Goal: Transaction & Acquisition: Obtain resource

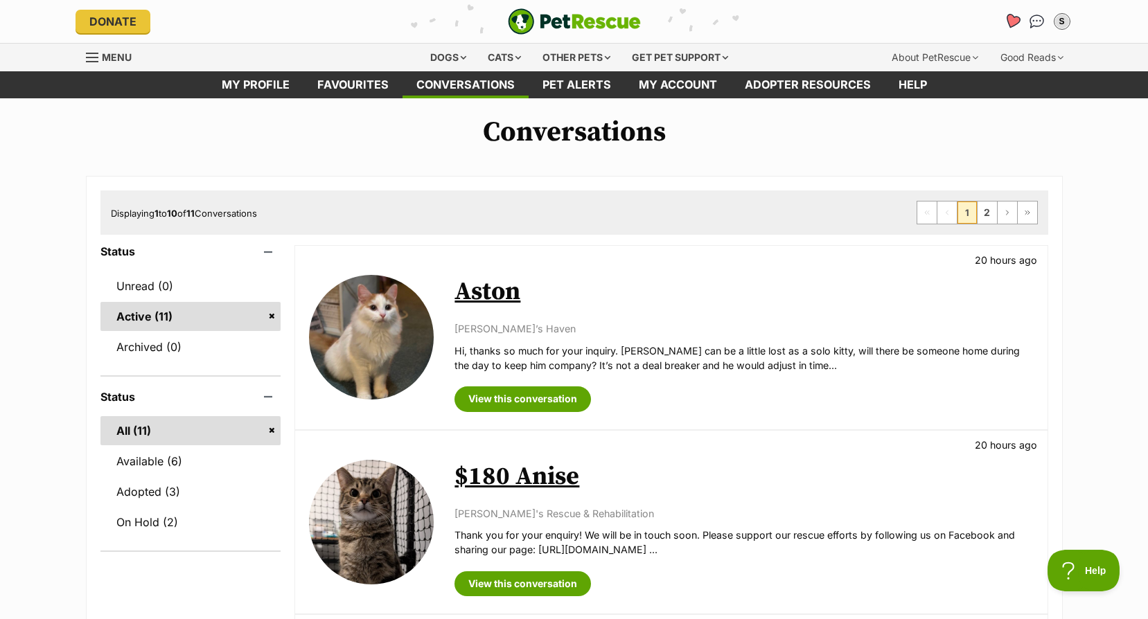
click at [1008, 19] on icon "Favourites" at bounding box center [1011, 21] width 17 height 16
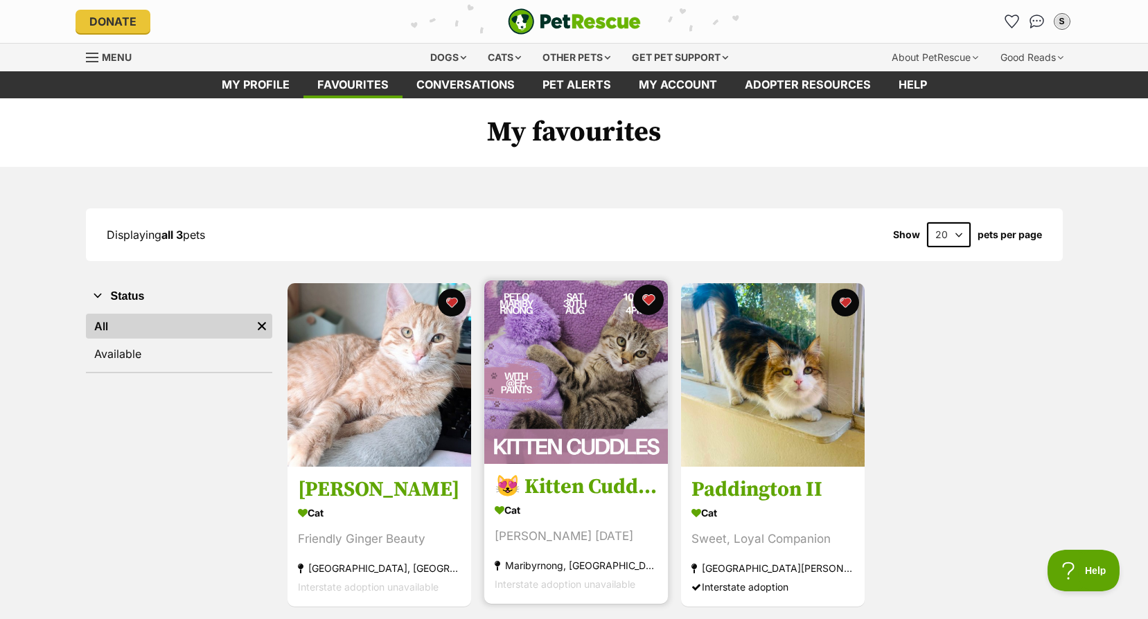
click at [642, 302] on button "favourite" at bounding box center [648, 300] width 30 height 30
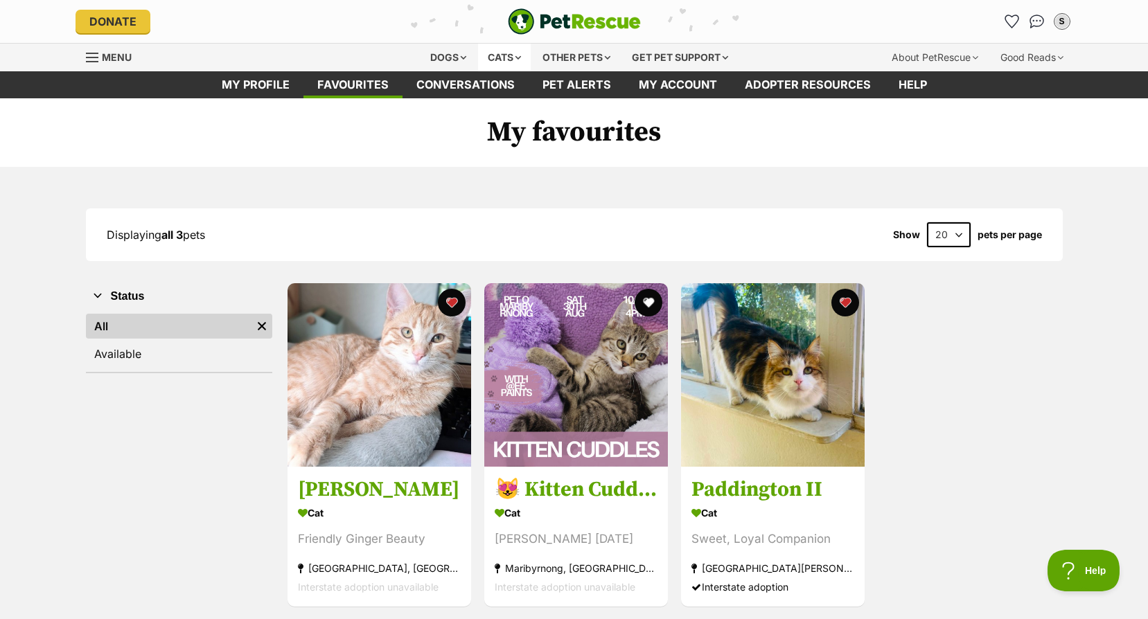
click at [509, 62] on div "Cats" at bounding box center [504, 58] width 53 height 28
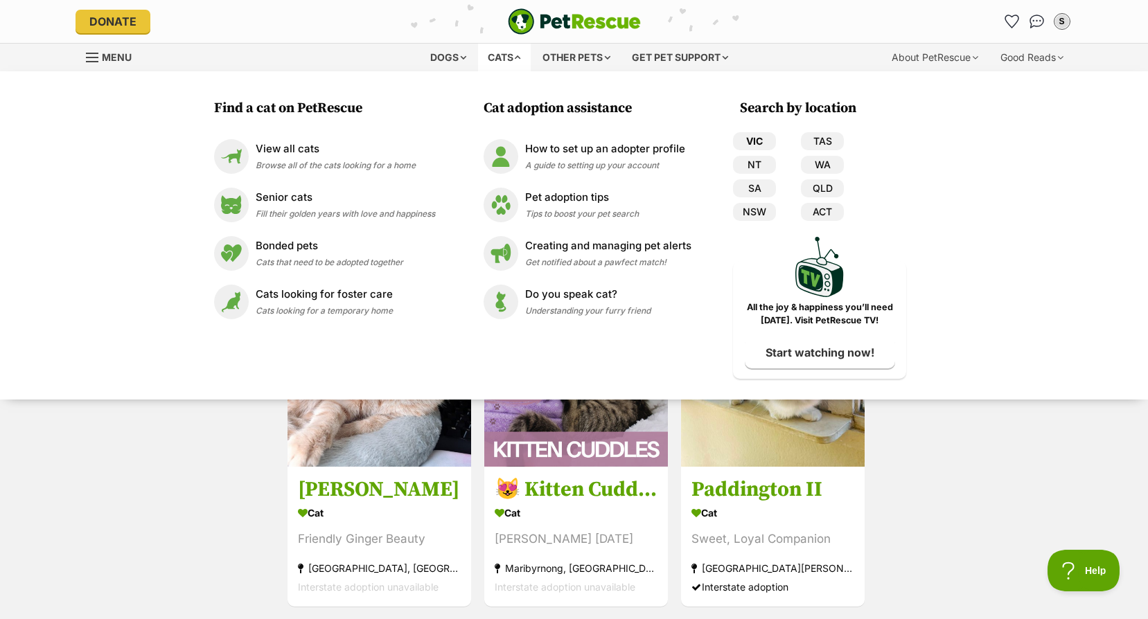
click at [772, 138] on link "VIC" at bounding box center [754, 141] width 43 height 18
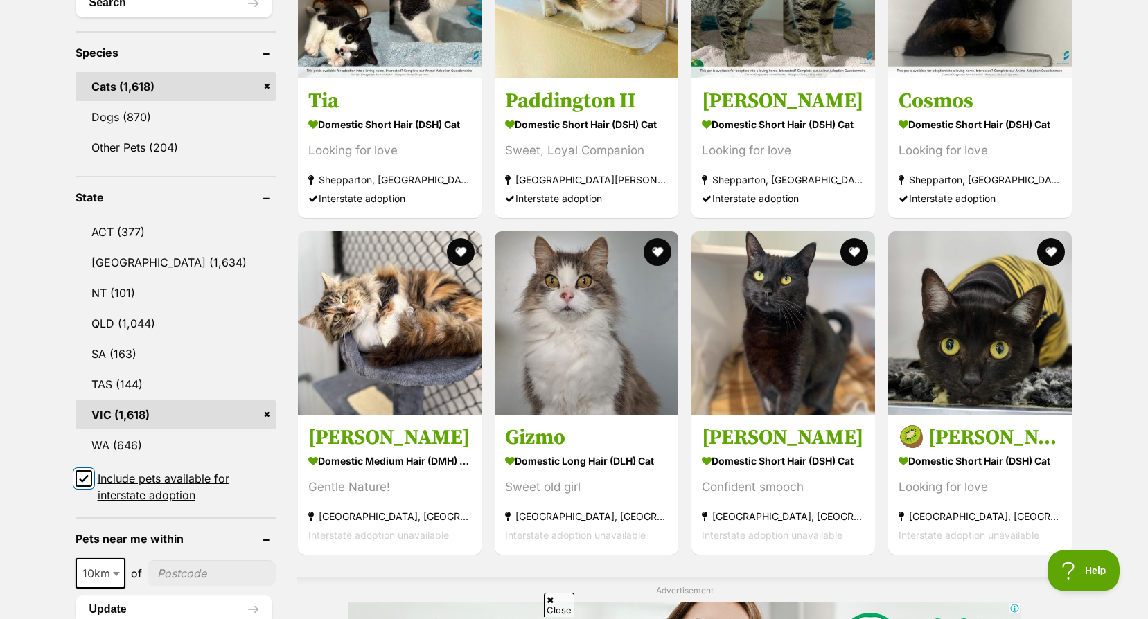
click at [80, 485] on input "Include pets available for interstate adoption" at bounding box center [83, 478] width 17 height 17
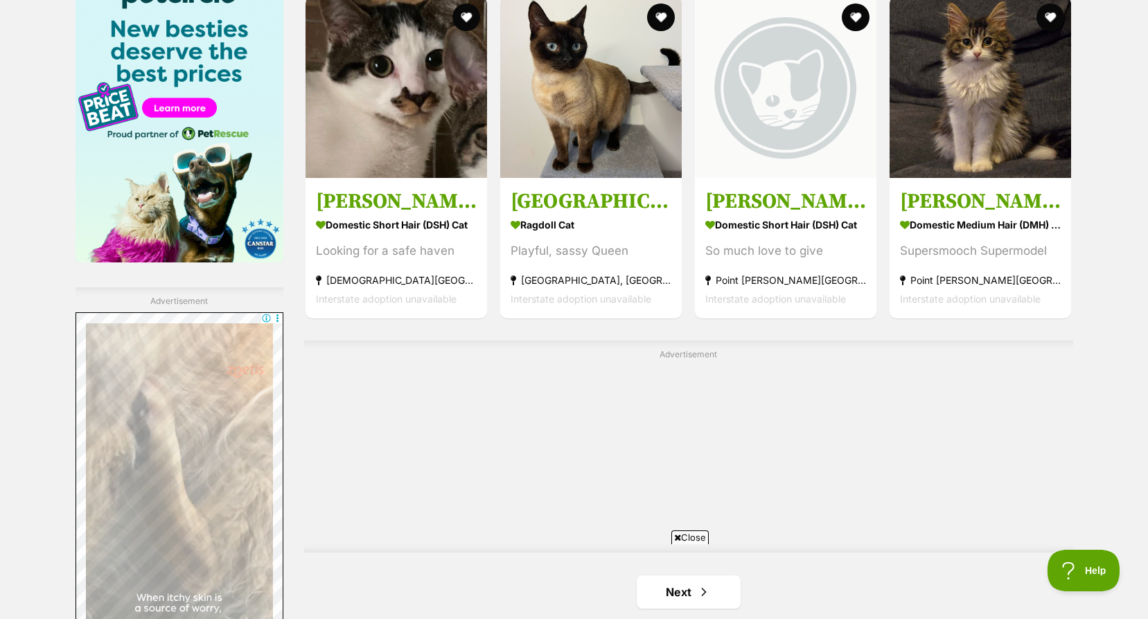
scroll to position [2424, 0]
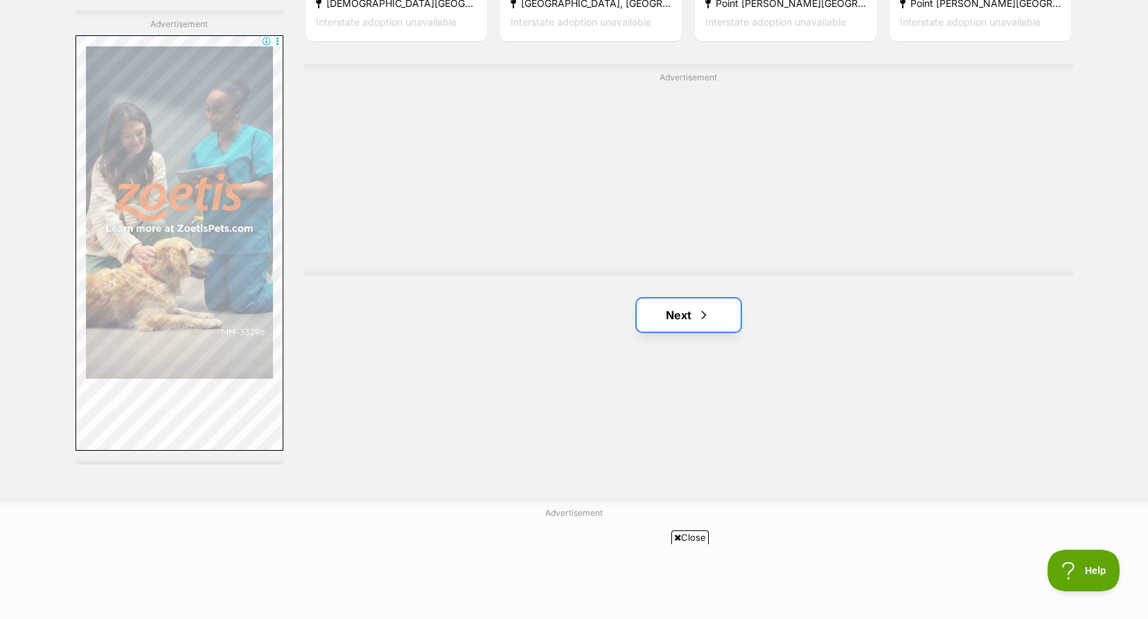
click at [690, 309] on link "Next" at bounding box center [689, 315] width 104 height 33
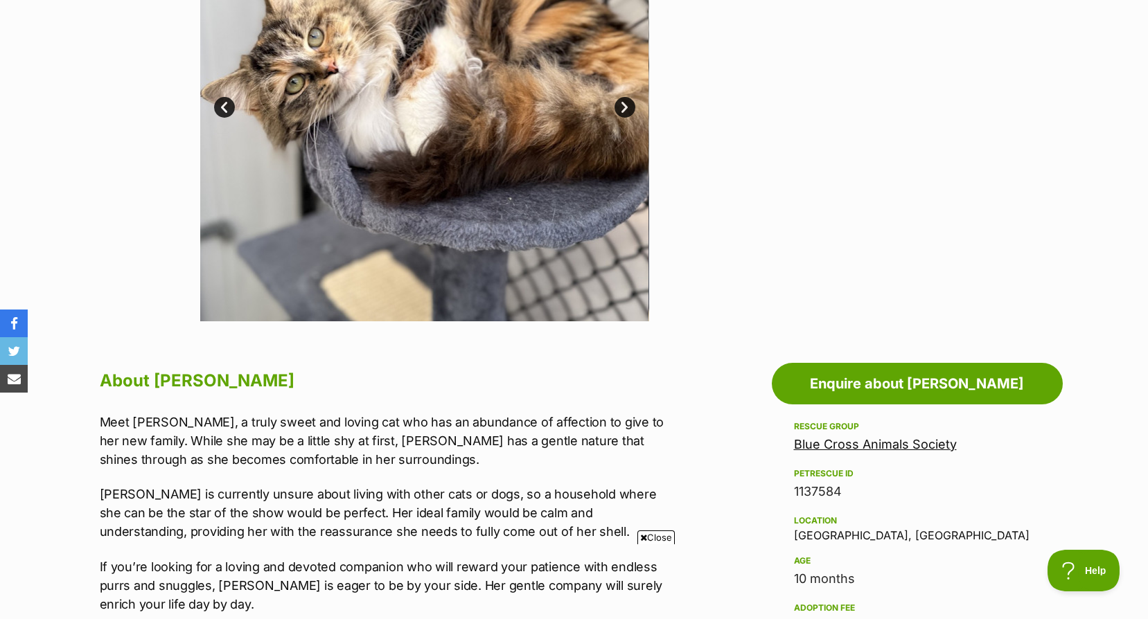
scroll to position [208, 0]
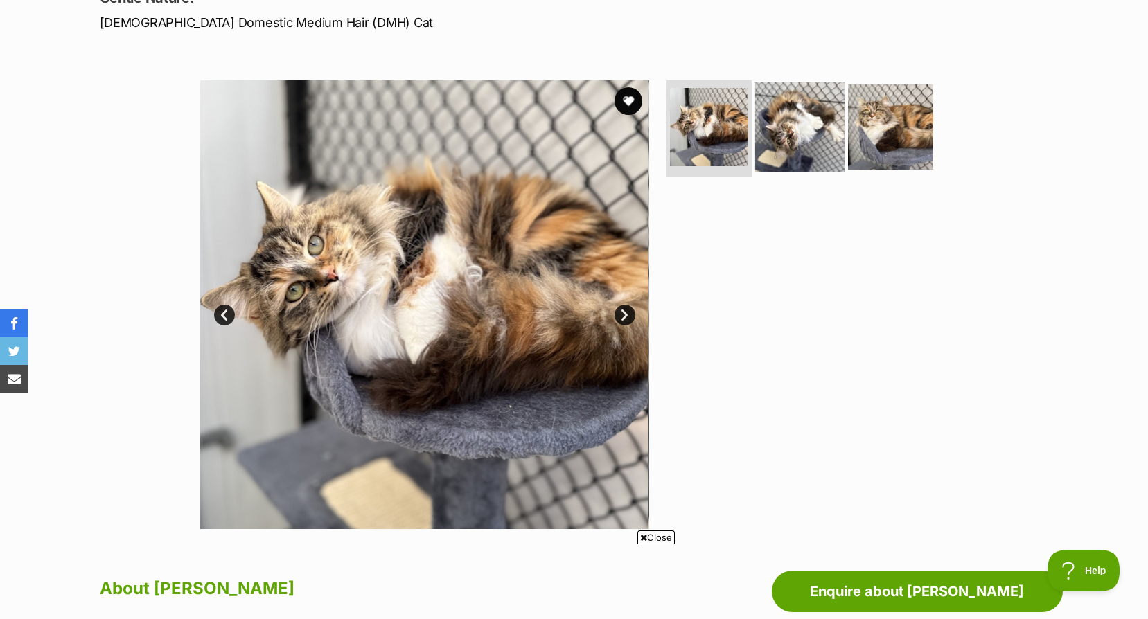
click at [805, 143] on img at bounding box center [799, 126] width 89 height 89
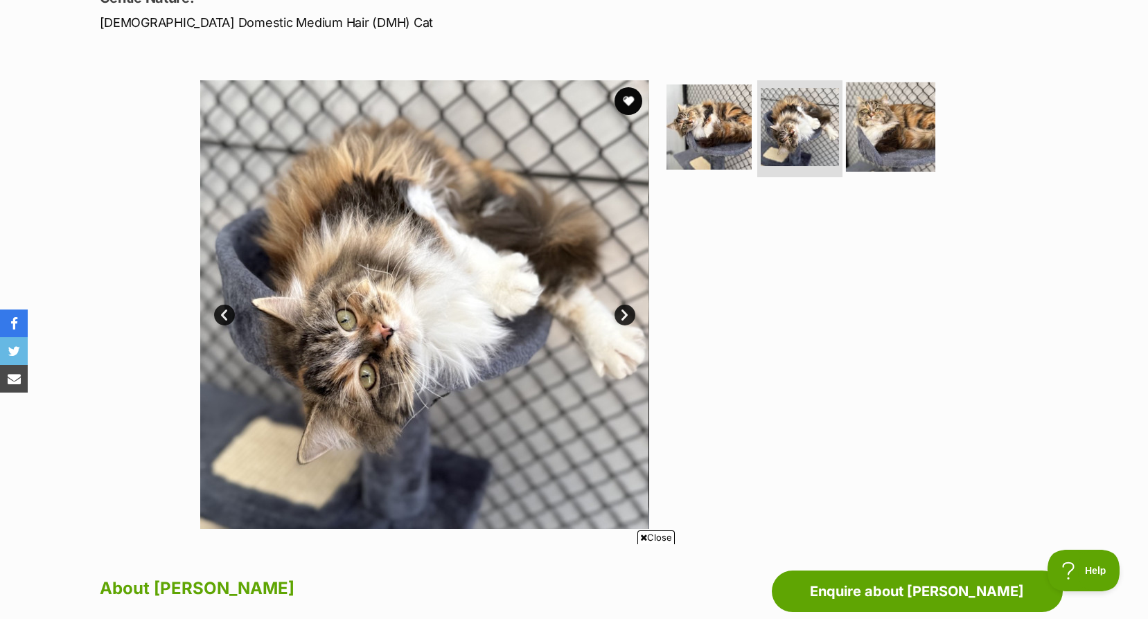
click at [871, 139] on img at bounding box center [890, 126] width 89 height 89
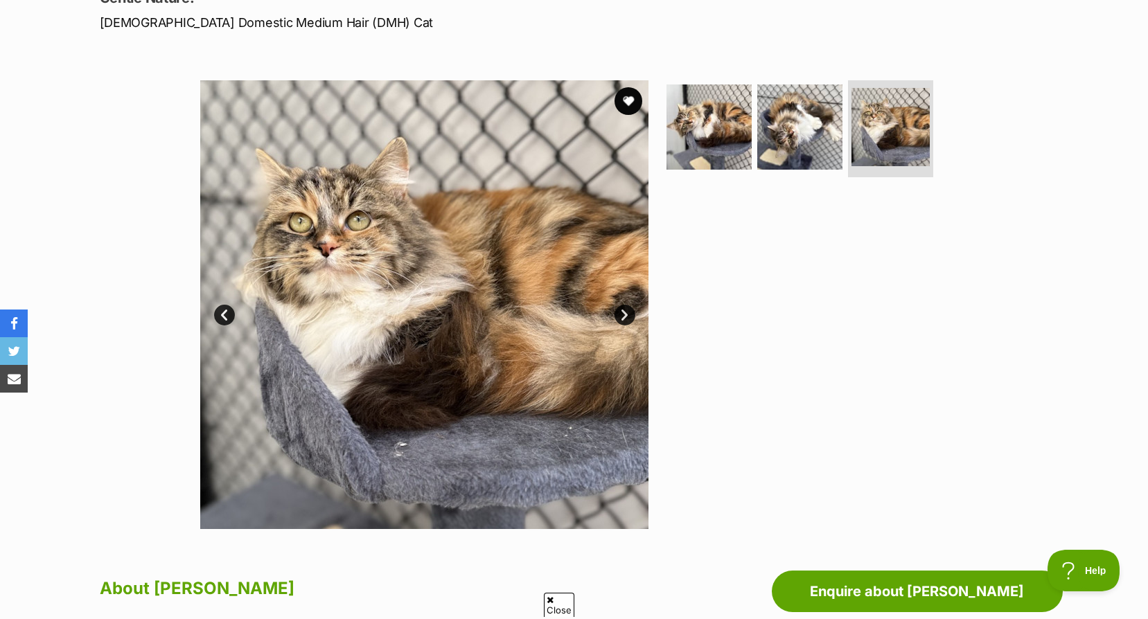
scroll to position [0, 0]
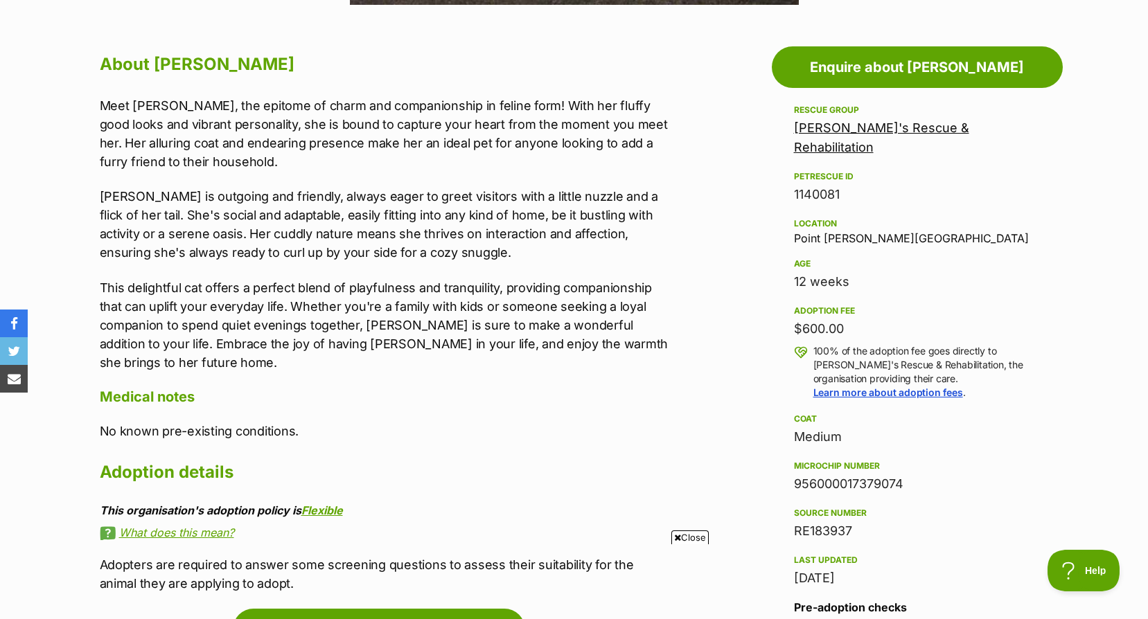
scroll to position [756, 0]
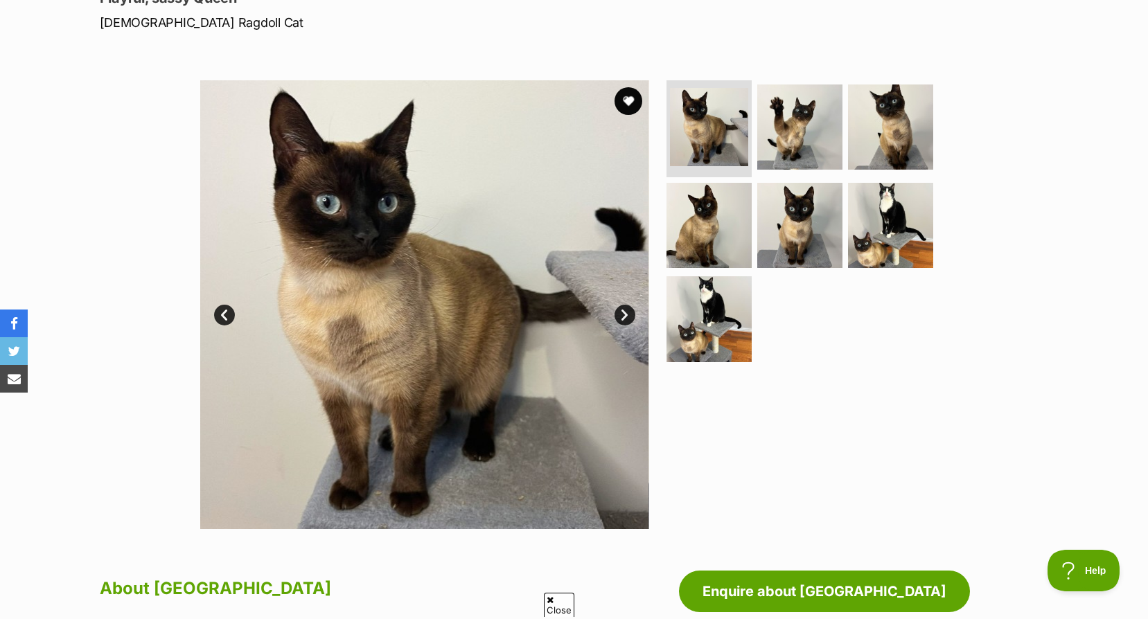
click at [626, 315] on link "Next" at bounding box center [624, 315] width 21 height 21
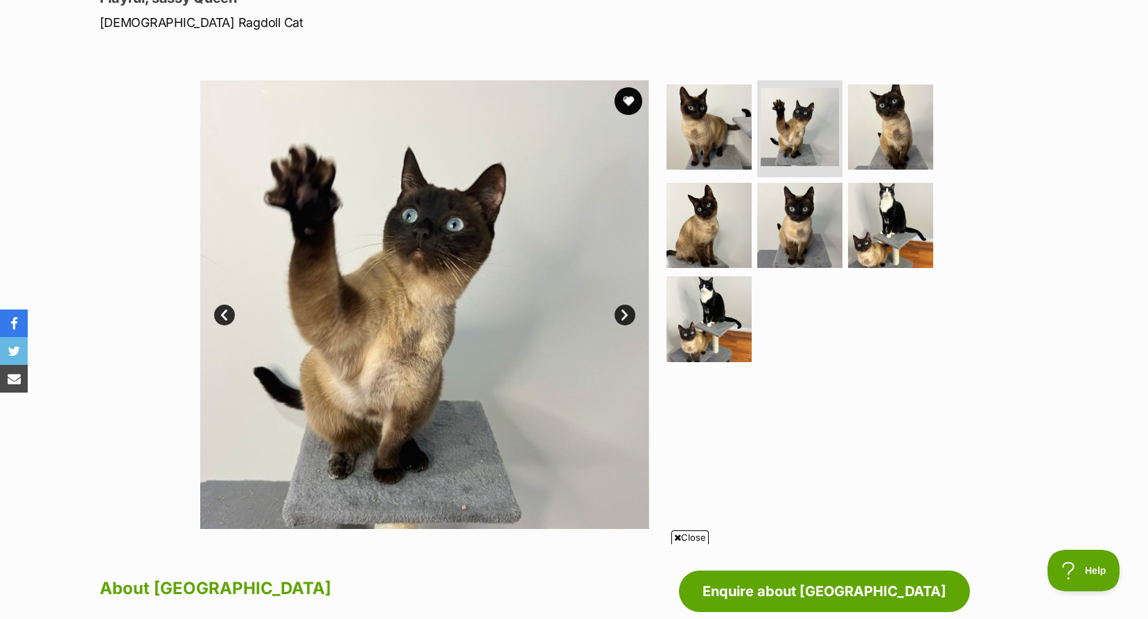
click at [626, 315] on link "Next" at bounding box center [624, 315] width 21 height 21
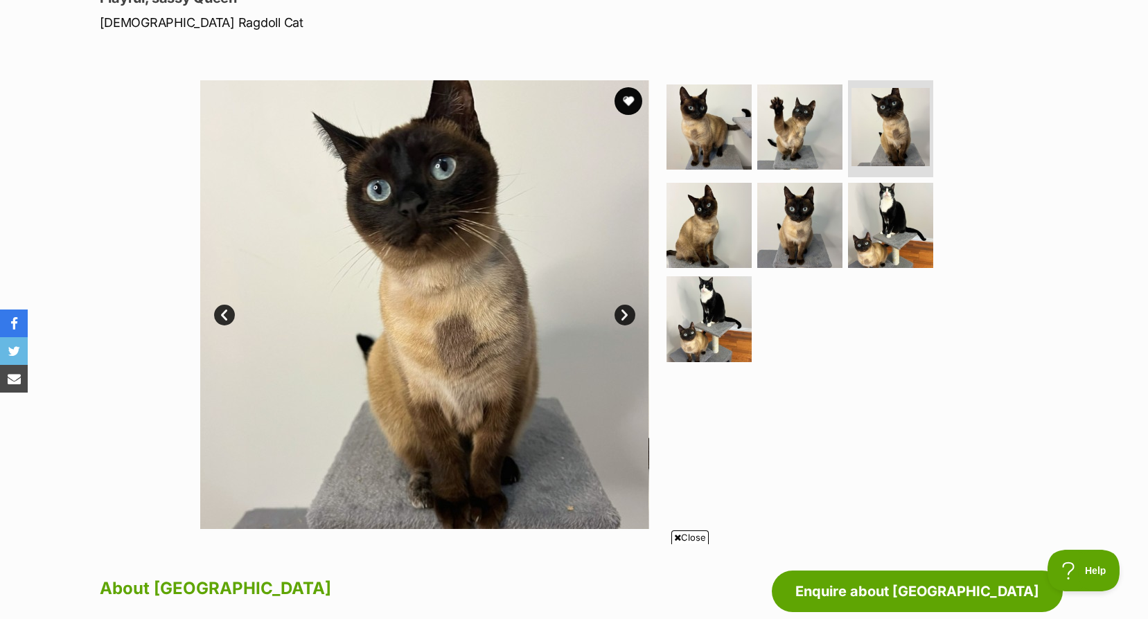
click at [626, 315] on link "Next" at bounding box center [624, 315] width 21 height 21
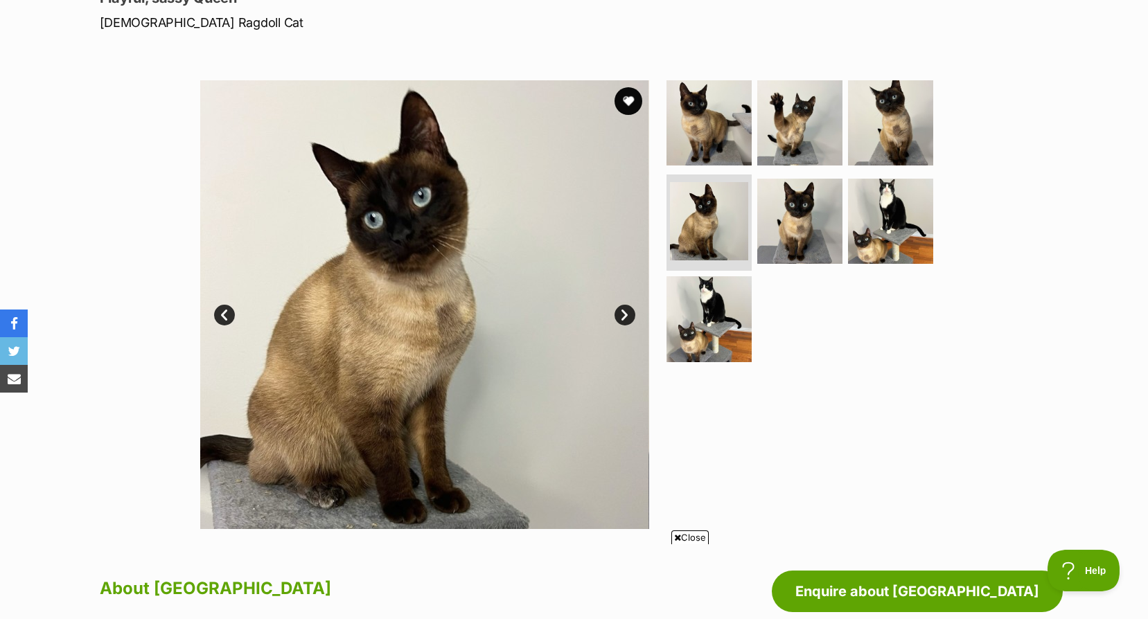
click at [626, 315] on link "Next" at bounding box center [624, 315] width 21 height 21
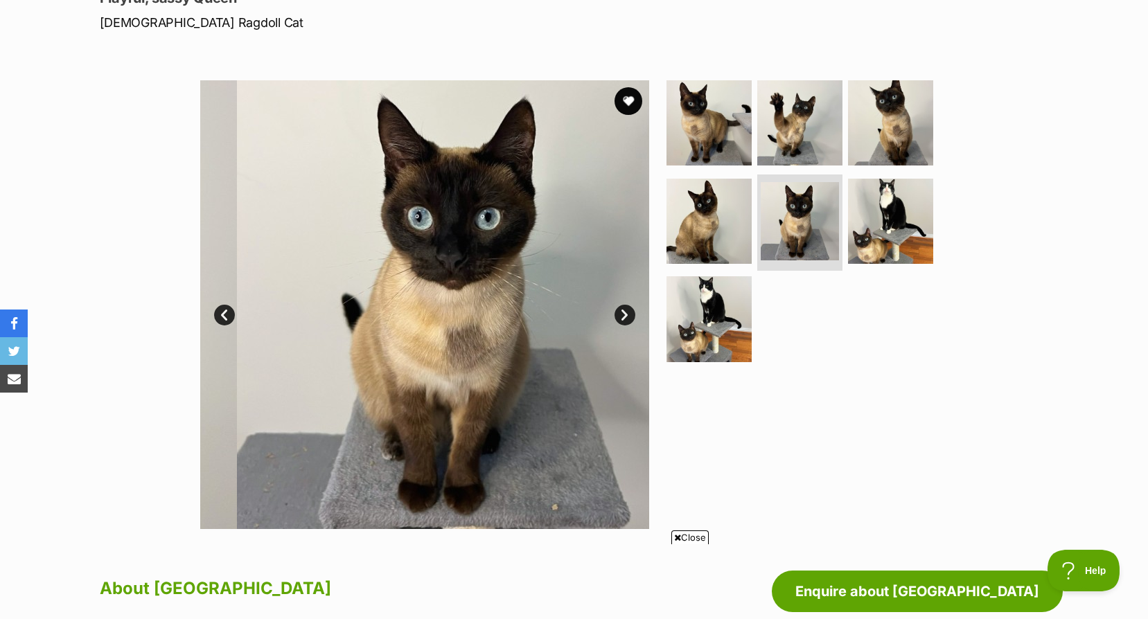
click at [626, 315] on link "Next" at bounding box center [624, 315] width 21 height 21
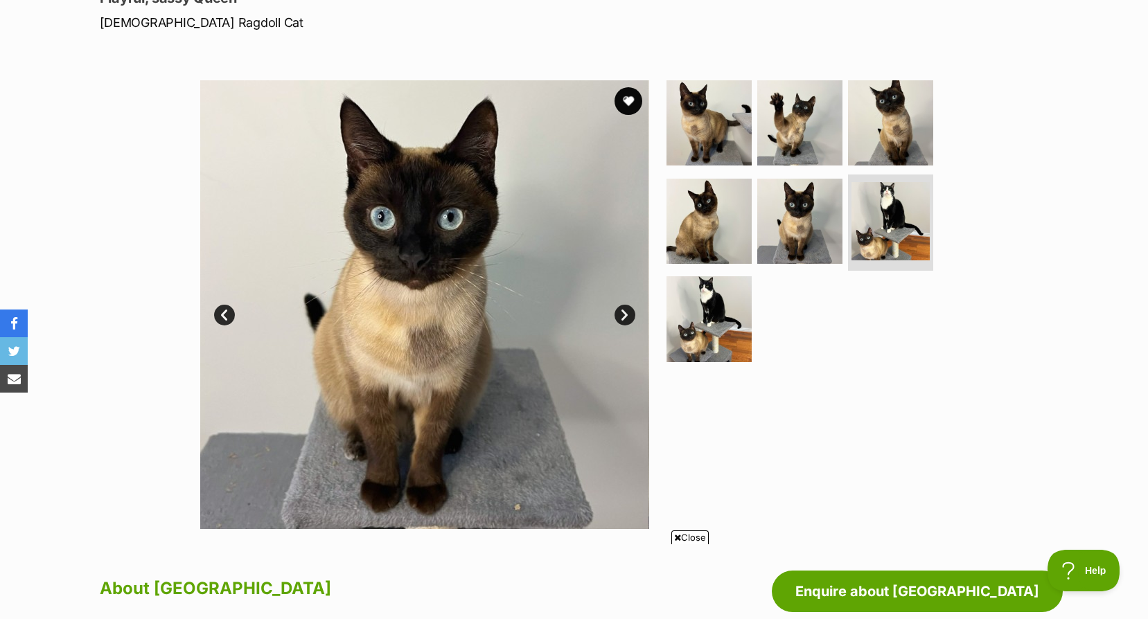
click at [623, 314] on link "Next" at bounding box center [624, 315] width 21 height 21
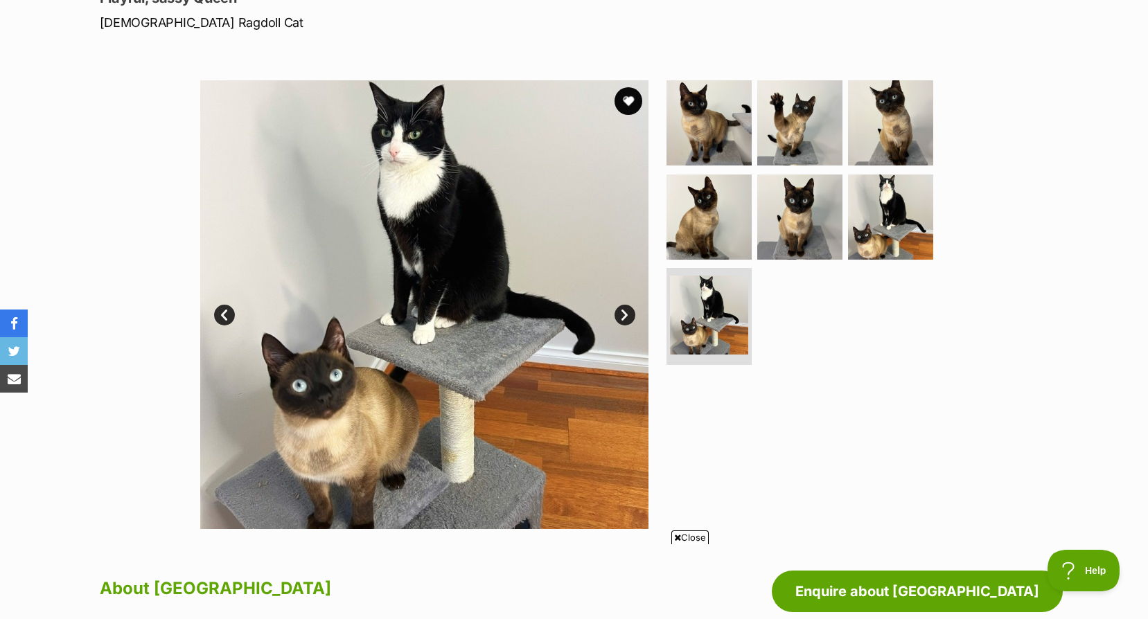
click at [623, 314] on link "Next" at bounding box center [624, 315] width 21 height 21
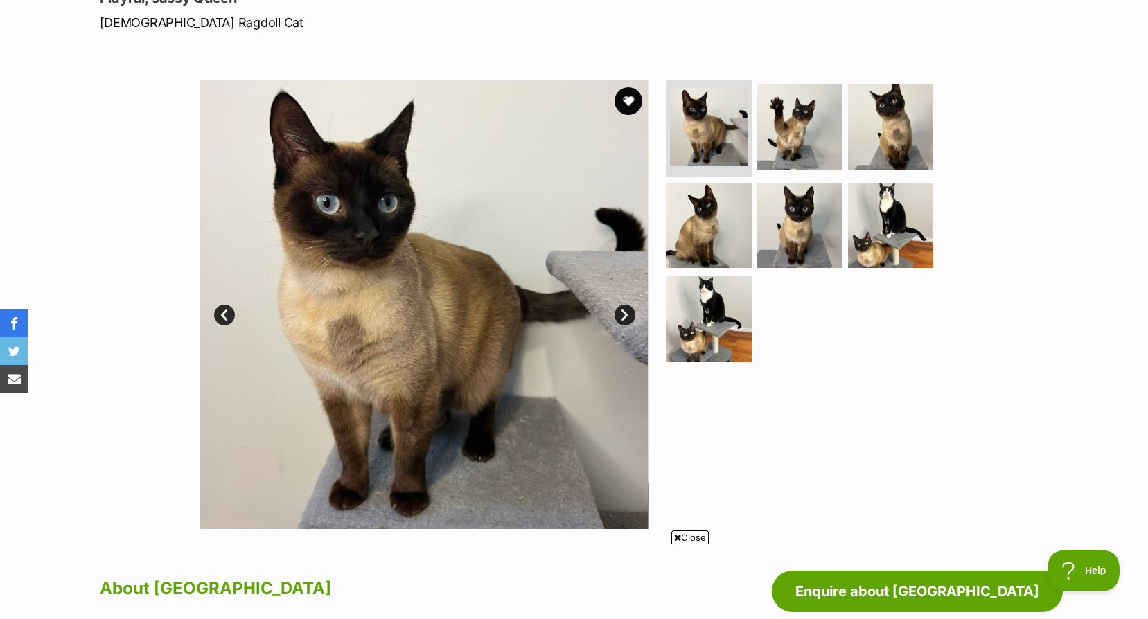
click at [623, 314] on link "Next" at bounding box center [624, 315] width 21 height 21
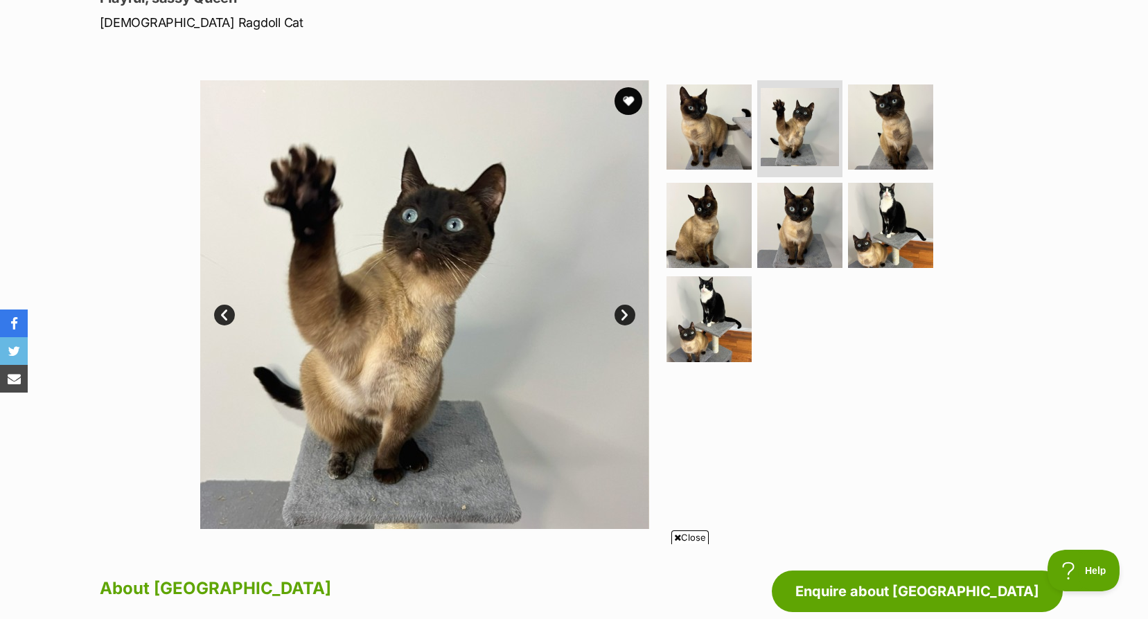
click at [623, 314] on link "Next" at bounding box center [624, 315] width 21 height 21
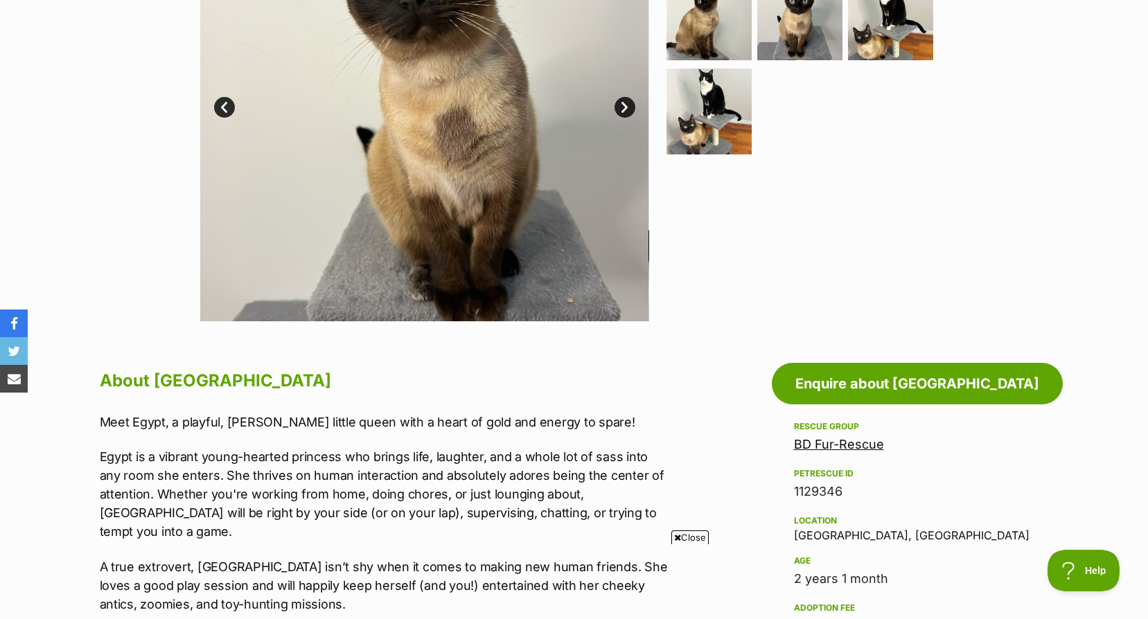
scroll to position [623, 0]
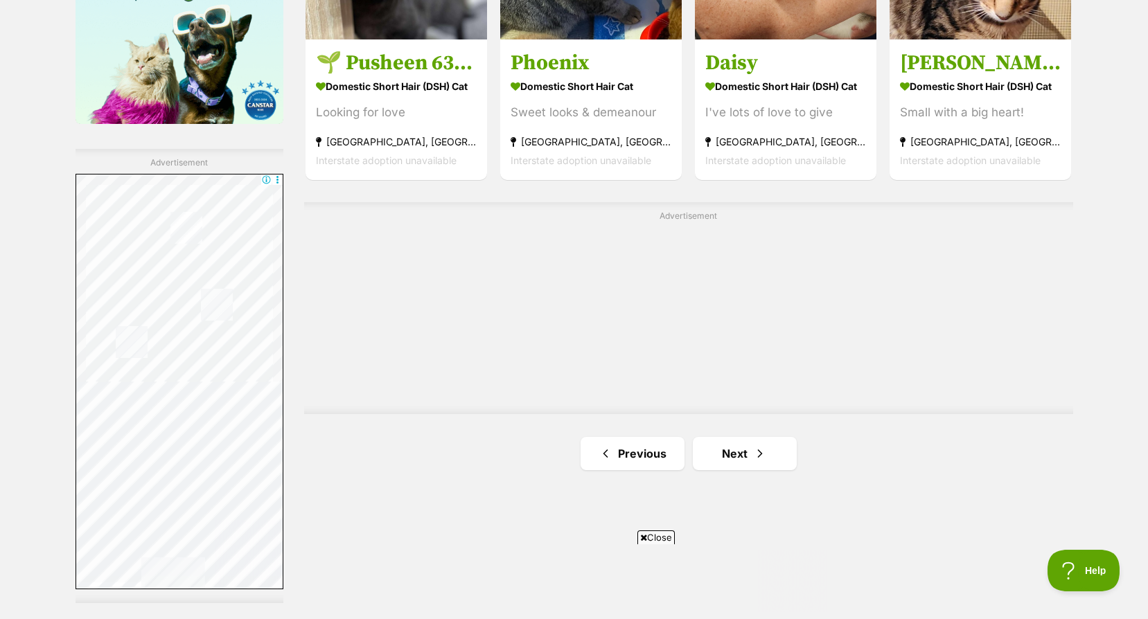
scroll to position [2563, 0]
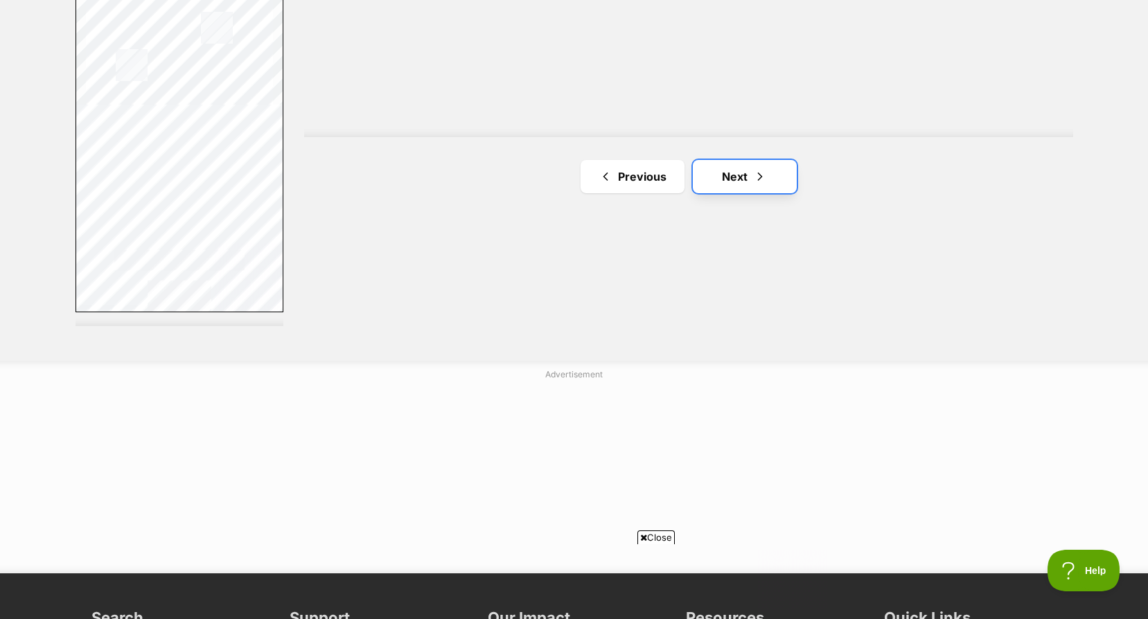
click at [719, 186] on link "Next" at bounding box center [745, 176] width 104 height 33
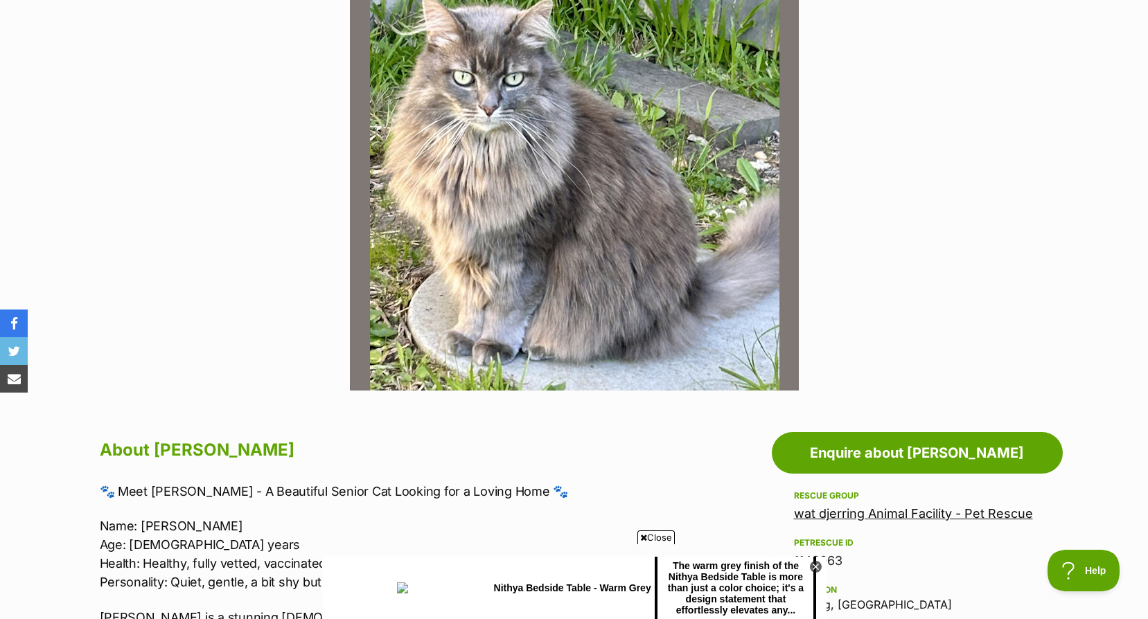
scroll to position [693, 0]
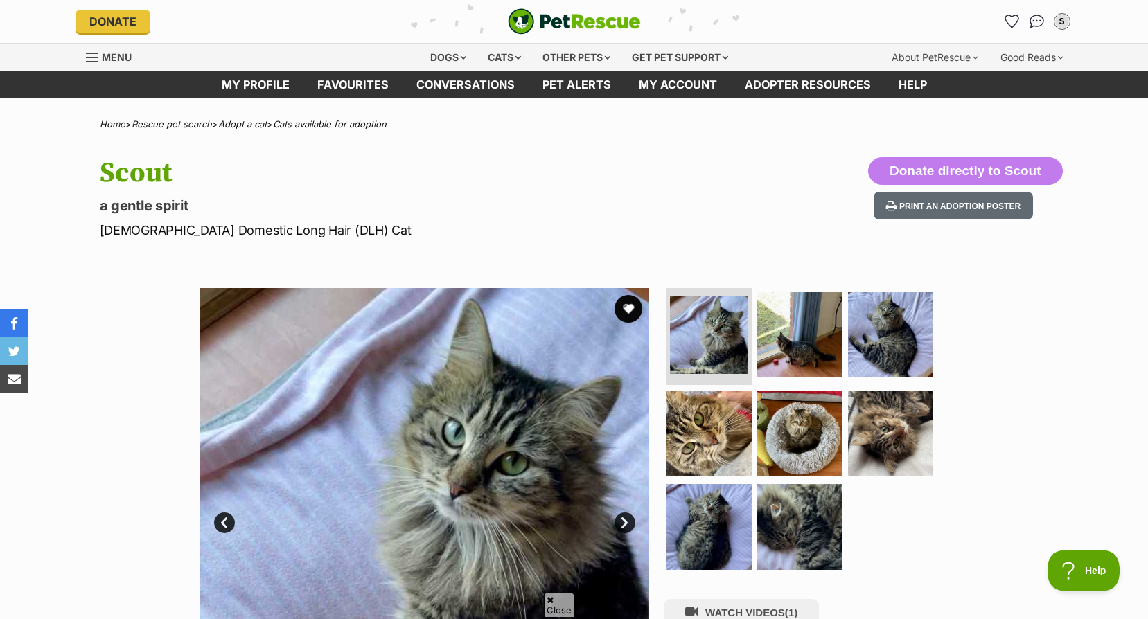
scroll to position [208, 0]
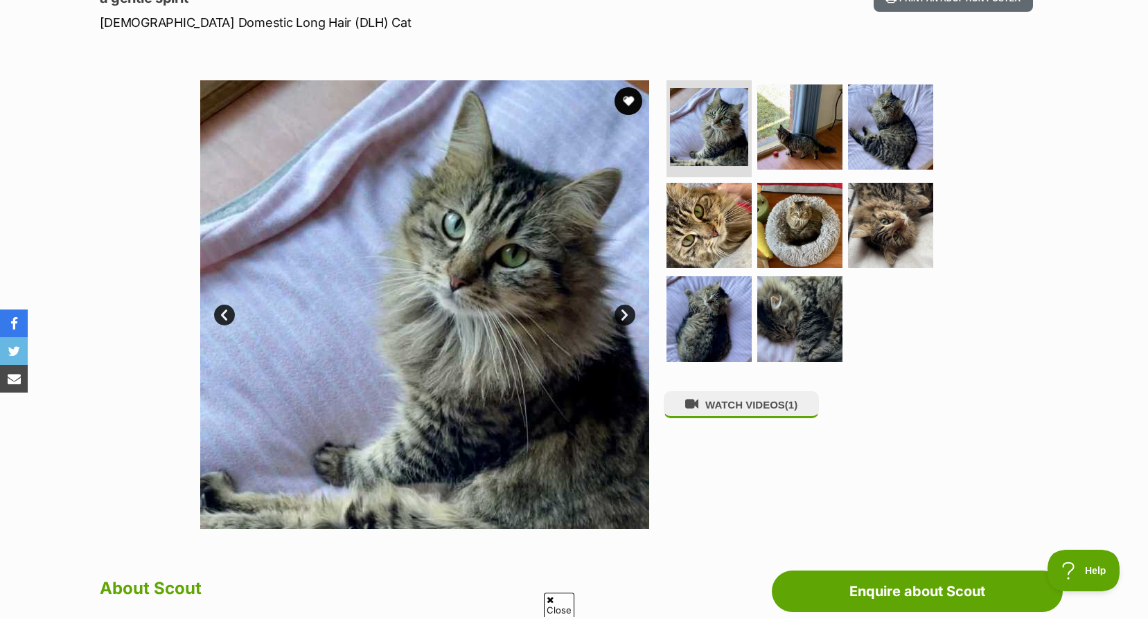
click at [627, 312] on link "Next" at bounding box center [624, 315] width 21 height 21
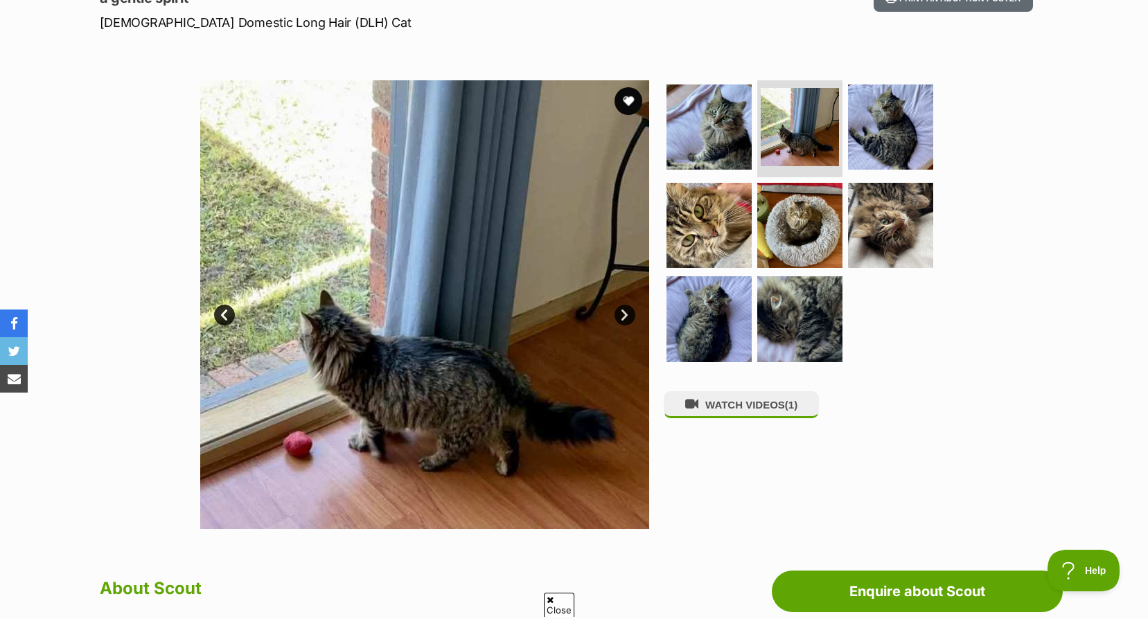
click at [627, 312] on link "Next" at bounding box center [624, 315] width 21 height 21
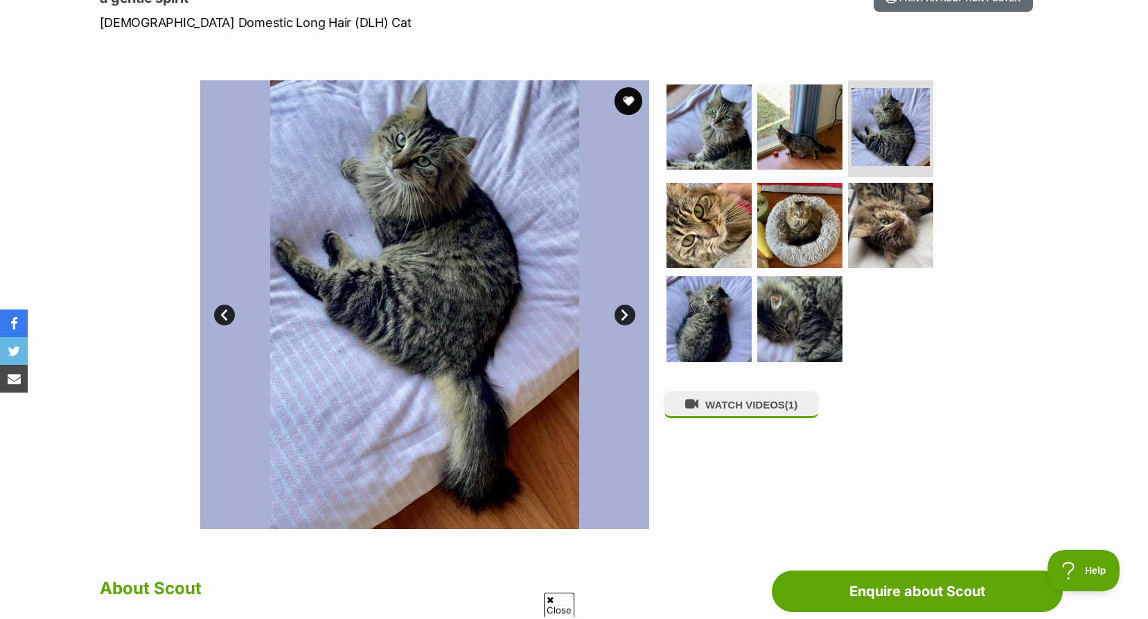
click at [627, 312] on link "Next" at bounding box center [624, 315] width 21 height 21
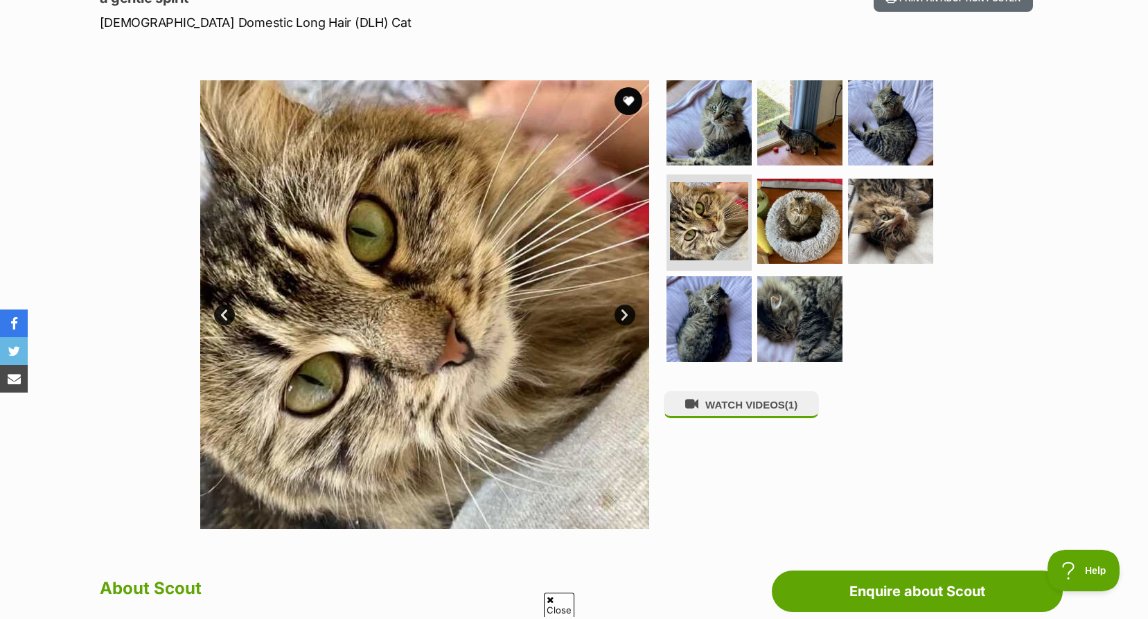
click at [627, 312] on link "Next" at bounding box center [624, 315] width 21 height 21
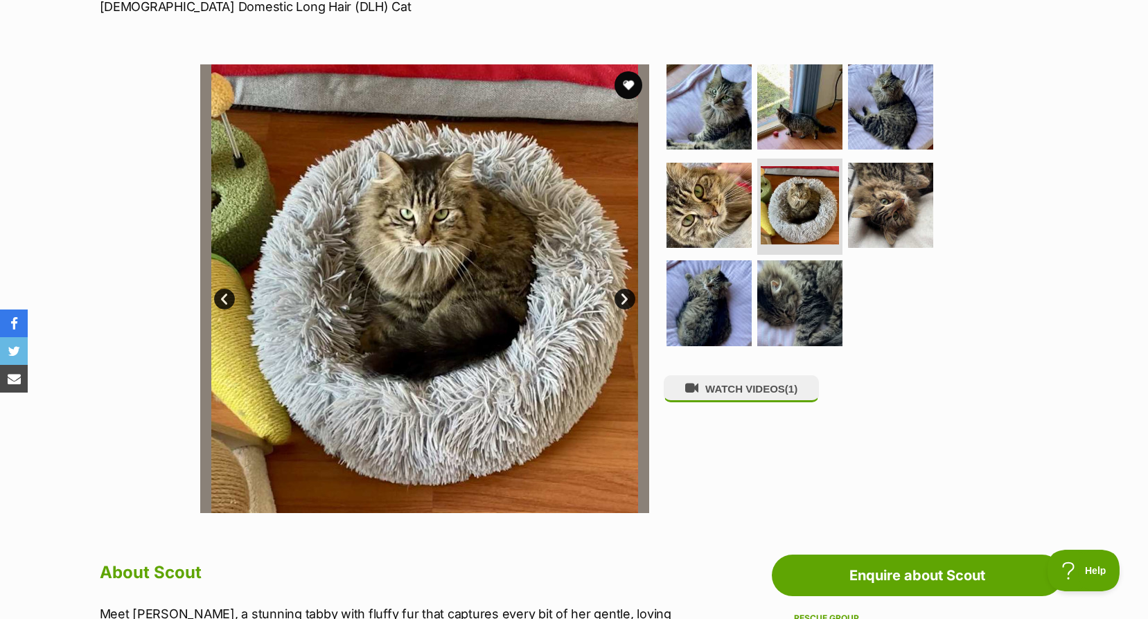
scroll to position [0, 0]
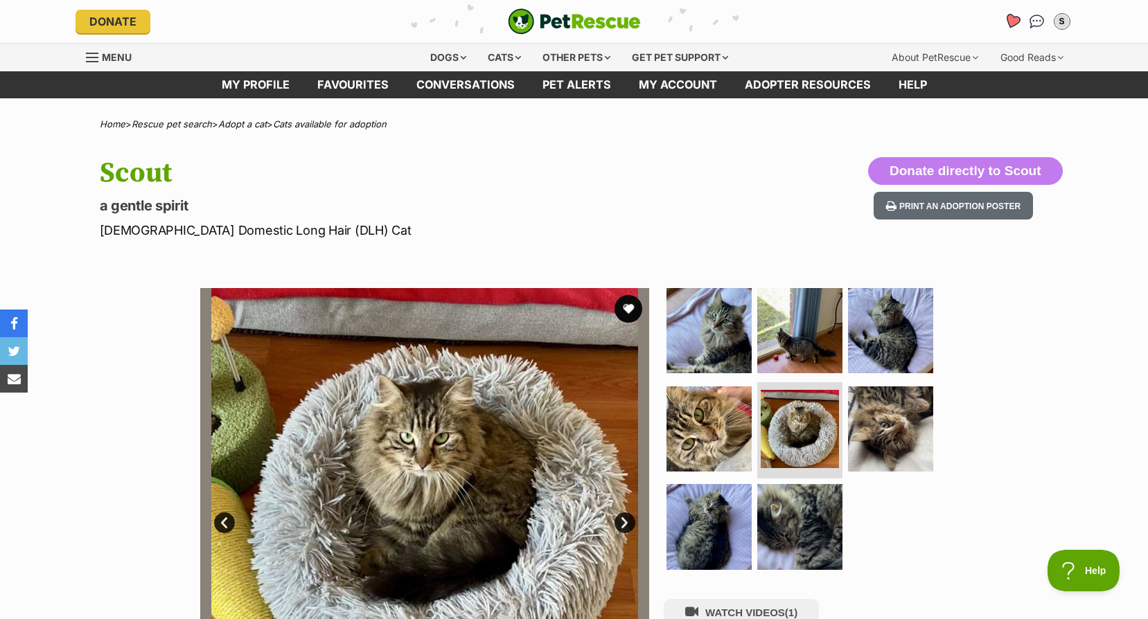
click at [1007, 26] on icon "Favourites" at bounding box center [1011, 21] width 19 height 18
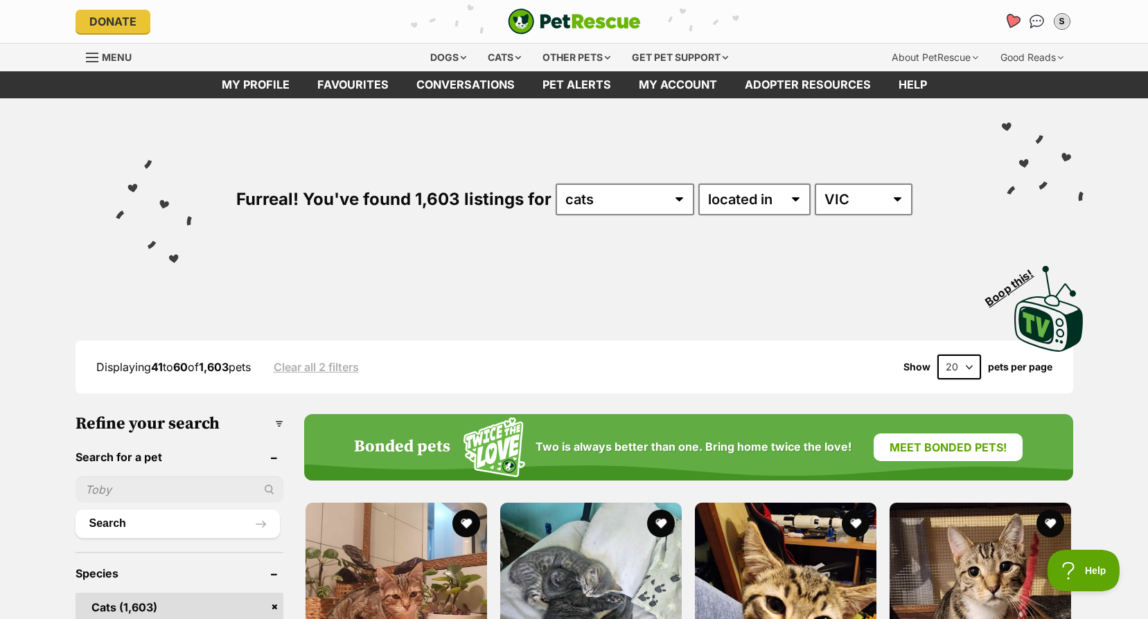
click at [1008, 26] on icon "Favourites" at bounding box center [1011, 21] width 19 height 18
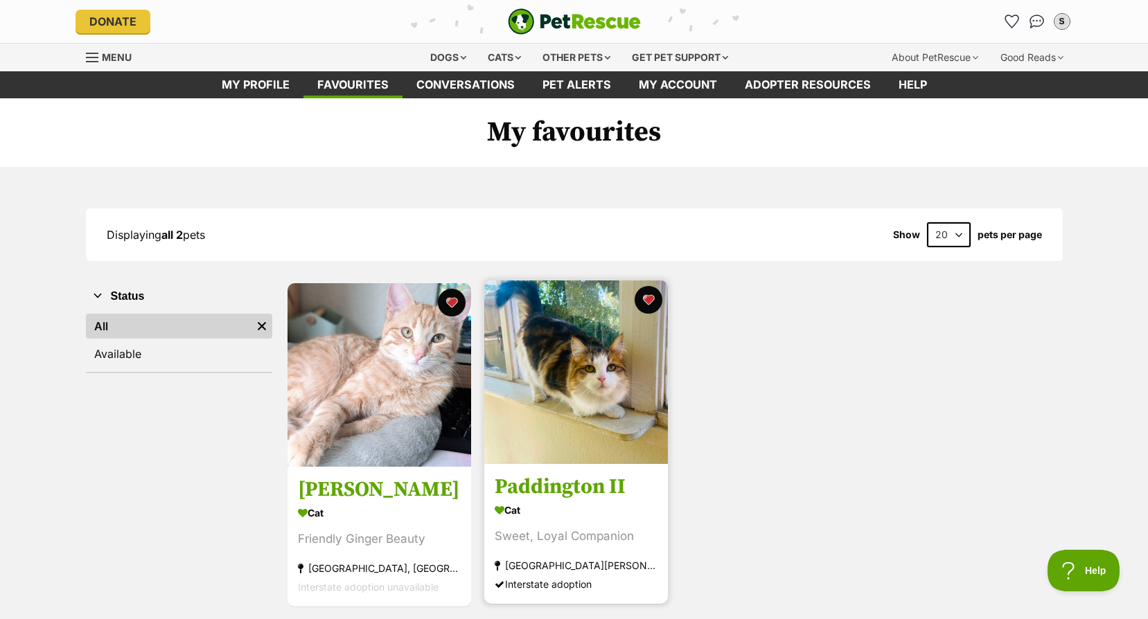
click at [610, 381] on img at bounding box center [576, 373] width 184 height 184
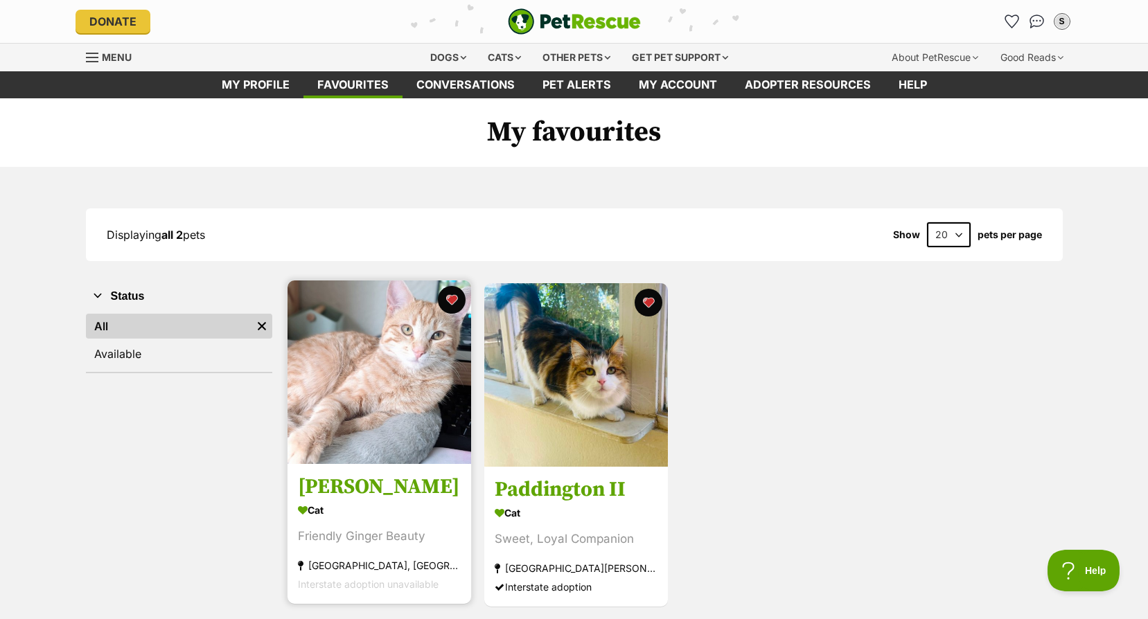
click at [353, 366] on img at bounding box center [379, 373] width 184 height 184
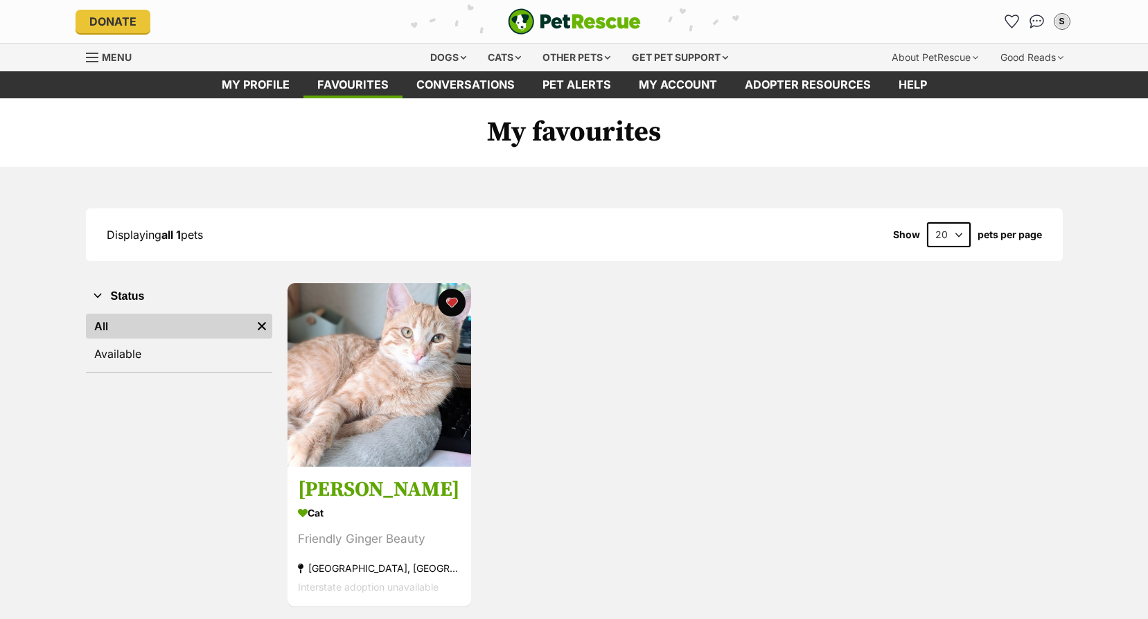
click at [384, 369] on img at bounding box center [379, 375] width 184 height 184
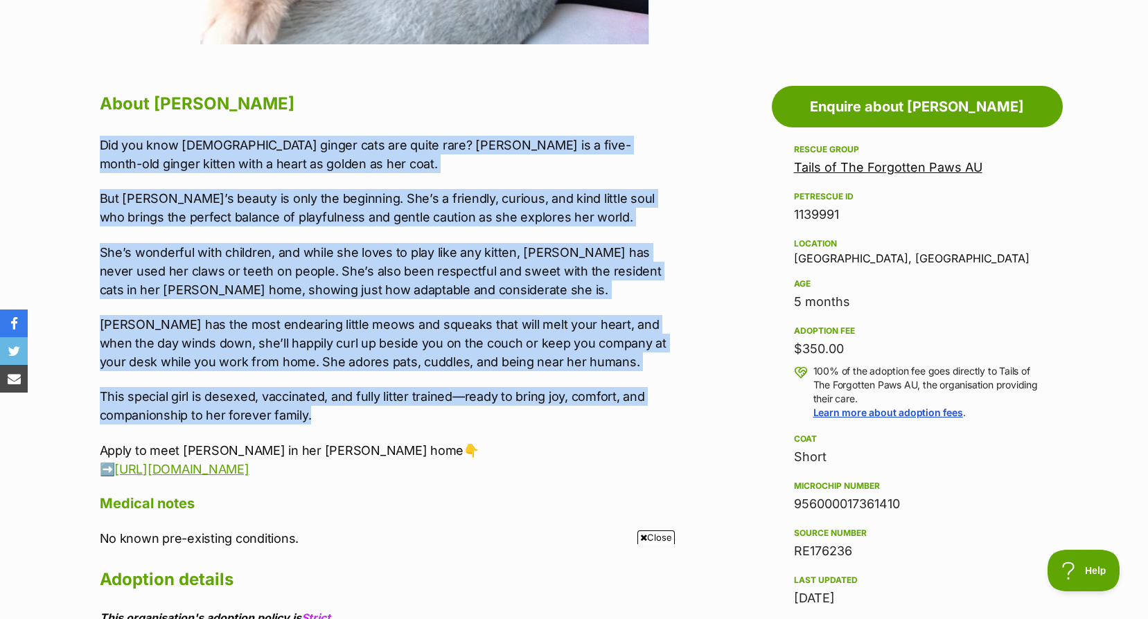
drag, startPoint x: 103, startPoint y: 144, endPoint x: 314, endPoint y: 421, distance: 348.4
click at [314, 421] on div "Did you know female ginger cats are quite rare? Ellen is a five-month-old ginge…" at bounding box center [386, 307] width 572 height 343
copy div "Did you know female ginger cats are quite rare? Ellen is a five-month-old ginge…"
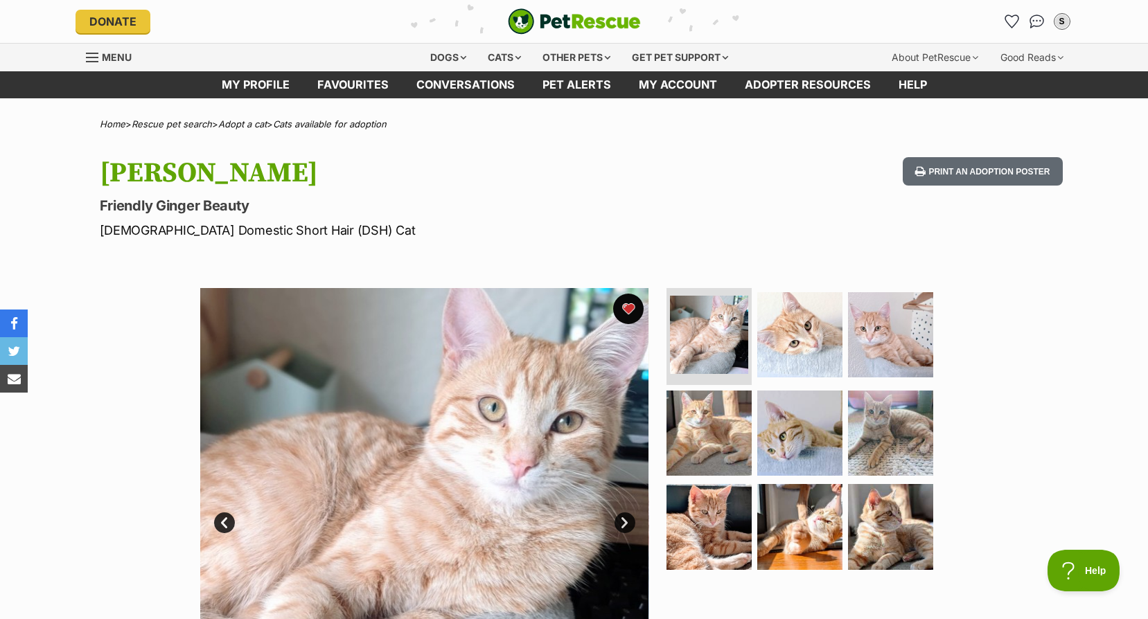
click at [630, 307] on button "favourite" at bounding box center [628, 309] width 30 height 30
click at [1037, 19] on img "Conversations" at bounding box center [1036, 21] width 19 height 18
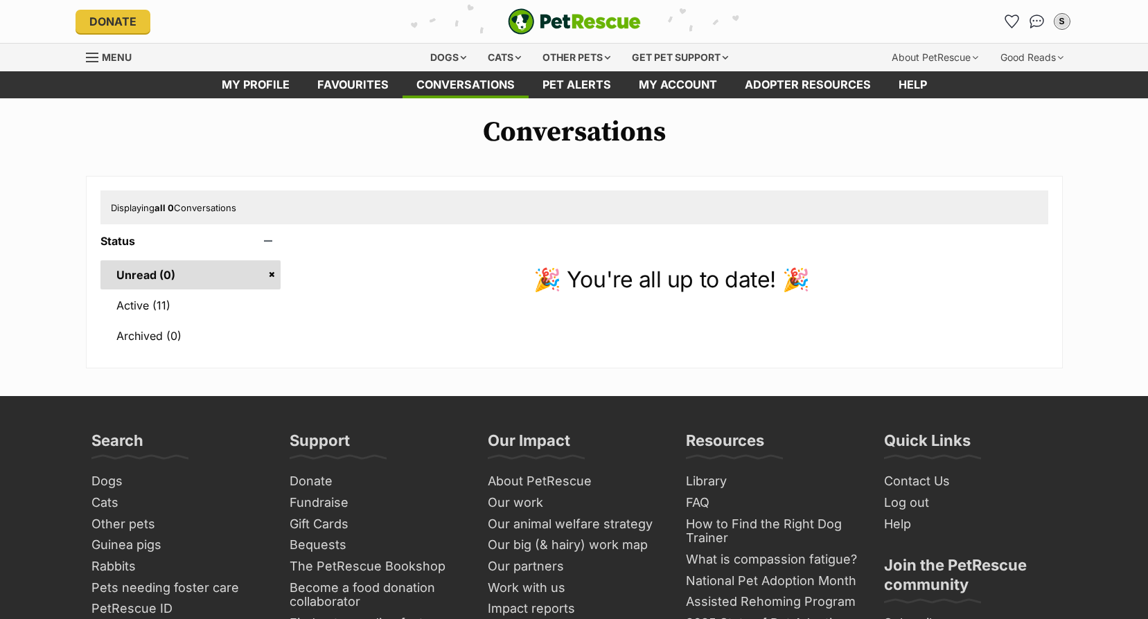
click at [190, 288] on link "Unread (0)" at bounding box center [190, 274] width 181 height 29
click at [188, 299] on link "Active (11)" at bounding box center [190, 305] width 181 height 29
click at [1008, 21] on icon "Favourites" at bounding box center [1011, 21] width 17 height 16
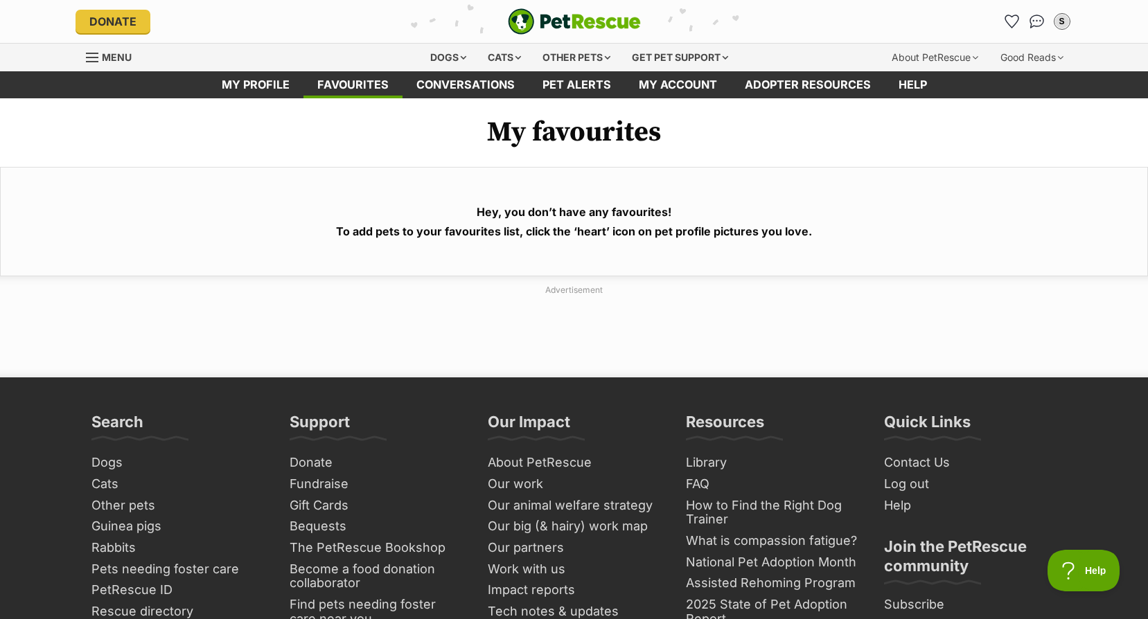
click at [111, 51] on span "Menu" at bounding box center [117, 57] width 30 height 12
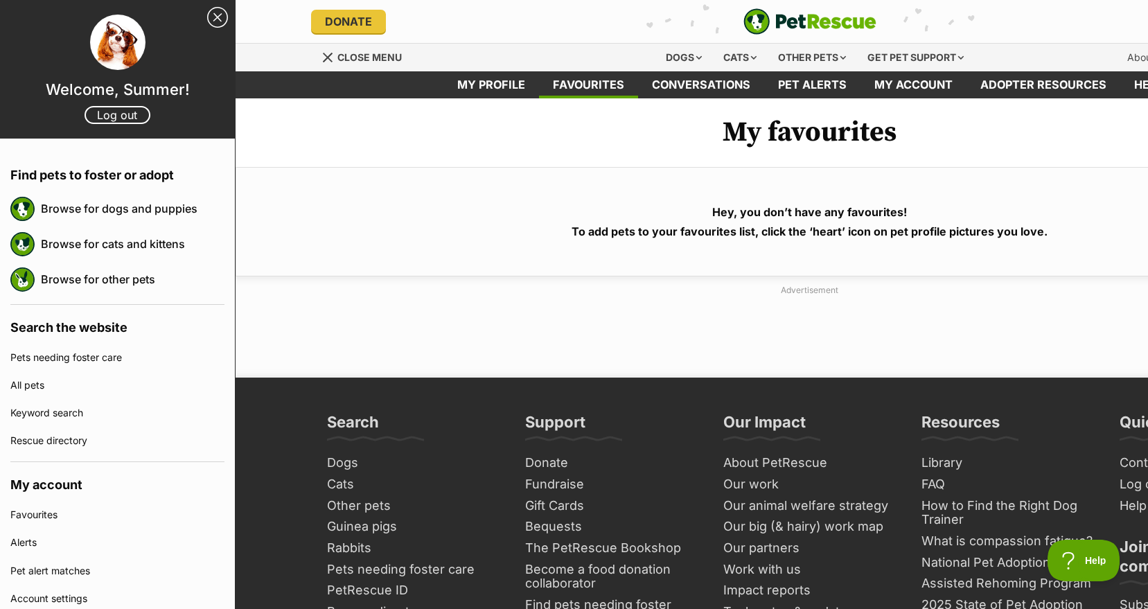
click at [58, 406] on link "Keyword search" at bounding box center [117, 413] width 214 height 28
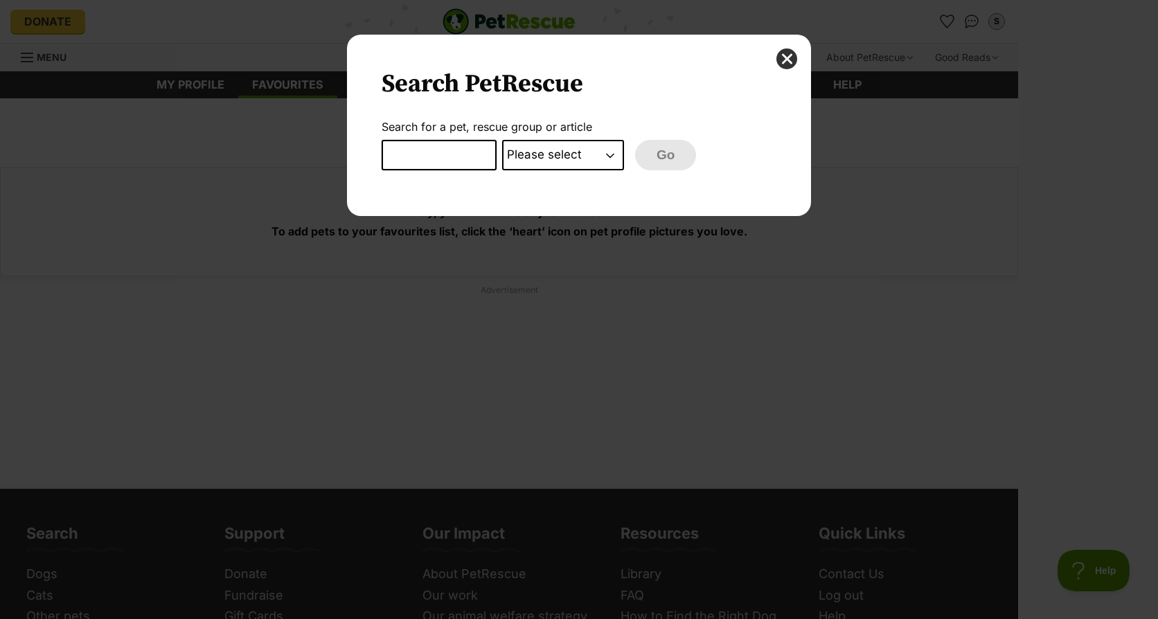
click at [531, 145] on select "Please select PetRescue ID Pet name Group Article" at bounding box center [563, 155] width 122 height 30
select select "pet_name"
click at [502, 140] on select "Please select PetRescue ID Pet name Group Article" at bounding box center [563, 155] width 122 height 30
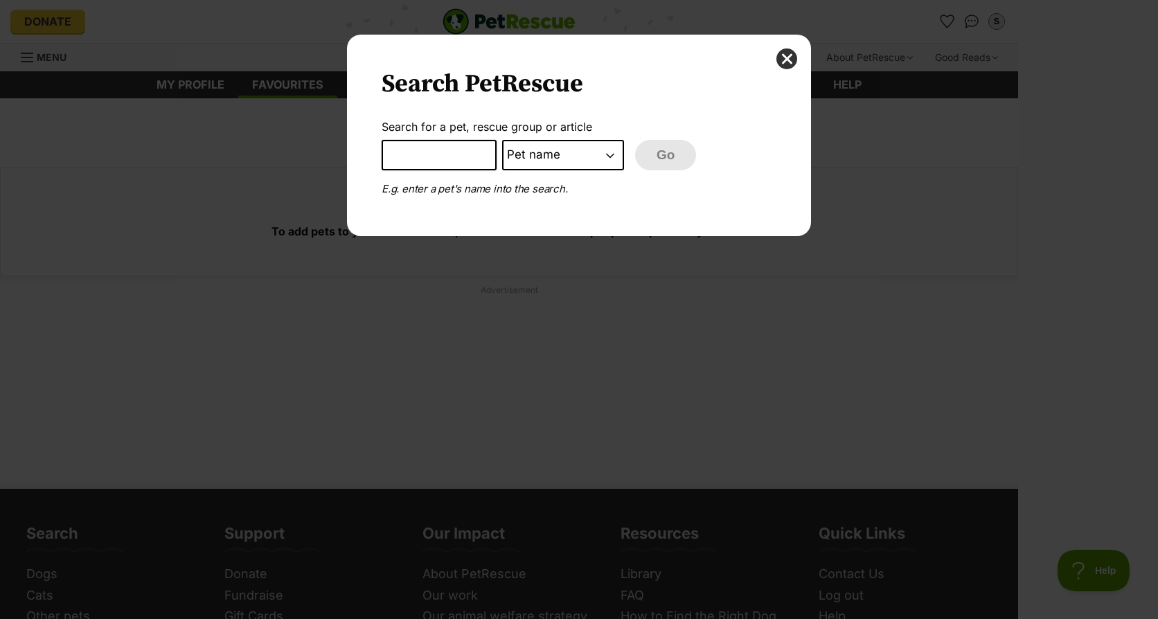
click at [468, 159] on input "Dialog Window - Close (Press escape to close)" at bounding box center [439, 155] width 115 height 30
type input "ellen"
click at [688, 159] on button "Go" at bounding box center [665, 155] width 61 height 30
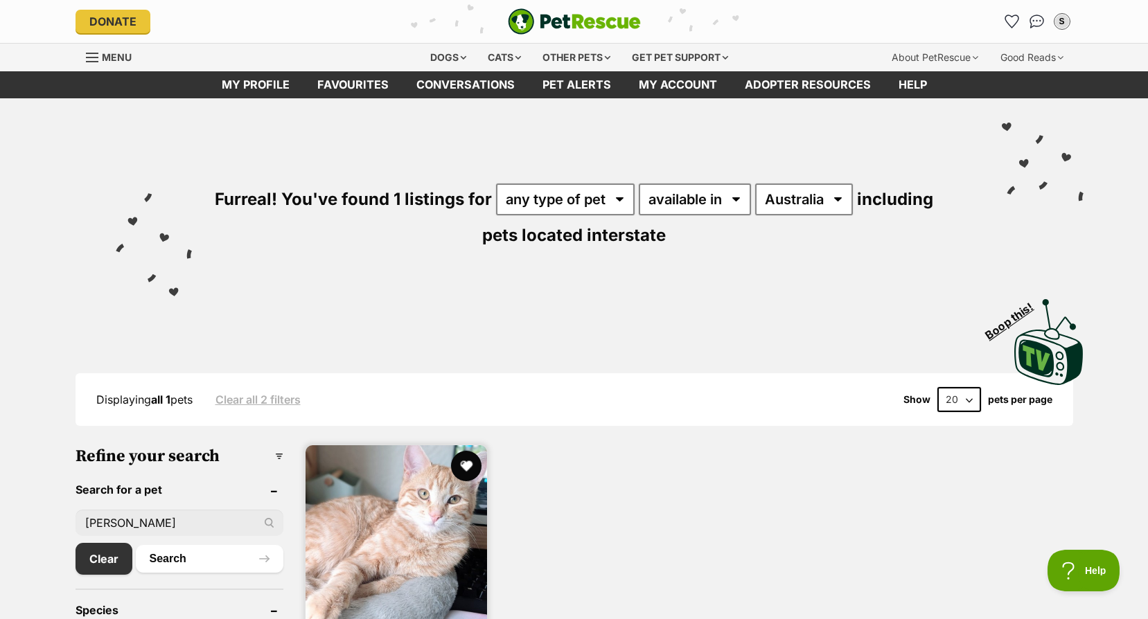
click at [470, 468] on button "favourite" at bounding box center [466, 466] width 30 height 30
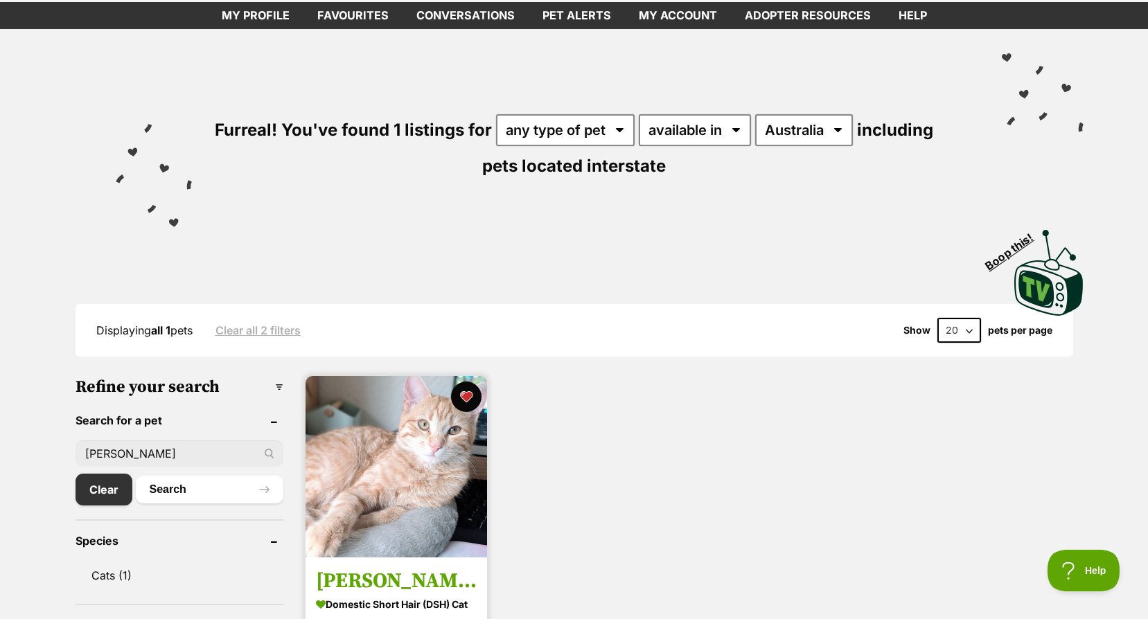
scroll to position [139, 0]
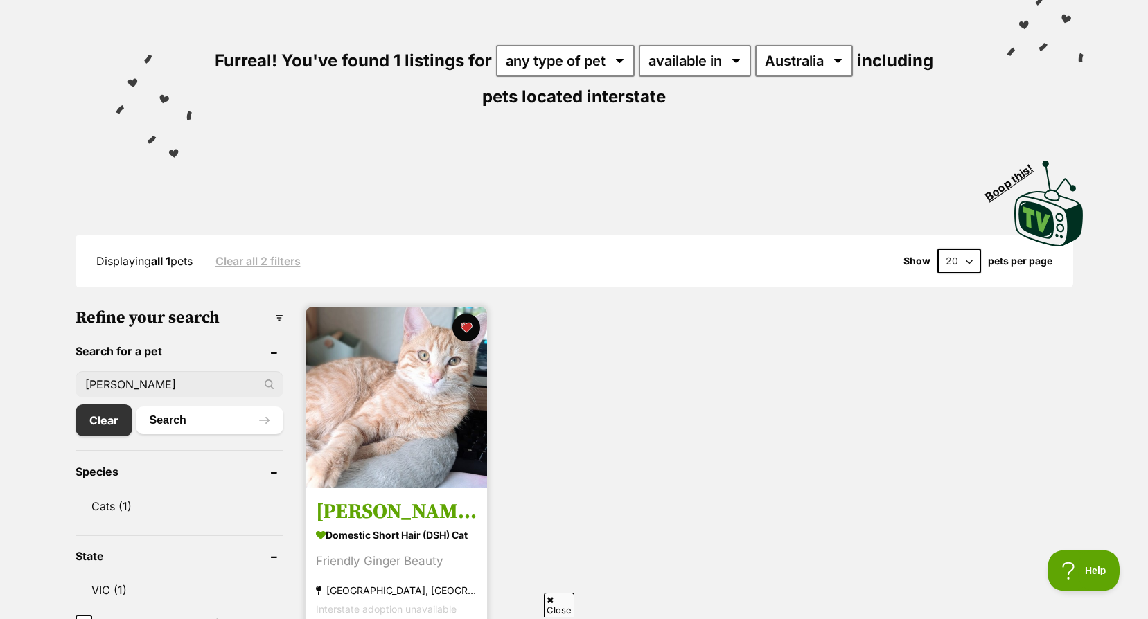
click at [416, 352] on img at bounding box center [395, 397] width 181 height 181
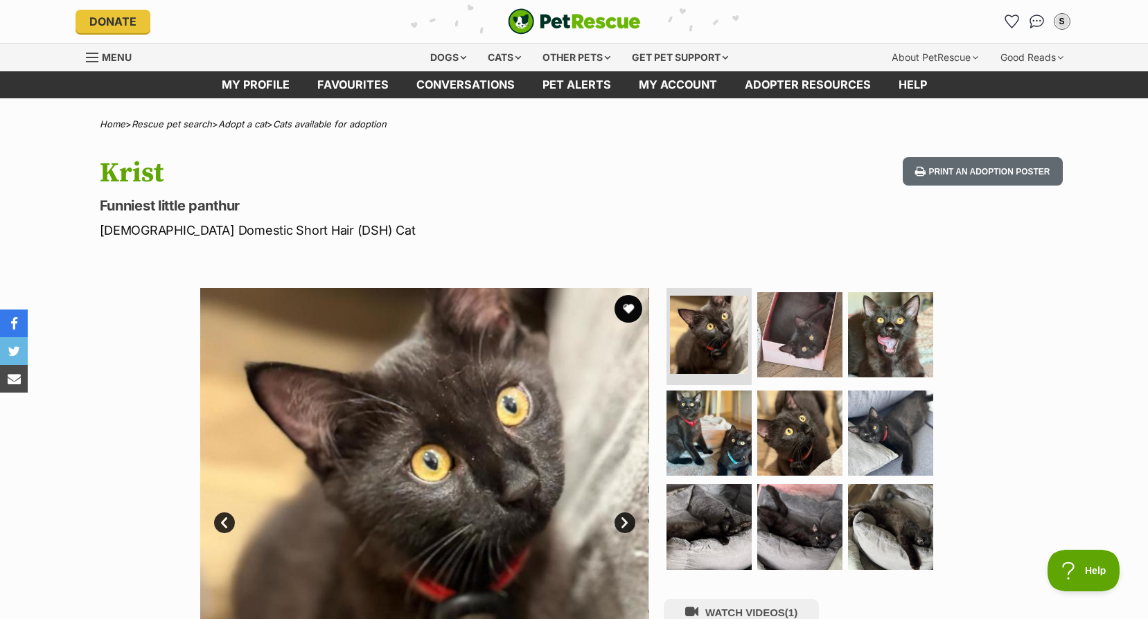
click at [620, 513] on link "Next" at bounding box center [624, 523] width 21 height 21
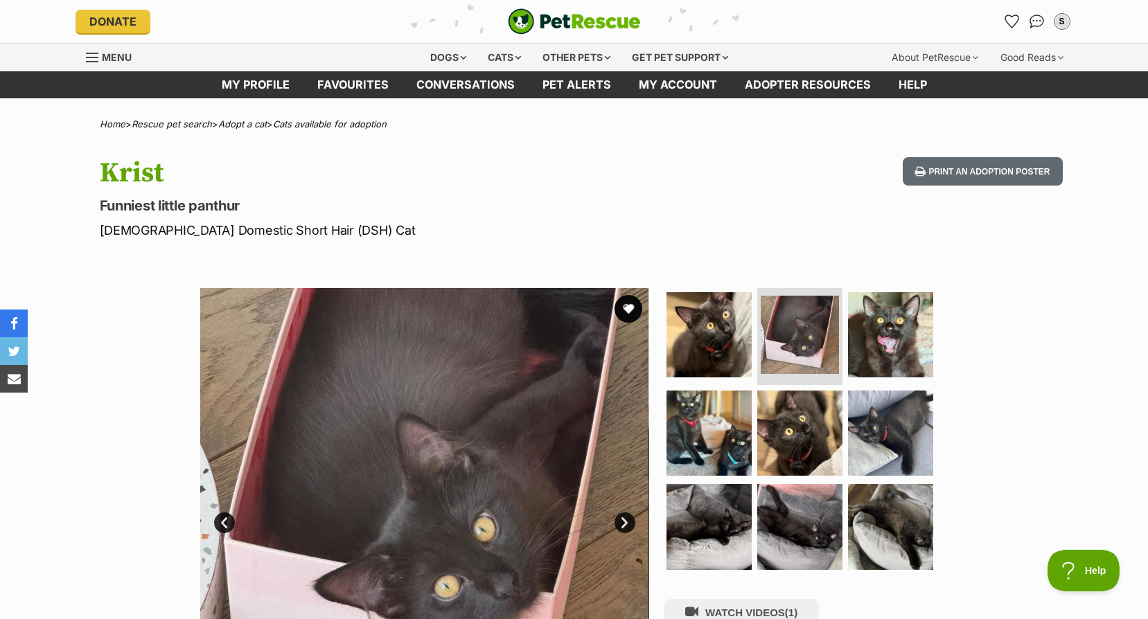
click at [625, 519] on link "Next" at bounding box center [624, 523] width 21 height 21
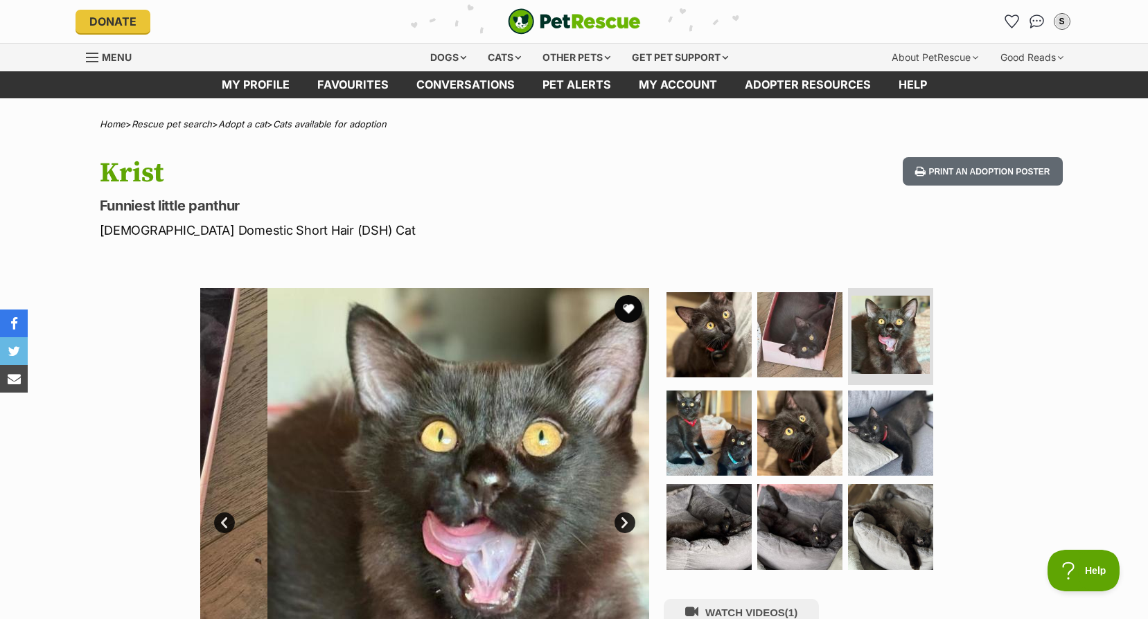
scroll to position [139, 0]
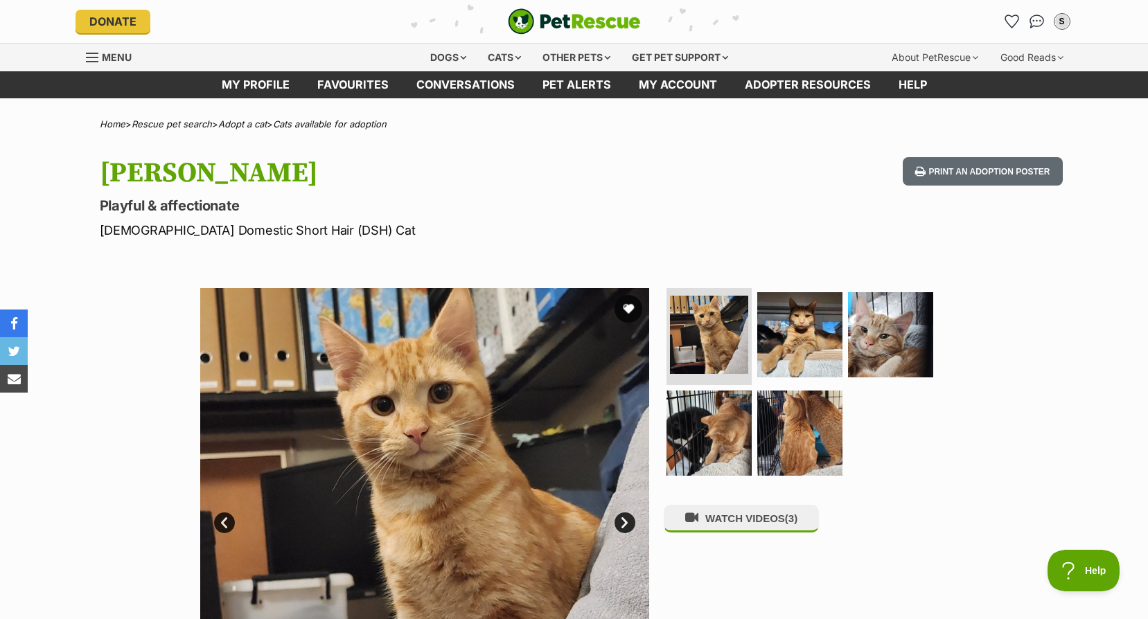
scroll to position [139, 0]
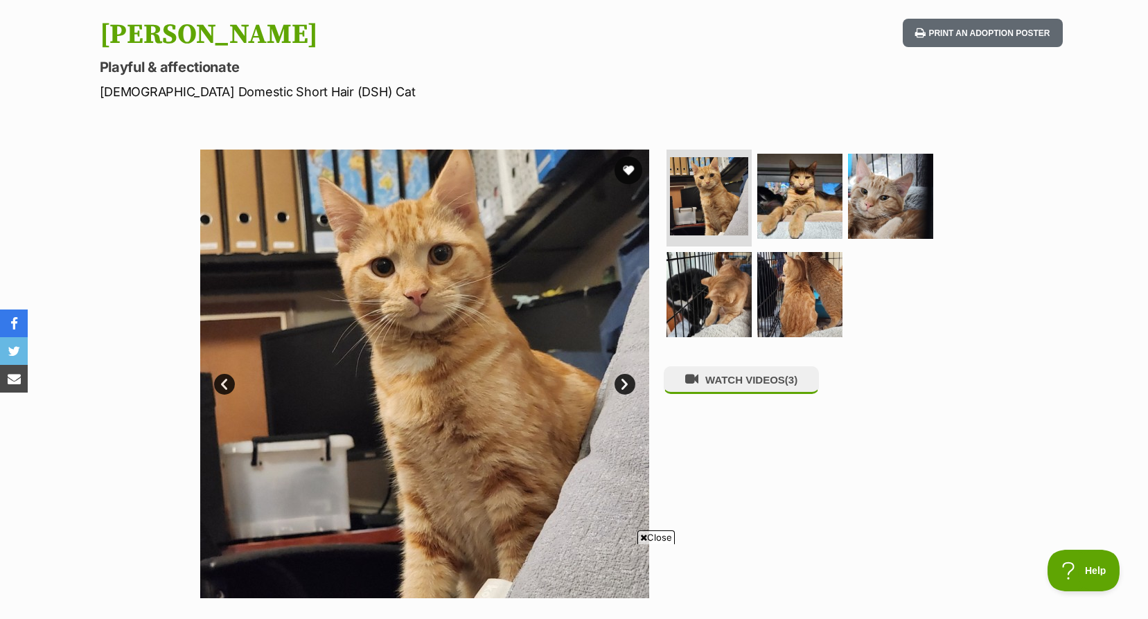
click at [617, 386] on link "Next" at bounding box center [624, 384] width 21 height 21
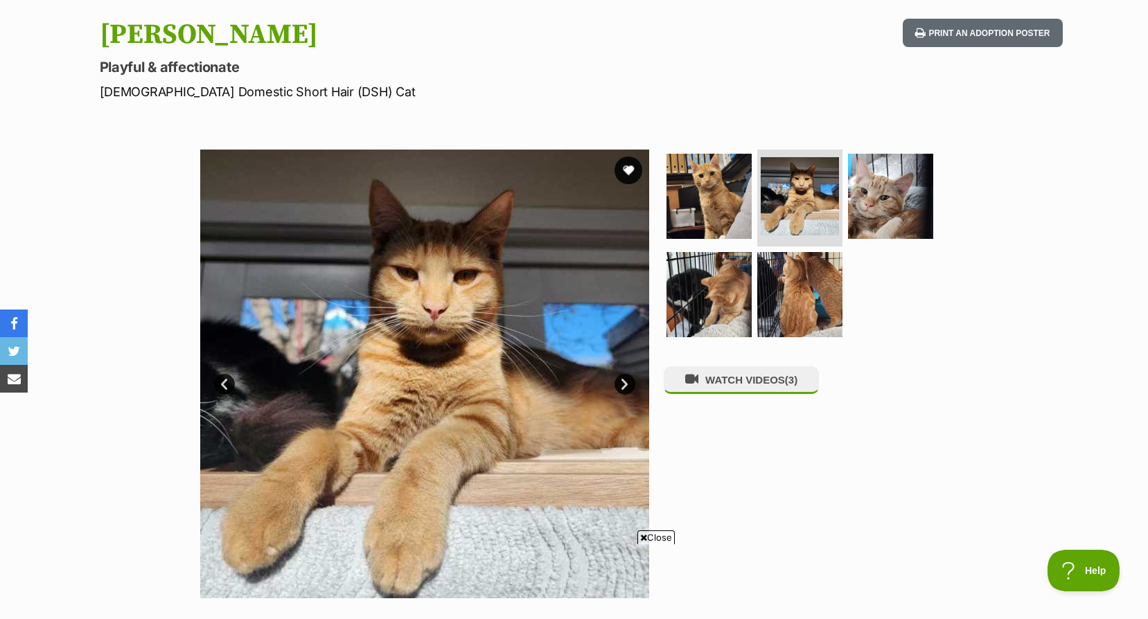
click at [617, 386] on link "Next" at bounding box center [624, 384] width 21 height 21
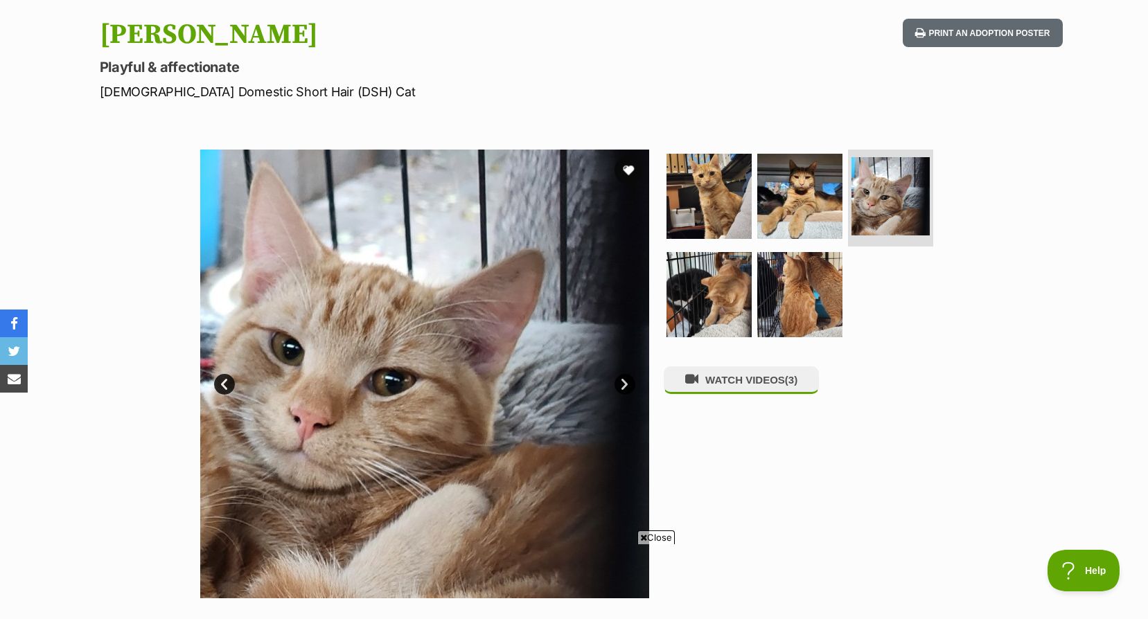
click at [617, 386] on link "Next" at bounding box center [624, 384] width 21 height 21
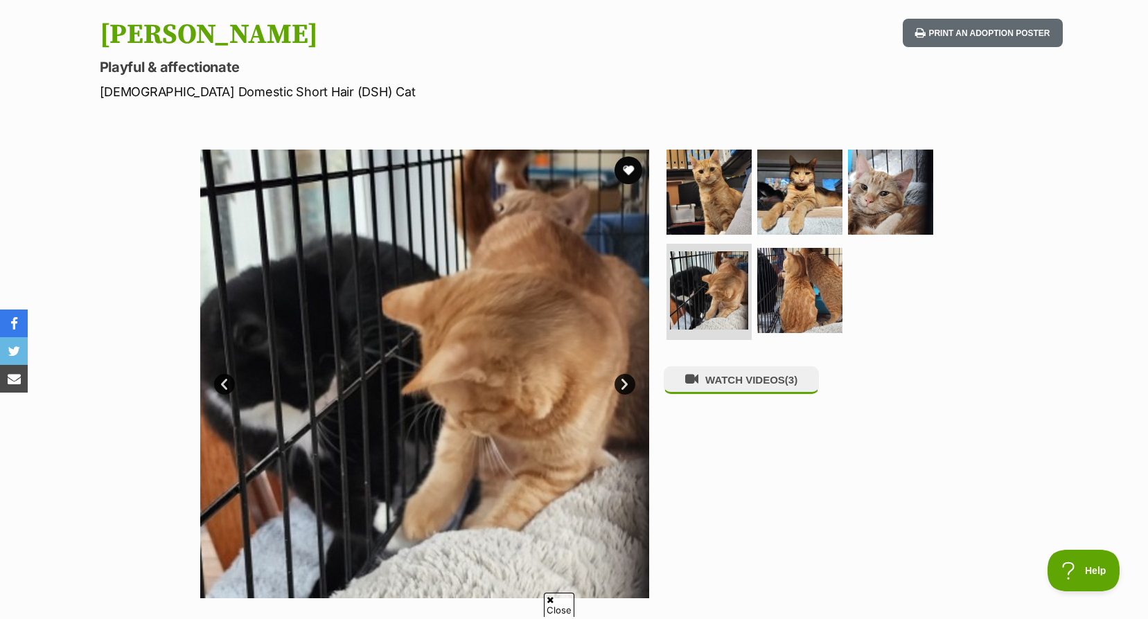
click at [617, 386] on link "Next" at bounding box center [624, 384] width 21 height 21
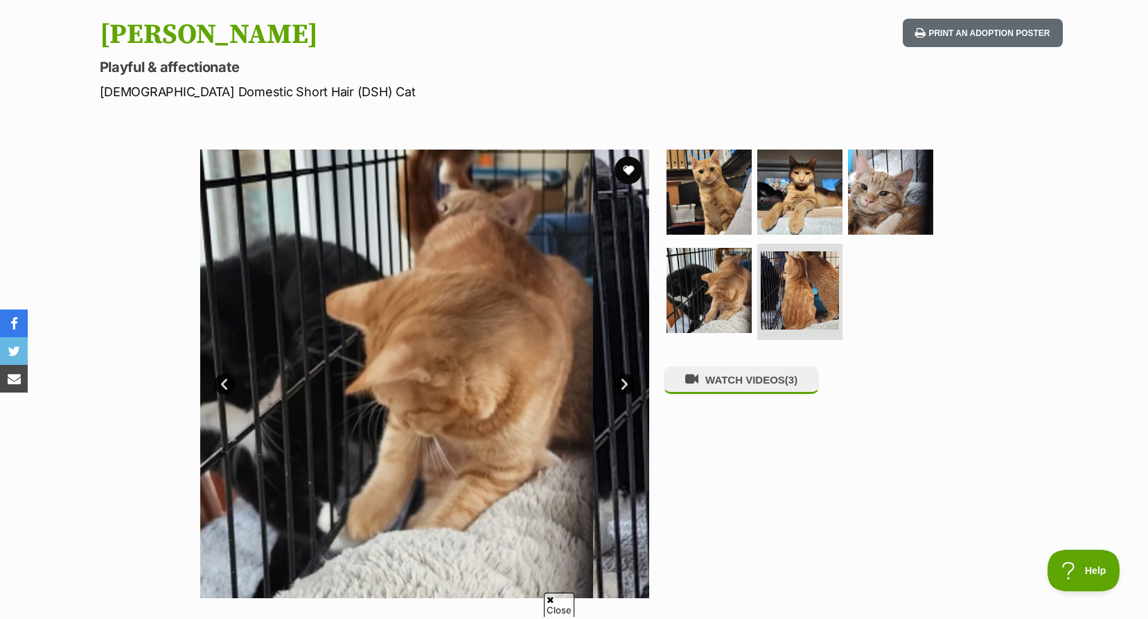
scroll to position [0, 0]
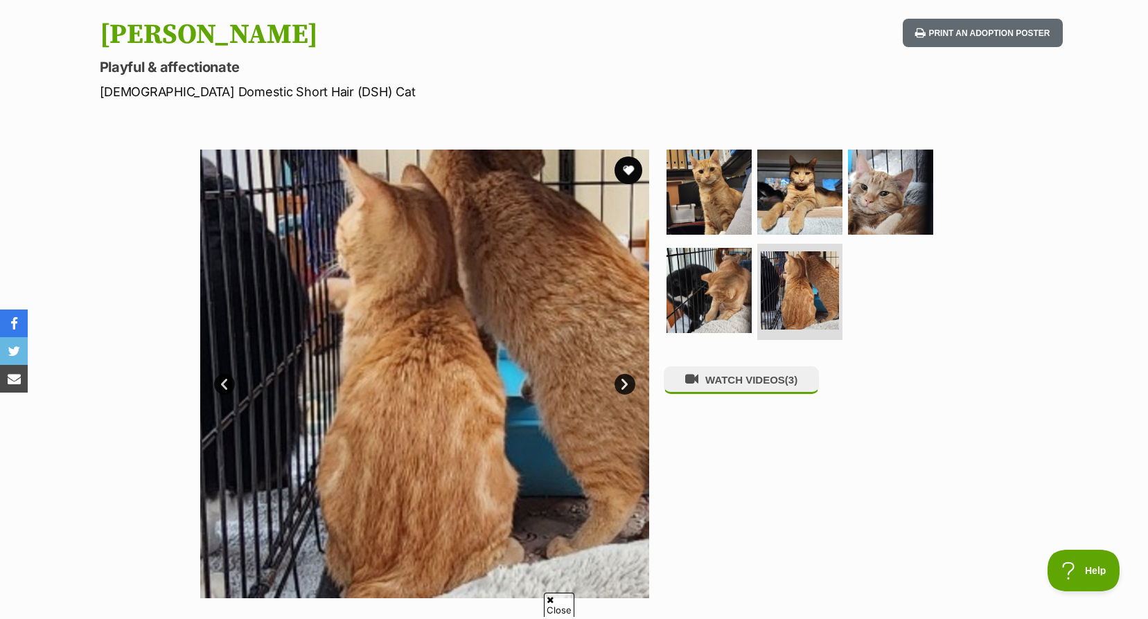
click at [617, 386] on link "Next" at bounding box center [624, 384] width 21 height 21
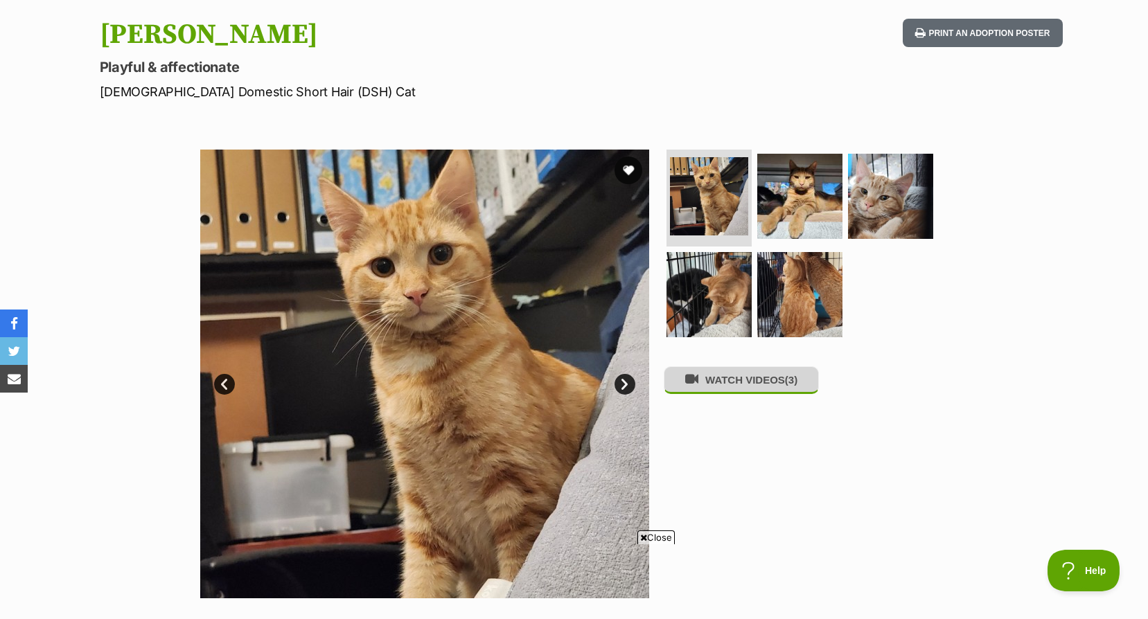
click at [763, 391] on button "WATCH VIDEOS (3)" at bounding box center [741, 379] width 155 height 27
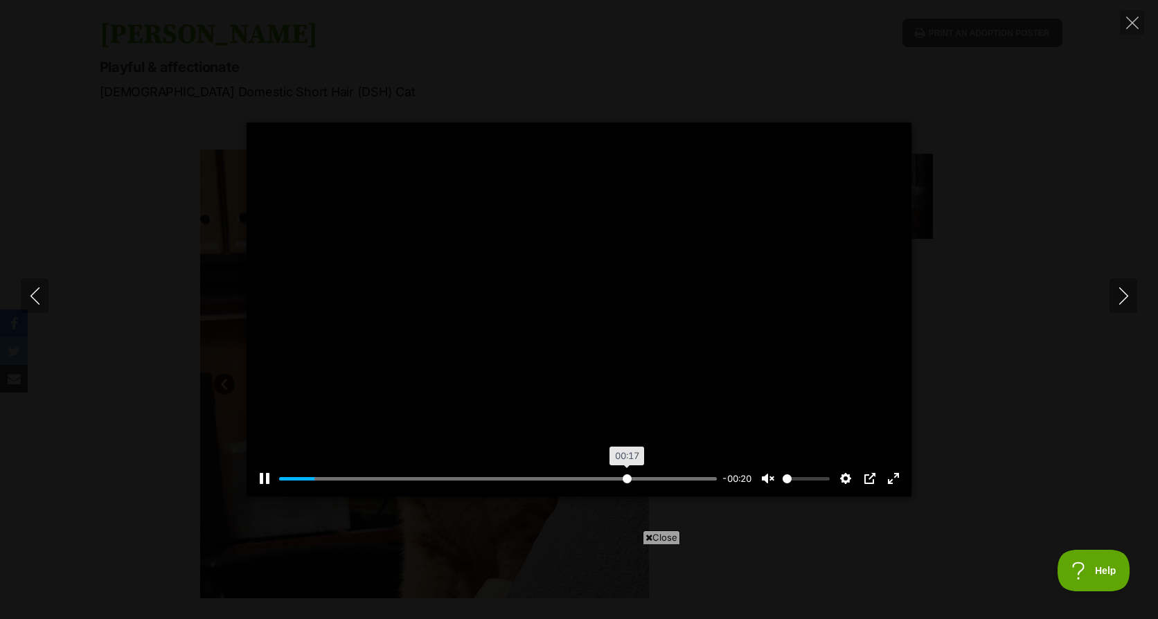
click at [625, 478] on input "Seek" at bounding box center [498, 478] width 438 height 13
type input "100"
click at [1117, 294] on icon "Next" at bounding box center [1123, 295] width 17 height 17
click at [612, 477] on input "Seek" at bounding box center [498, 478] width 438 height 13
click at [1105, 294] on div "Pause Play % buffered 00:31 -00:07 Unmute Mute Disable captions Enable captions…" at bounding box center [579, 310] width 1158 height 374
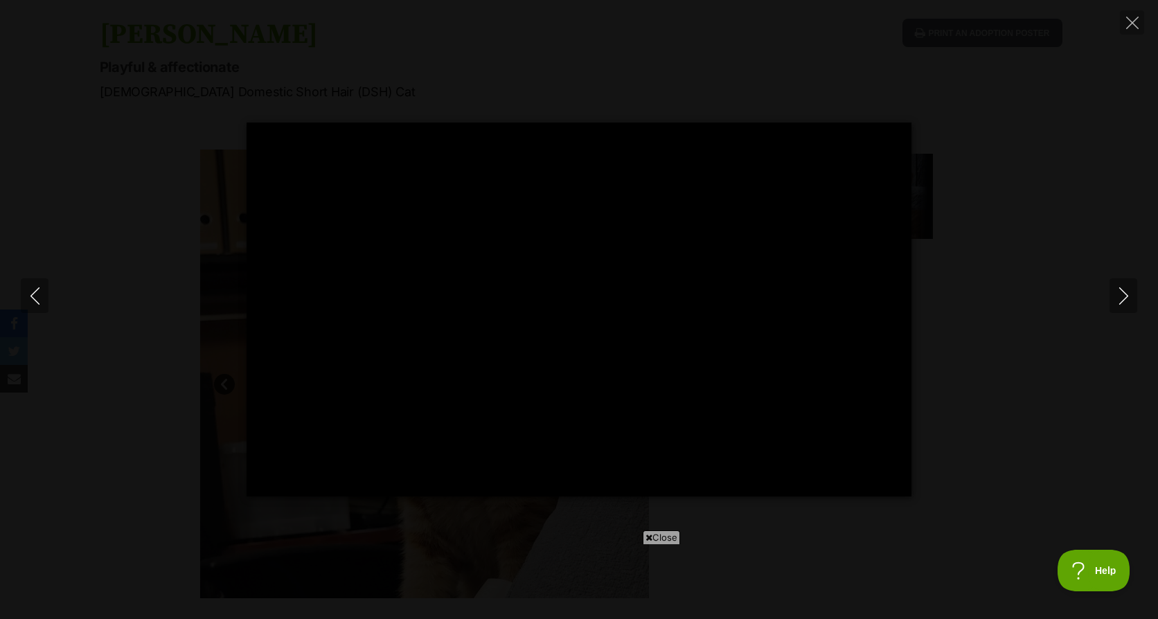
type input "80.18"
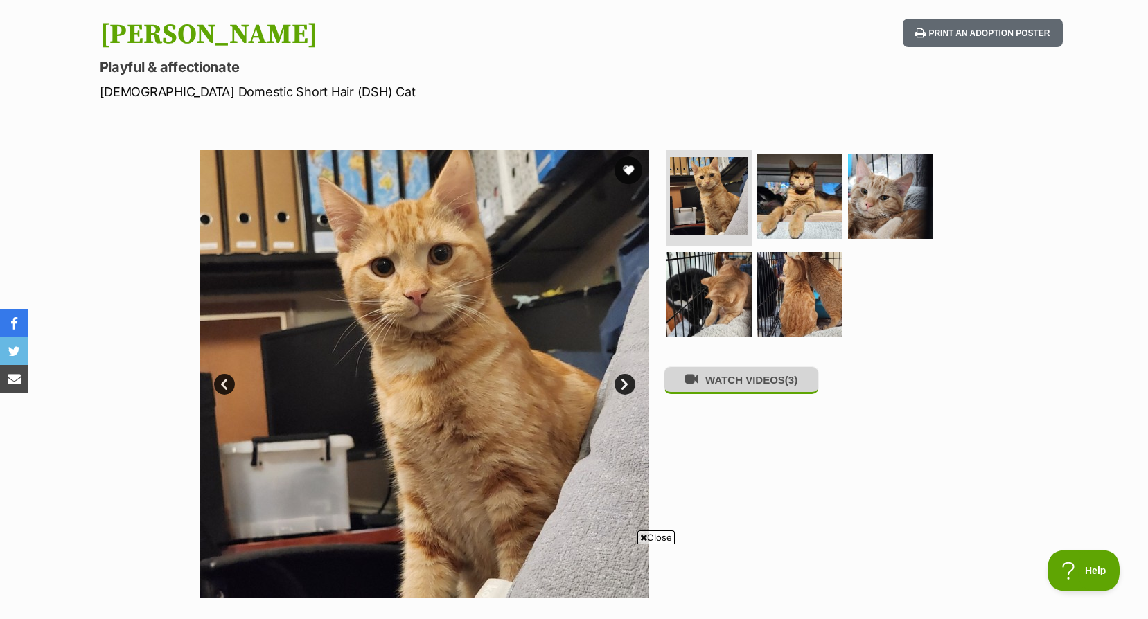
click at [718, 393] on button "WATCH VIDEOS (3)" at bounding box center [741, 379] width 155 height 27
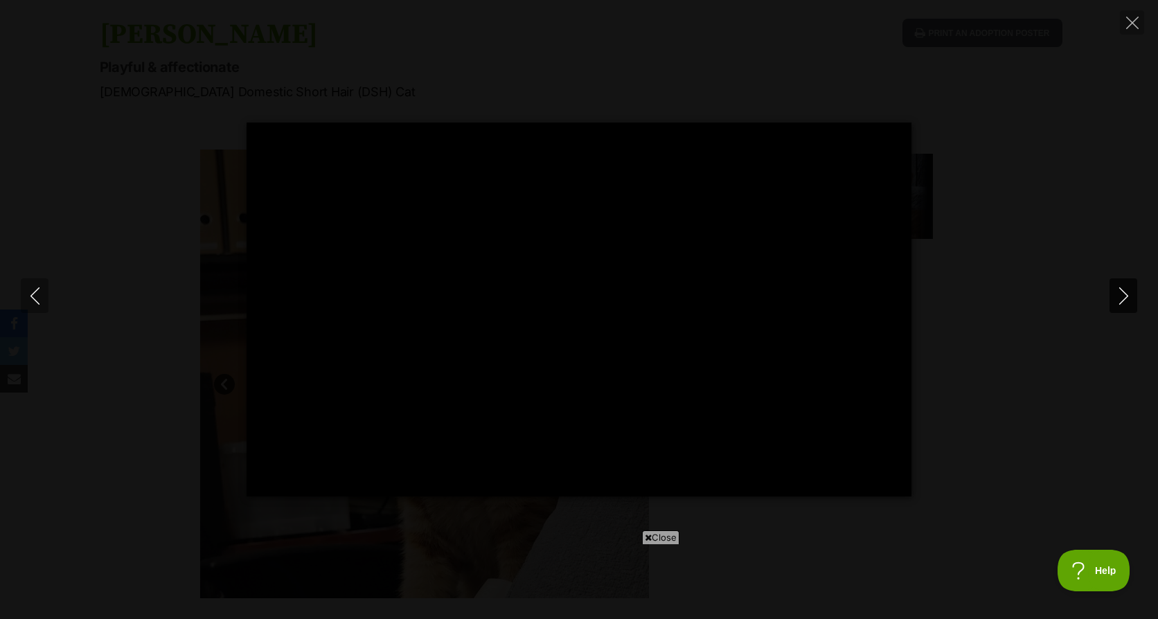
click at [1120, 292] on icon "Next" at bounding box center [1123, 295] width 17 height 17
type input "1.05"
click at [1120, 292] on icon "Next" at bounding box center [1123, 295] width 17 height 17
type input "0.27"
click at [652, 477] on input "Seek" at bounding box center [498, 478] width 438 height 13
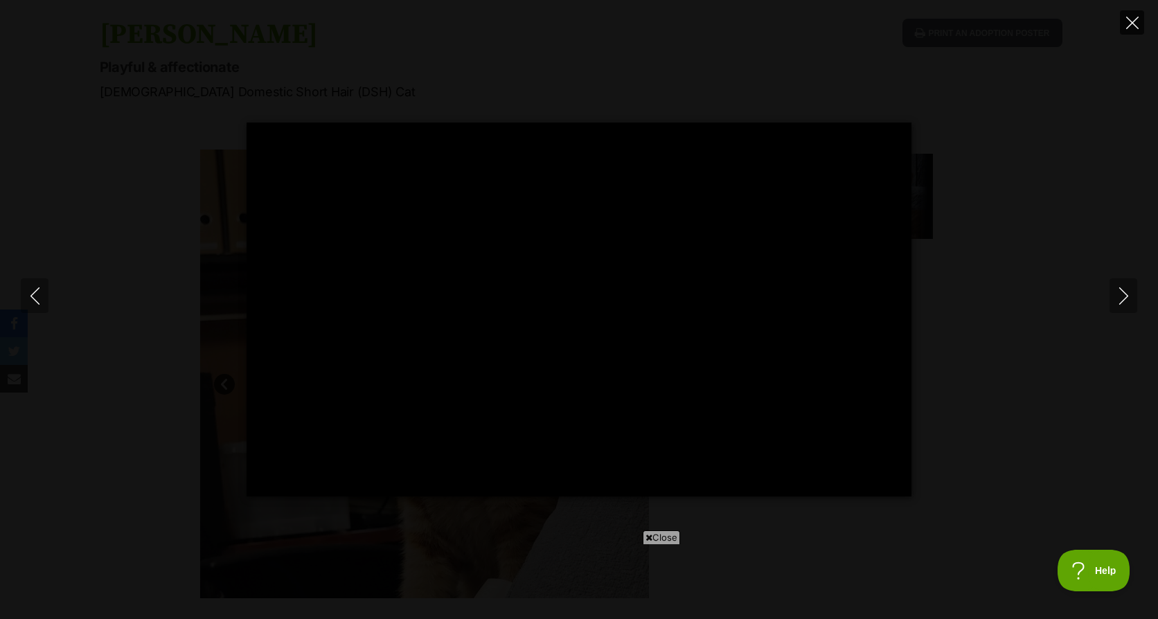
click at [1132, 15] on button "Close" at bounding box center [1132, 22] width 24 height 24
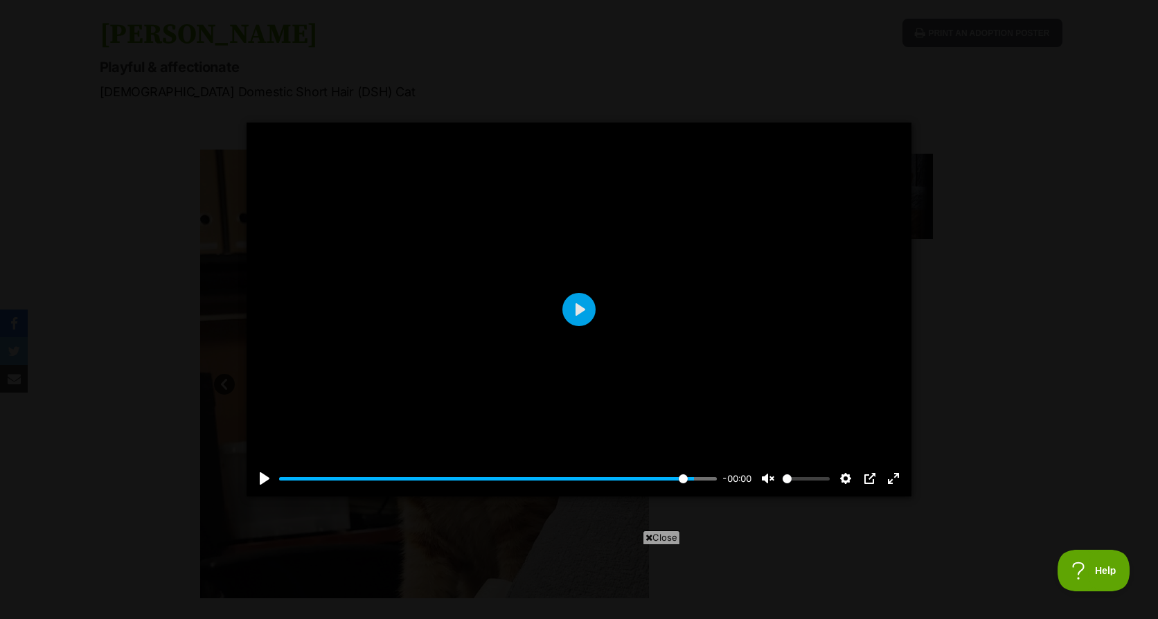
type input "94.76"
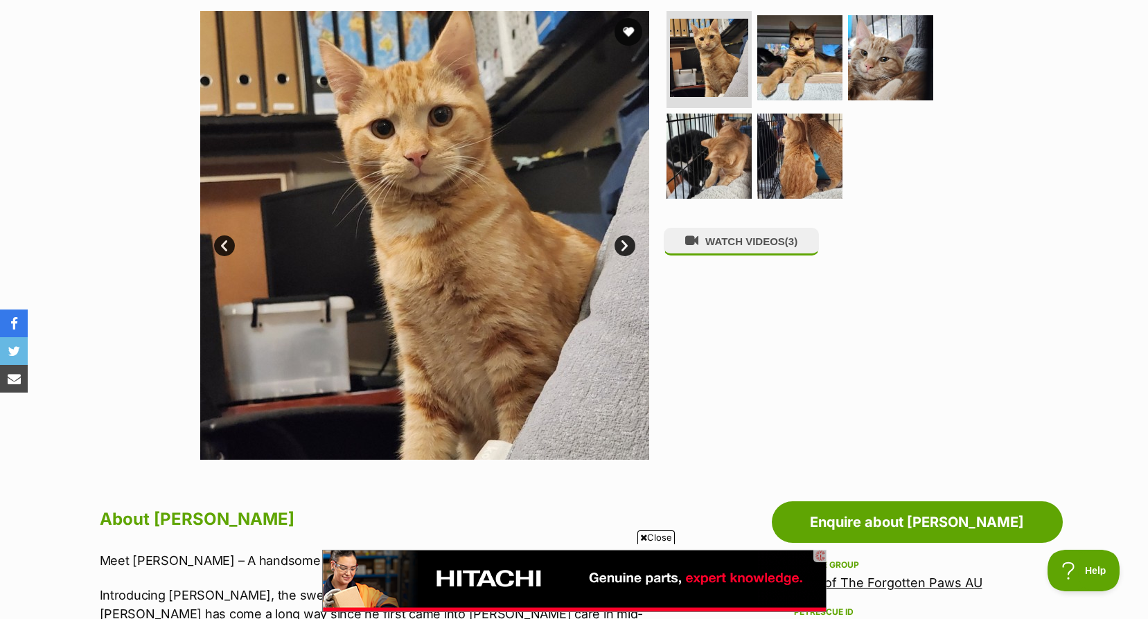
scroll to position [69, 0]
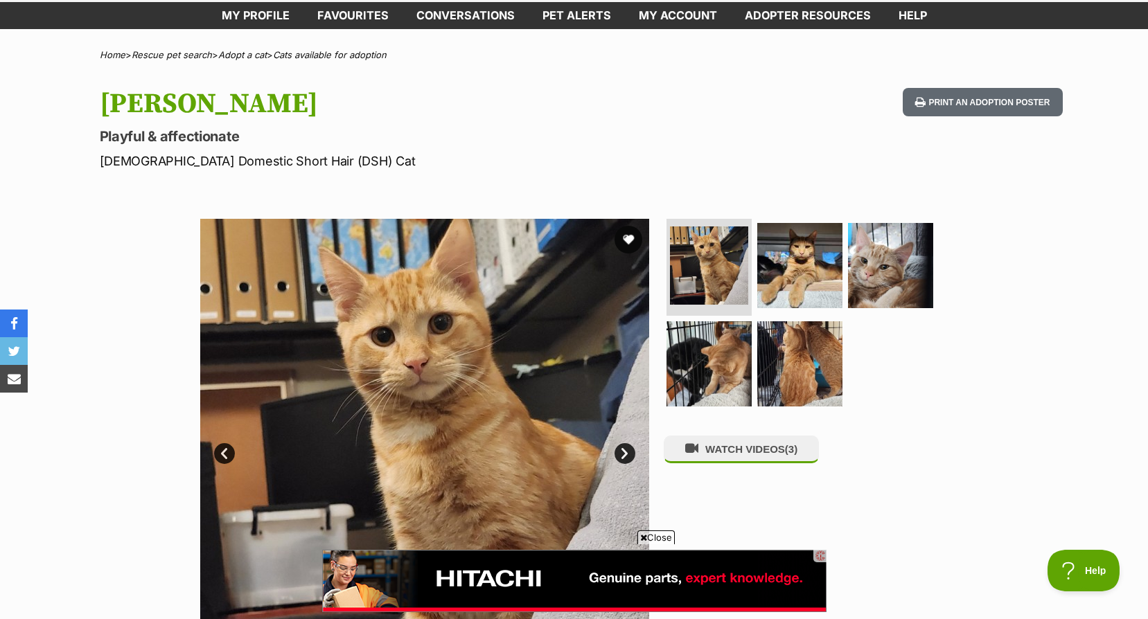
click at [624, 446] on link "Next" at bounding box center [624, 453] width 21 height 21
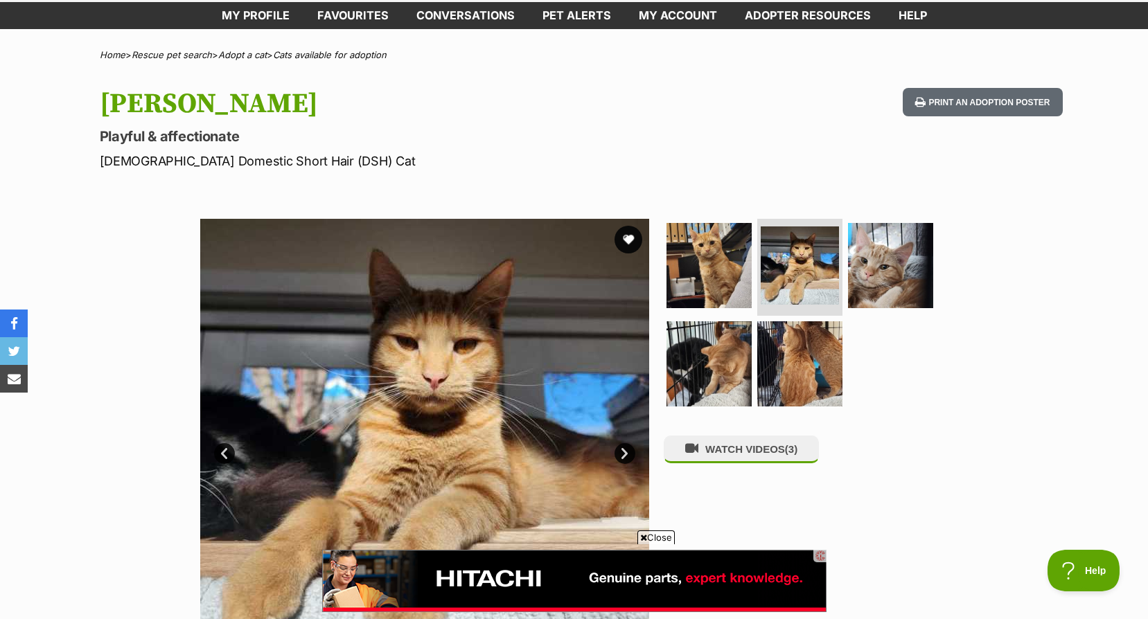
click at [624, 446] on link "Next" at bounding box center [624, 453] width 21 height 21
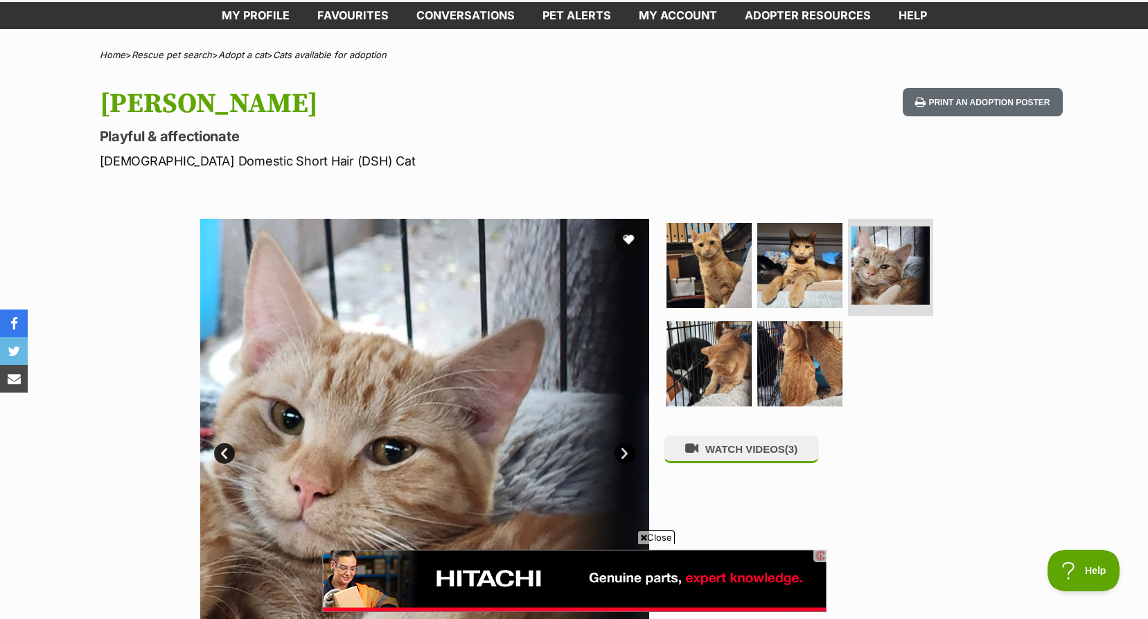
click at [624, 446] on link "Next" at bounding box center [624, 453] width 21 height 21
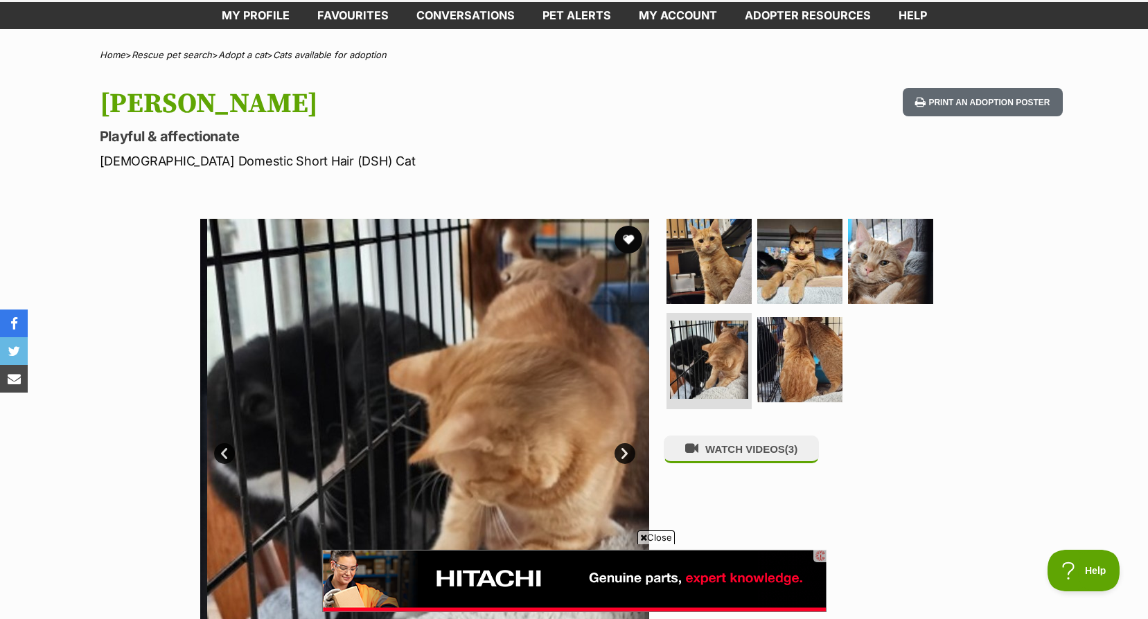
scroll to position [139, 0]
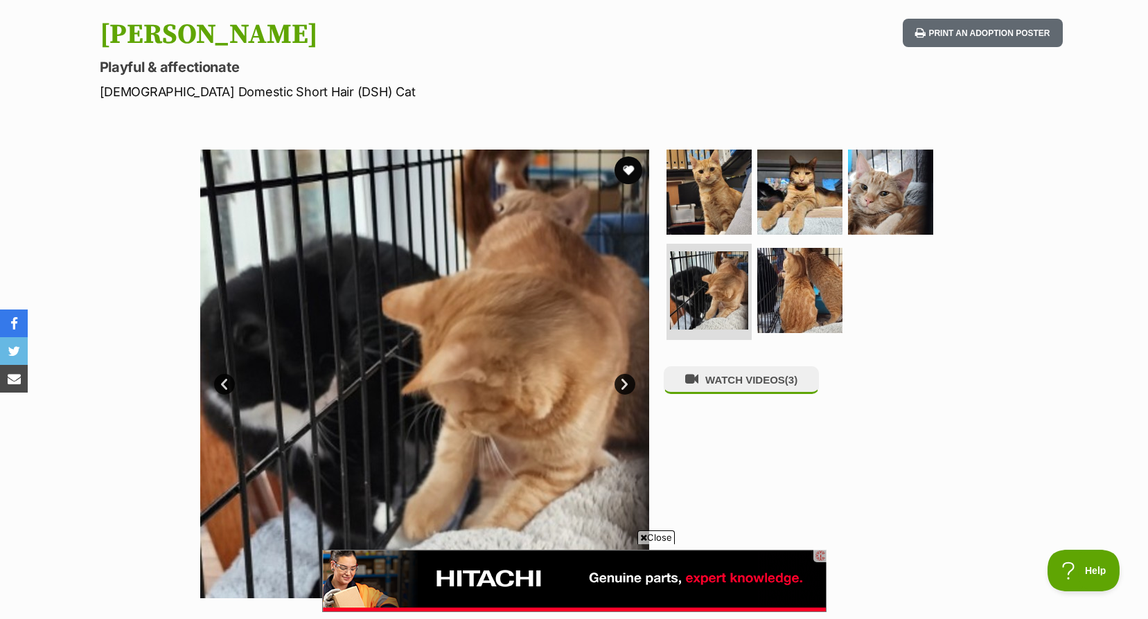
click at [630, 378] on link "Next" at bounding box center [624, 384] width 21 height 21
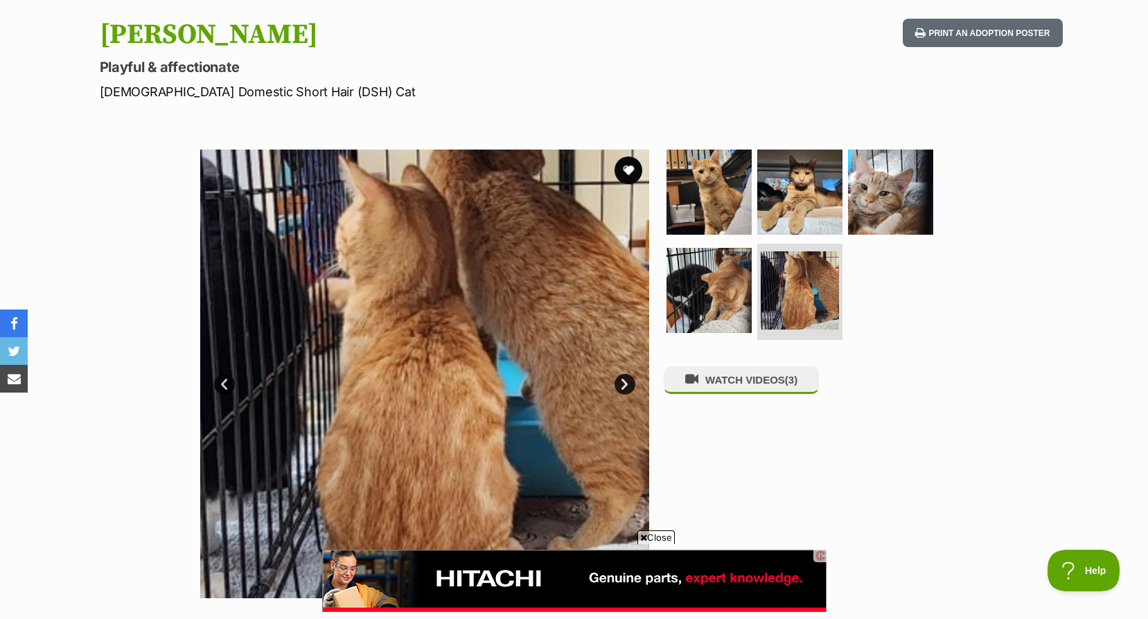
click at [630, 378] on link "Next" at bounding box center [624, 384] width 21 height 21
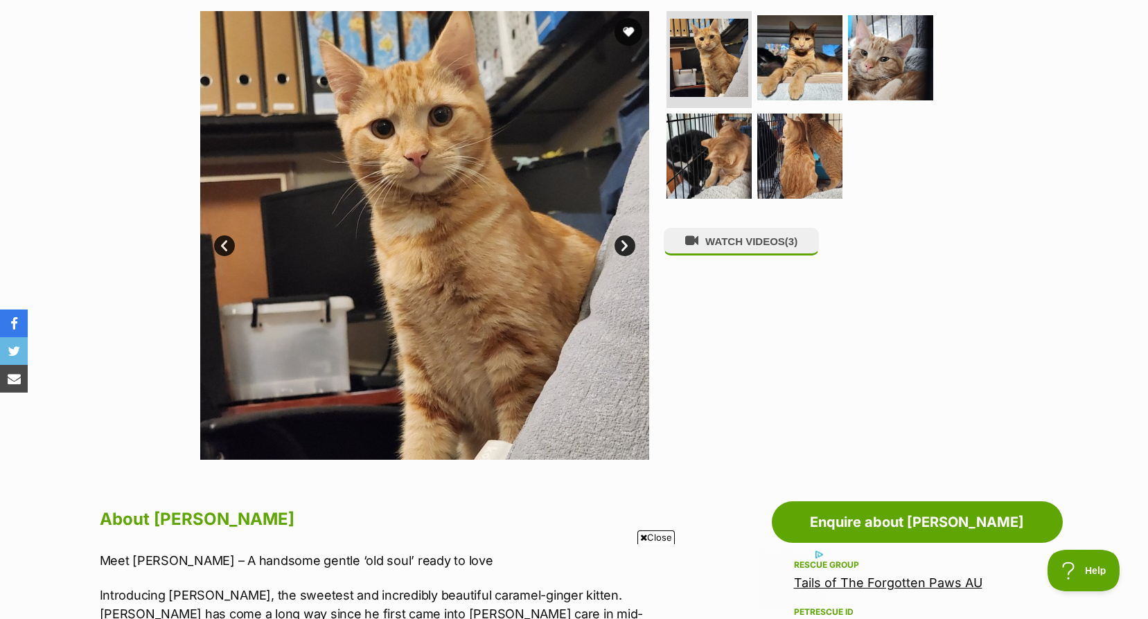
scroll to position [208, 0]
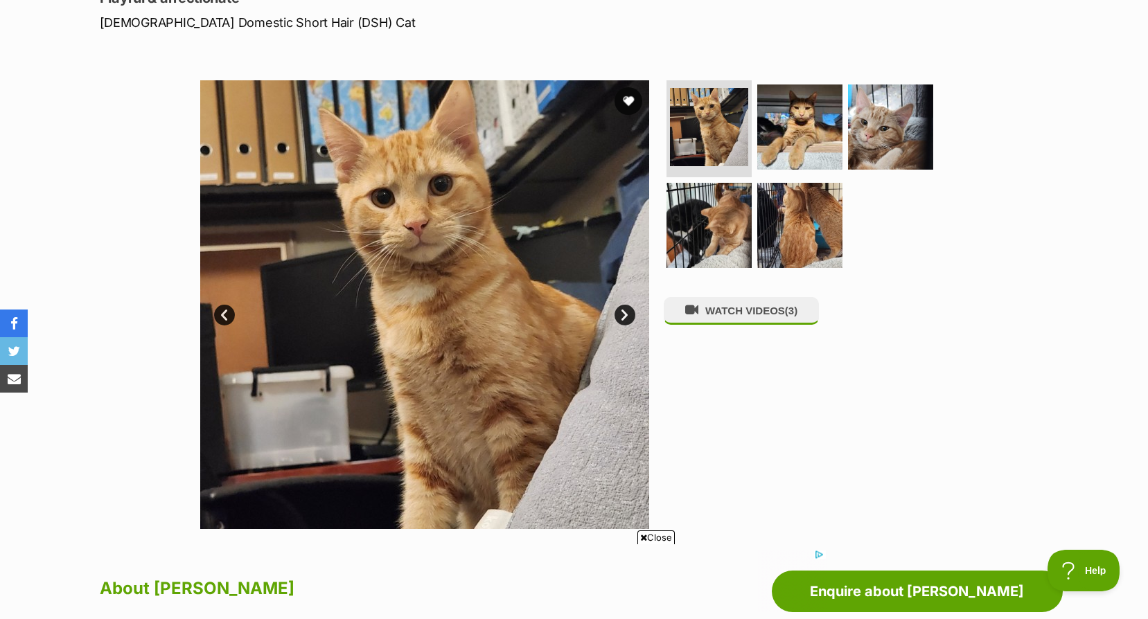
click at [632, 313] on link "Next" at bounding box center [624, 315] width 21 height 21
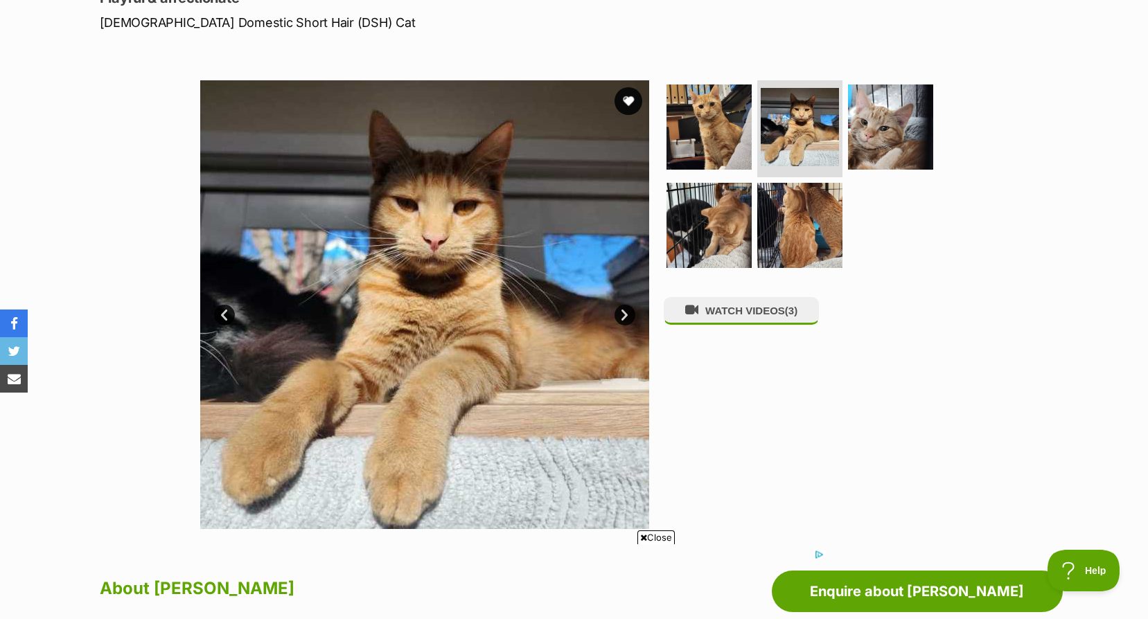
click at [632, 313] on link "Next" at bounding box center [624, 315] width 21 height 21
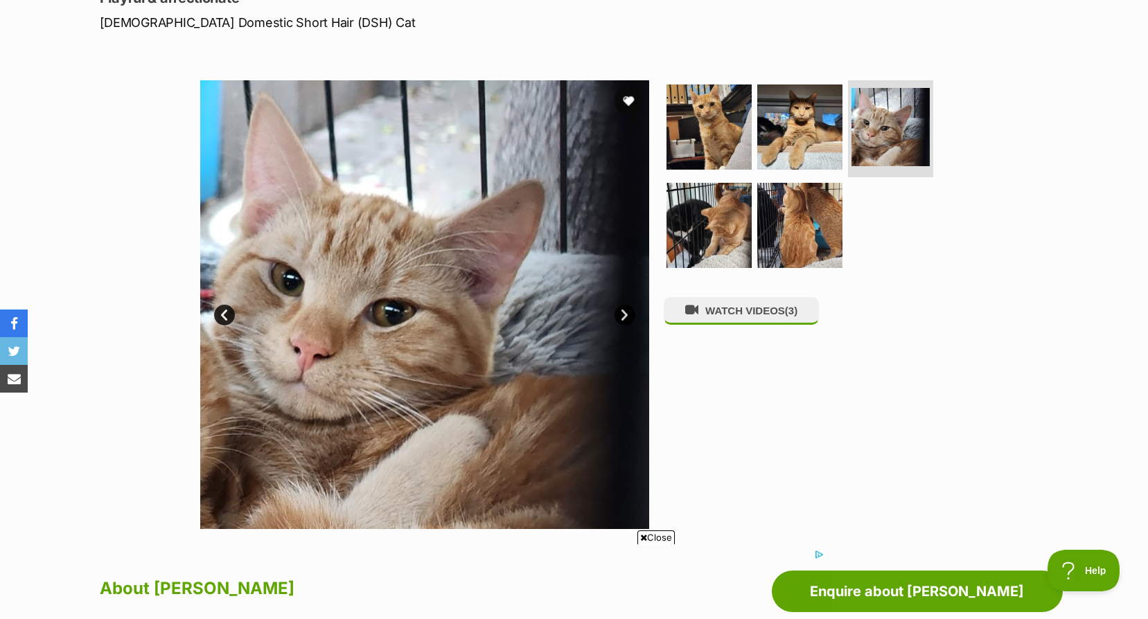
click at [632, 313] on link "Next" at bounding box center [624, 315] width 21 height 21
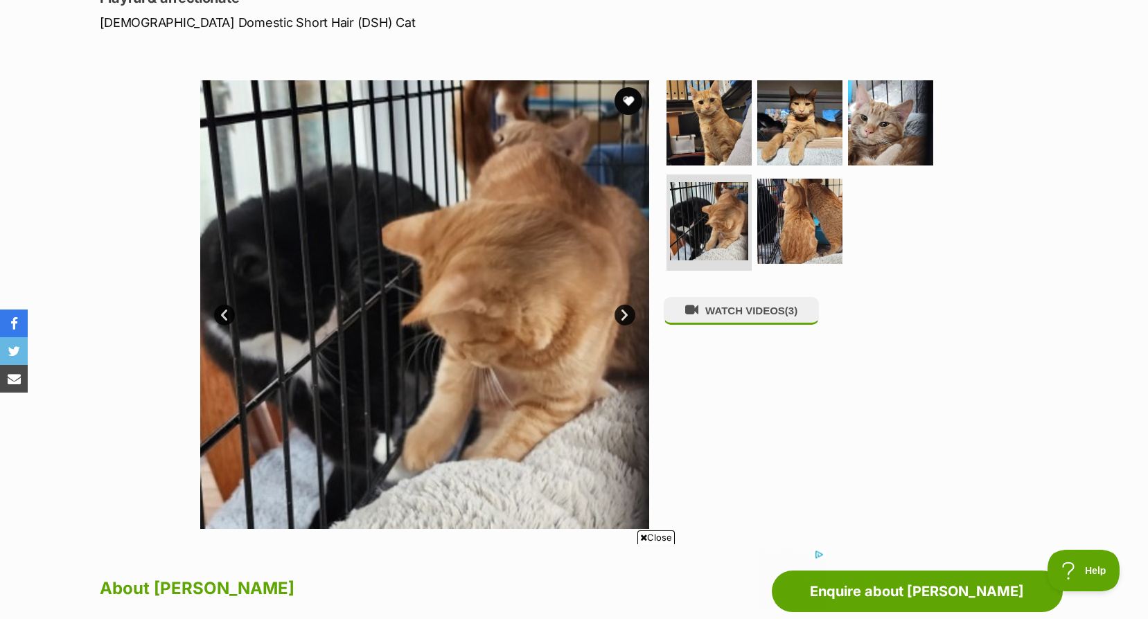
click at [632, 313] on link "Next" at bounding box center [624, 315] width 21 height 21
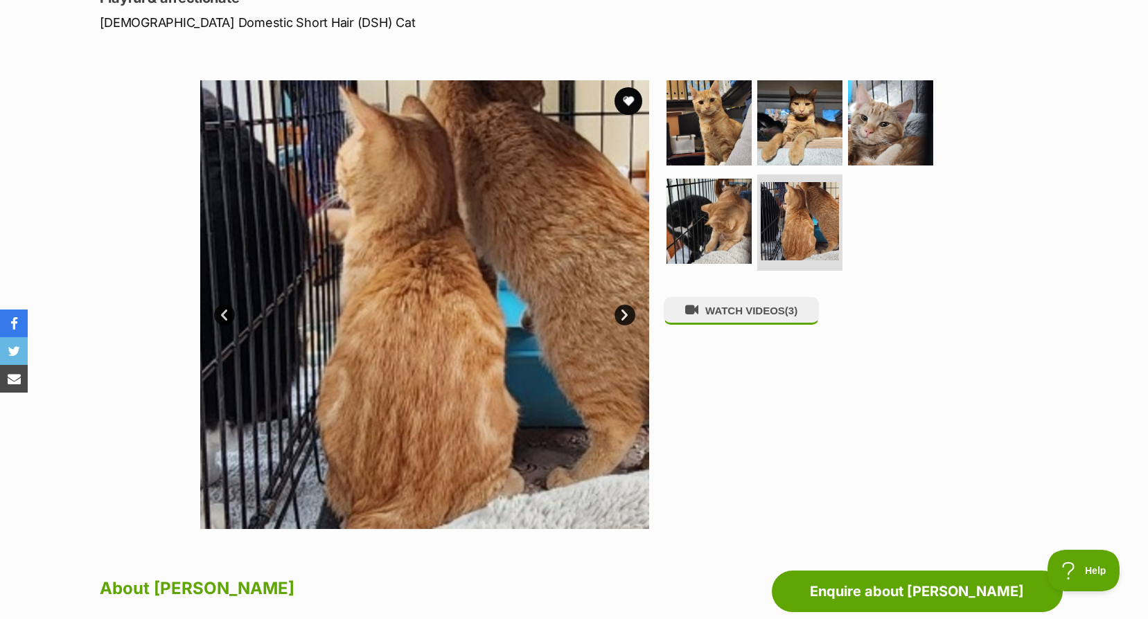
scroll to position [0, 0]
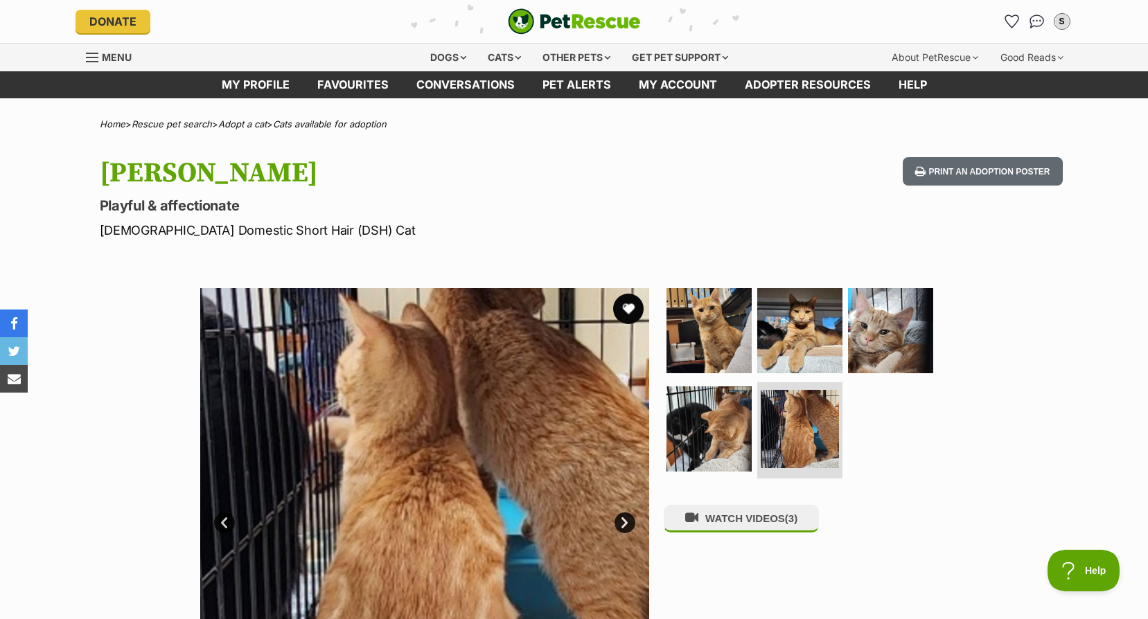
click at [631, 311] on button "favourite" at bounding box center [628, 309] width 30 height 30
click at [1013, 24] on icon "Favourites" at bounding box center [1011, 21] width 17 height 16
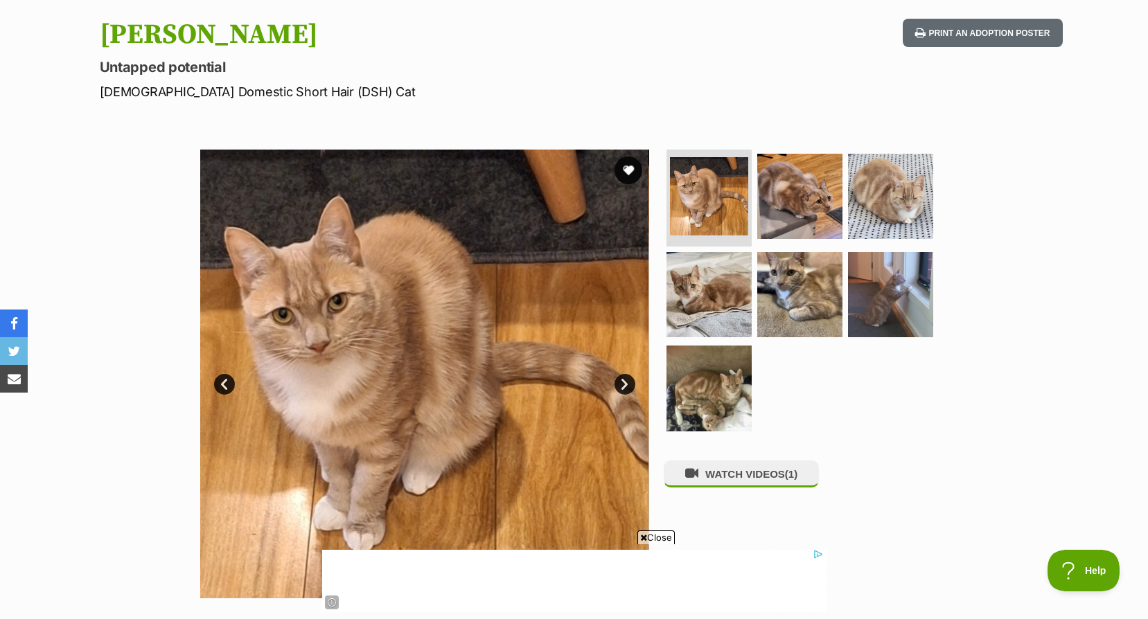
scroll to position [208, 0]
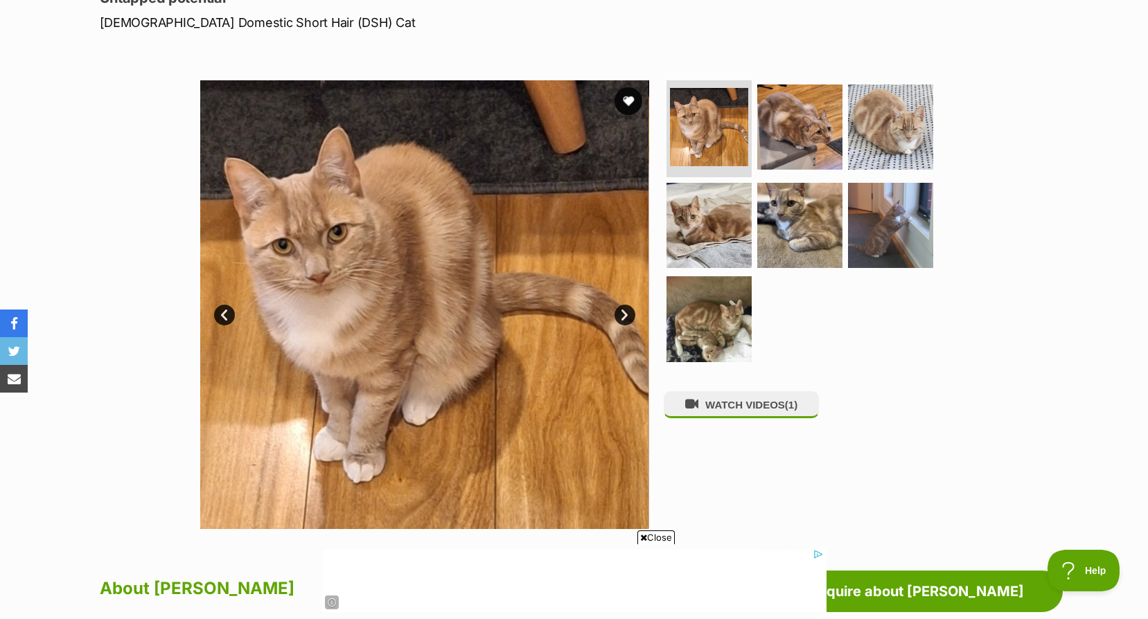
click at [630, 312] on link "Next" at bounding box center [624, 315] width 21 height 21
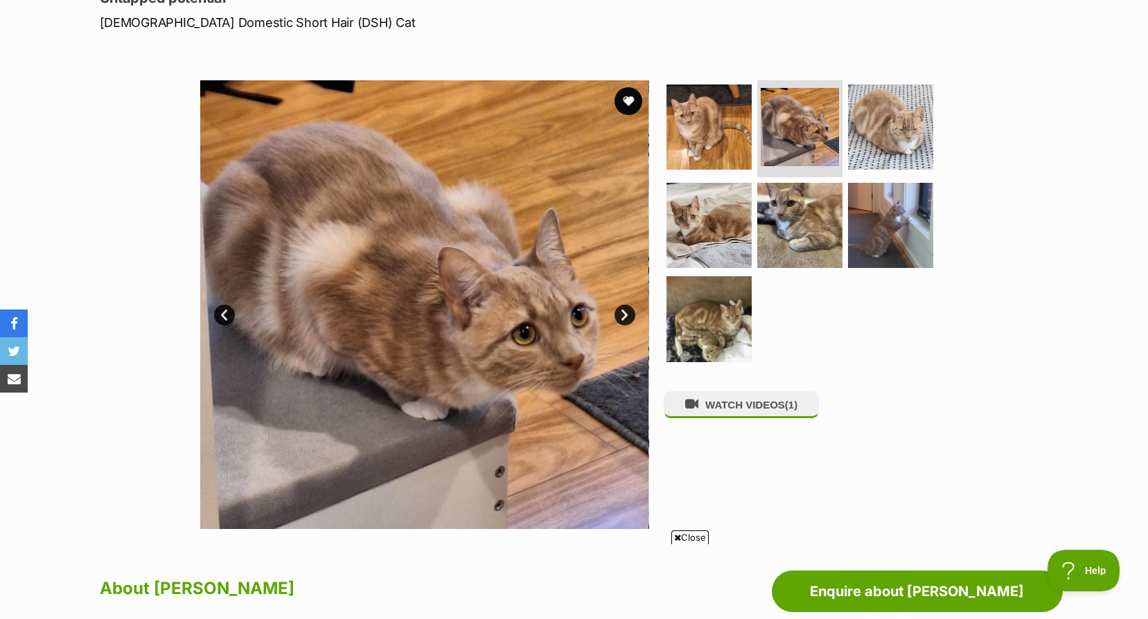
scroll to position [0, 0]
click at [630, 312] on link "Next" at bounding box center [624, 315] width 21 height 21
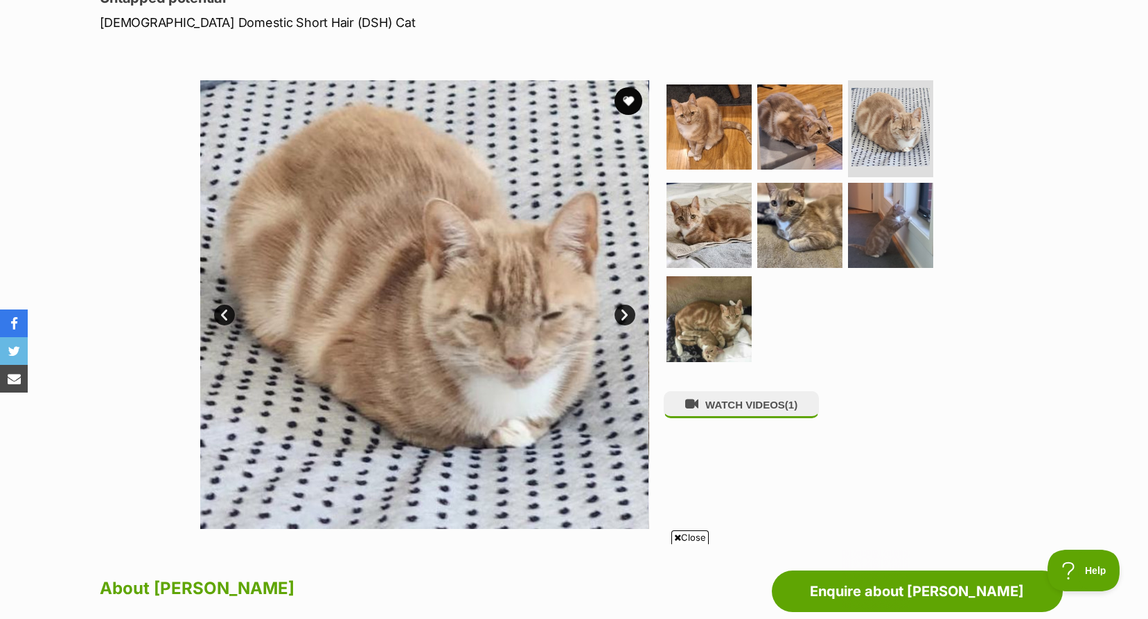
click at [630, 312] on link "Next" at bounding box center [624, 315] width 21 height 21
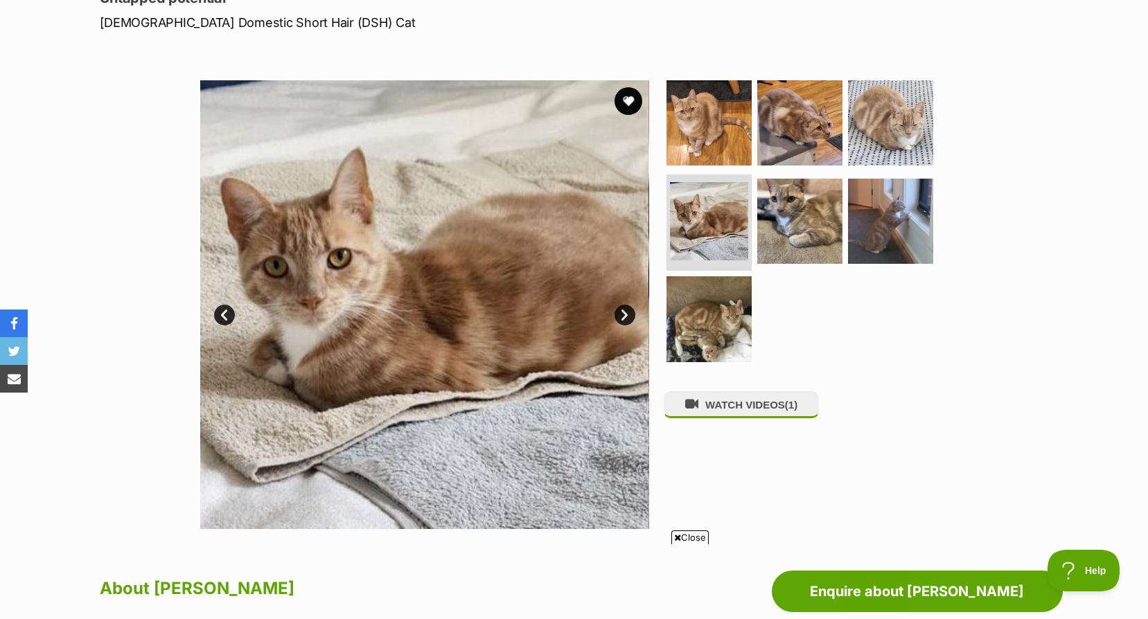
click at [630, 312] on link "Next" at bounding box center [624, 315] width 21 height 21
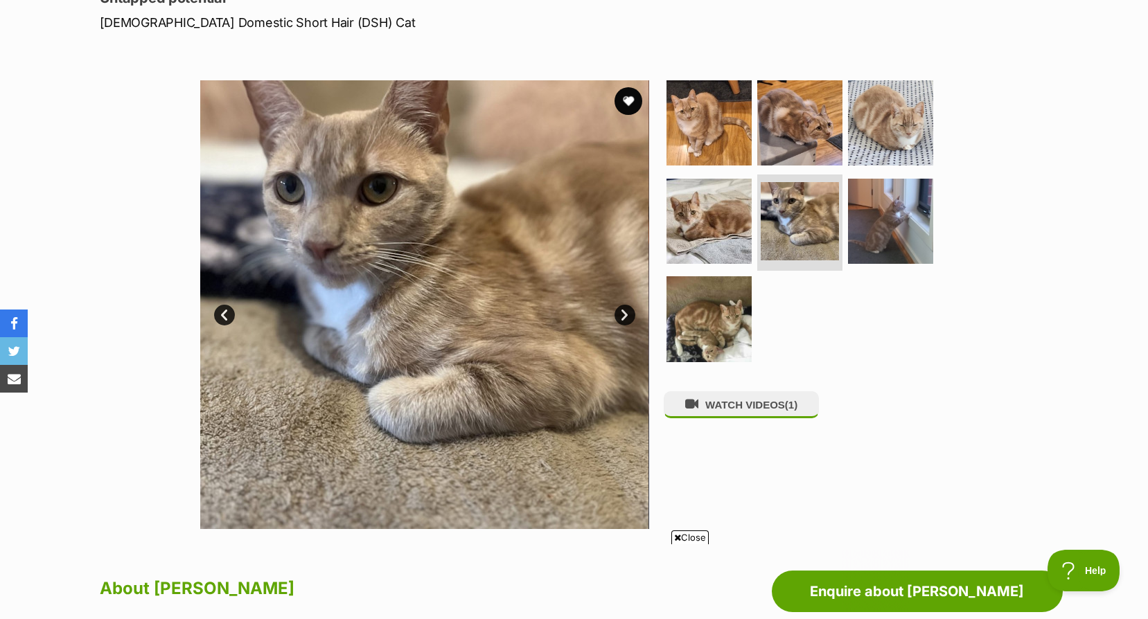
click at [630, 312] on link "Next" at bounding box center [624, 315] width 21 height 21
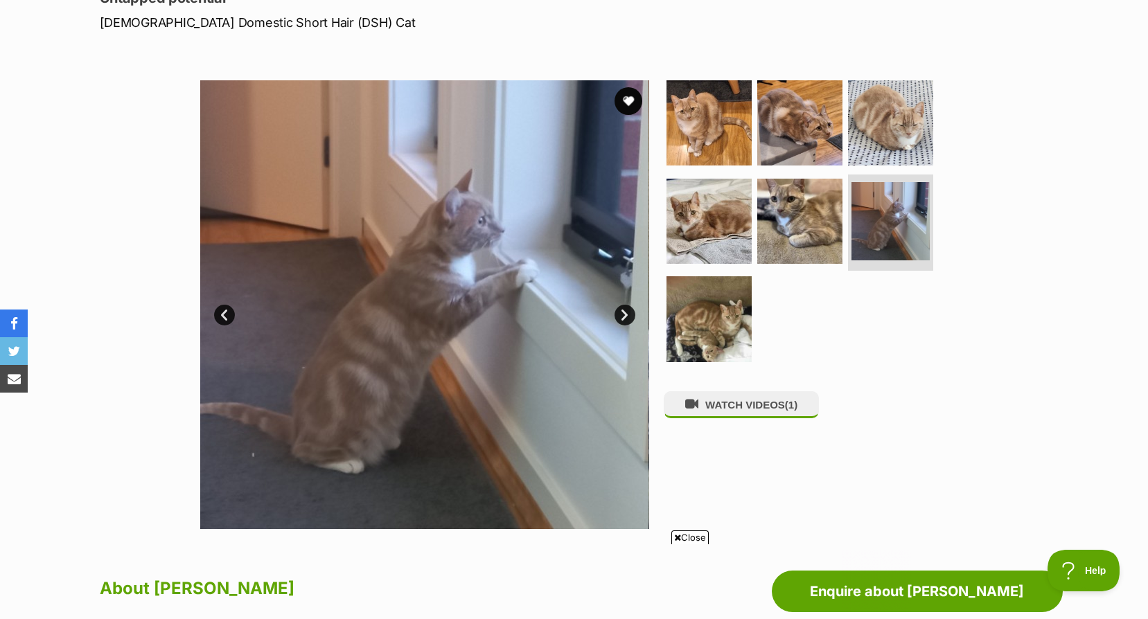
click at [630, 312] on link "Next" at bounding box center [624, 315] width 21 height 21
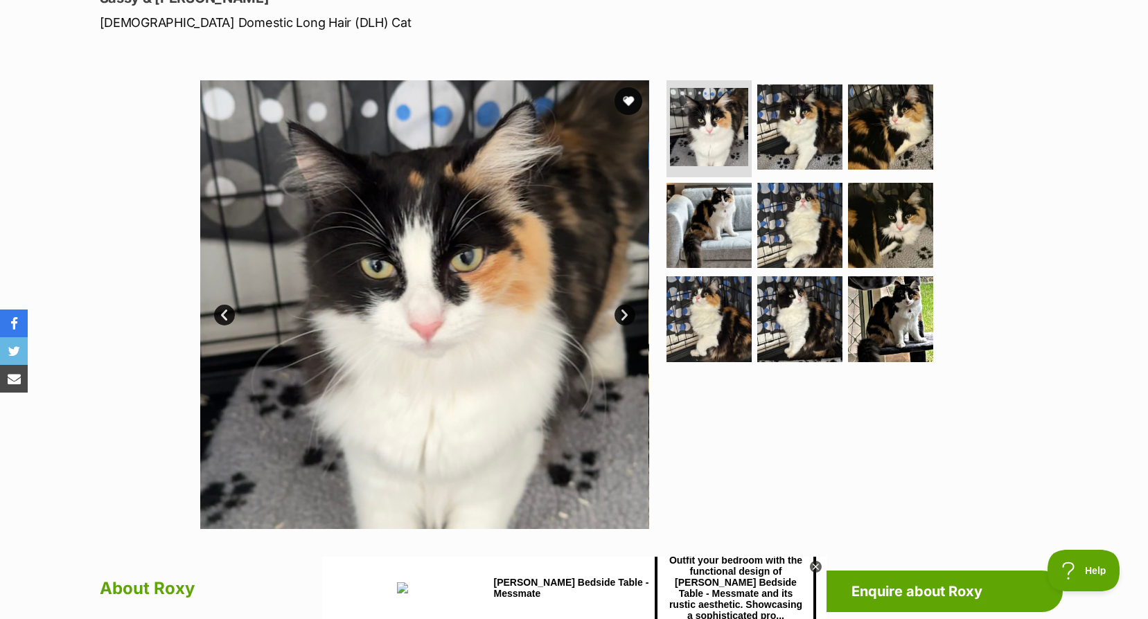
click at [614, 317] on img at bounding box center [424, 304] width 449 height 449
click at [630, 305] on img at bounding box center [424, 304] width 449 height 449
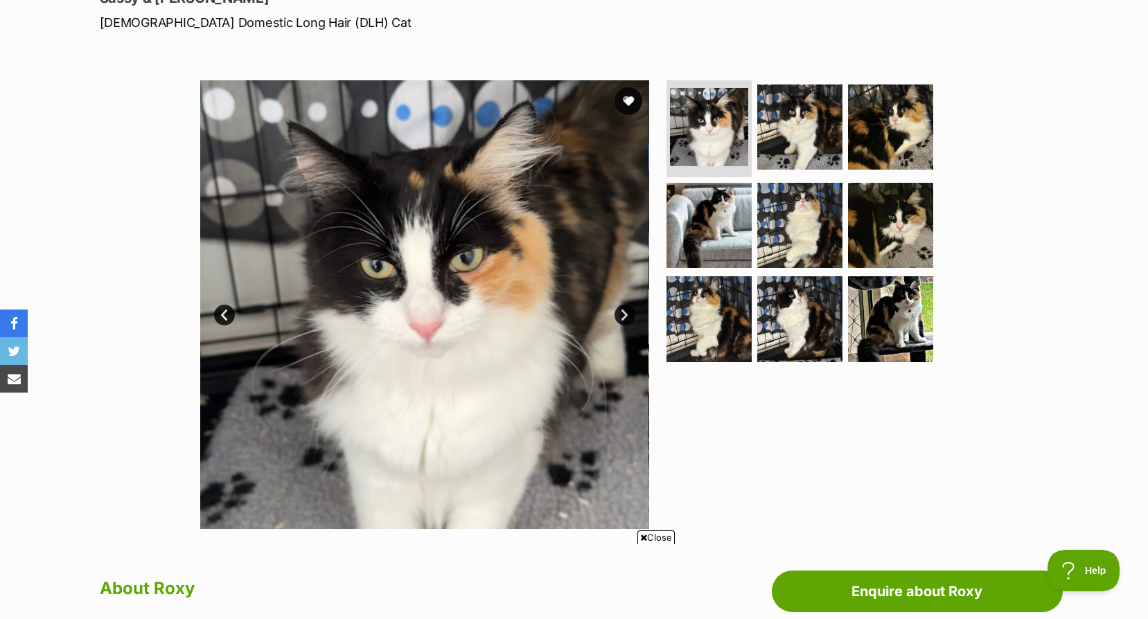
click at [632, 303] on img at bounding box center [424, 304] width 449 height 449
click at [622, 319] on link "Next" at bounding box center [624, 315] width 21 height 21
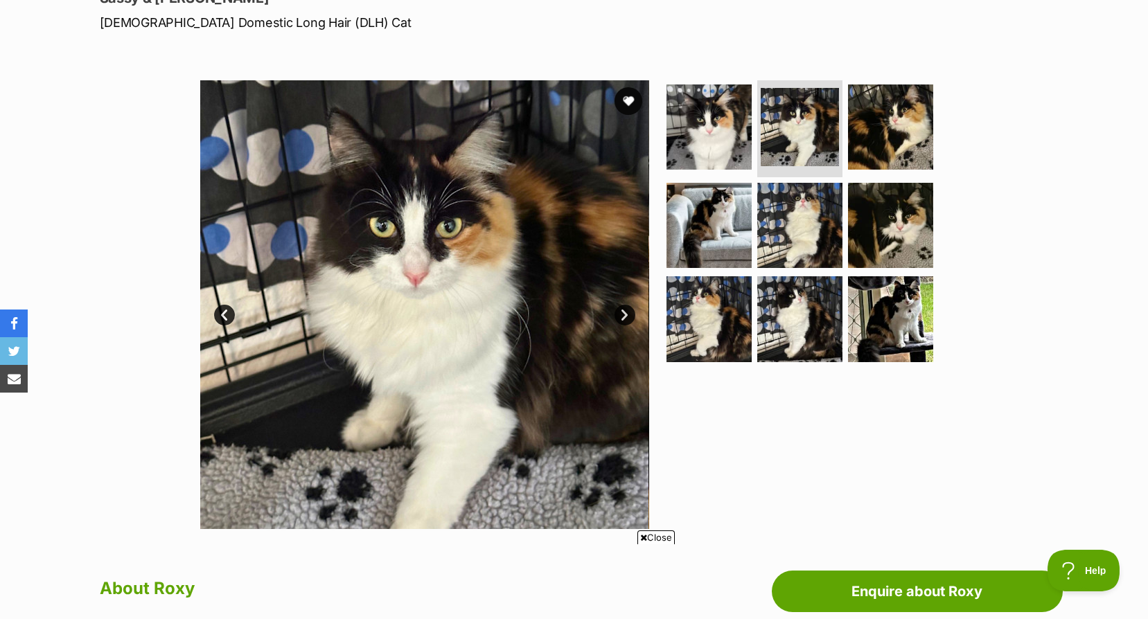
click at [622, 319] on link "Next" at bounding box center [624, 315] width 21 height 21
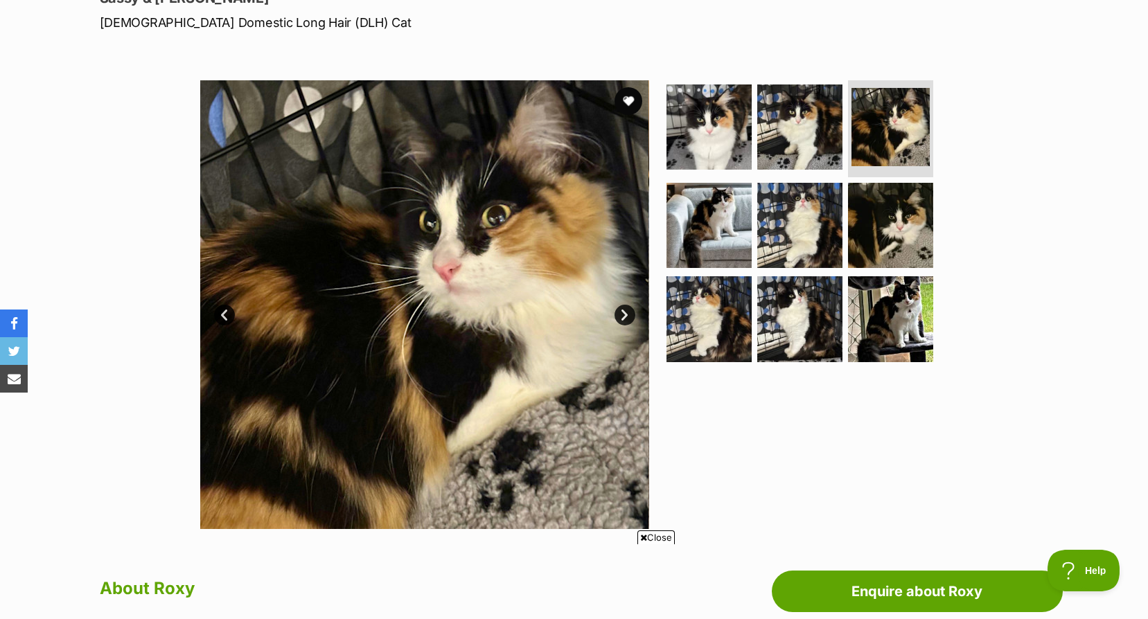
click at [622, 319] on link "Next" at bounding box center [624, 315] width 21 height 21
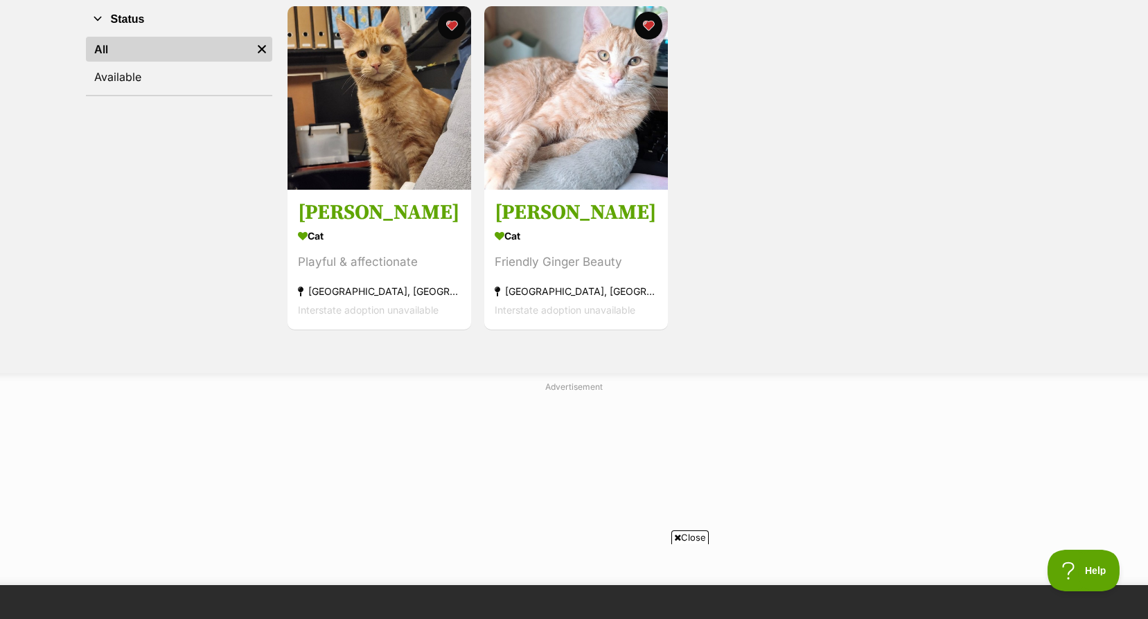
scroll to position [69, 0]
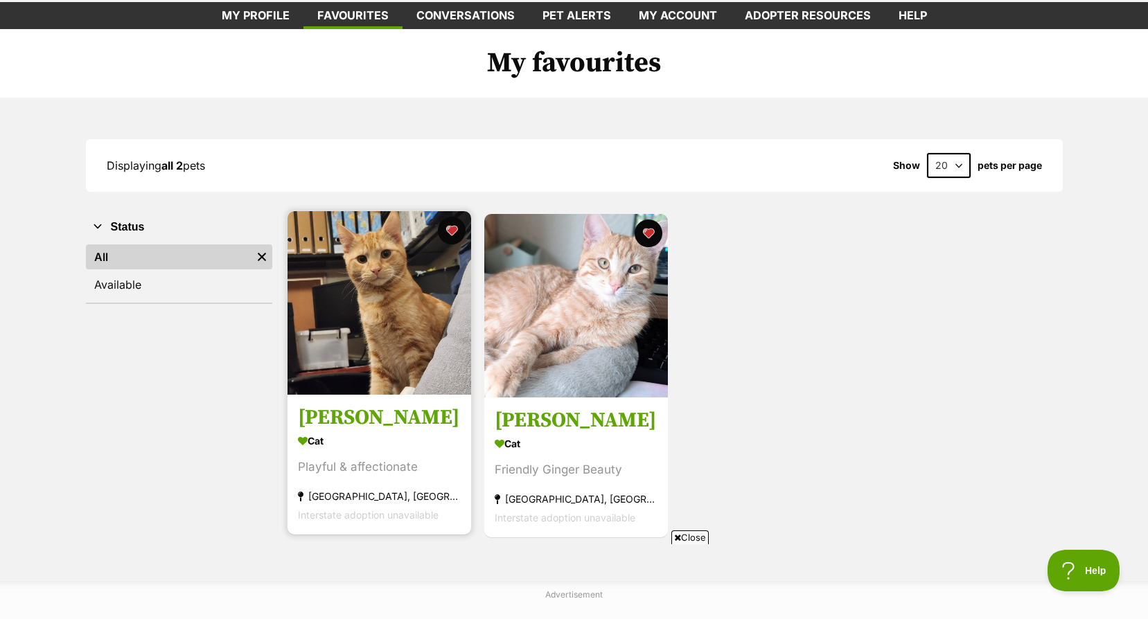
click at [389, 295] on img at bounding box center [379, 303] width 184 height 184
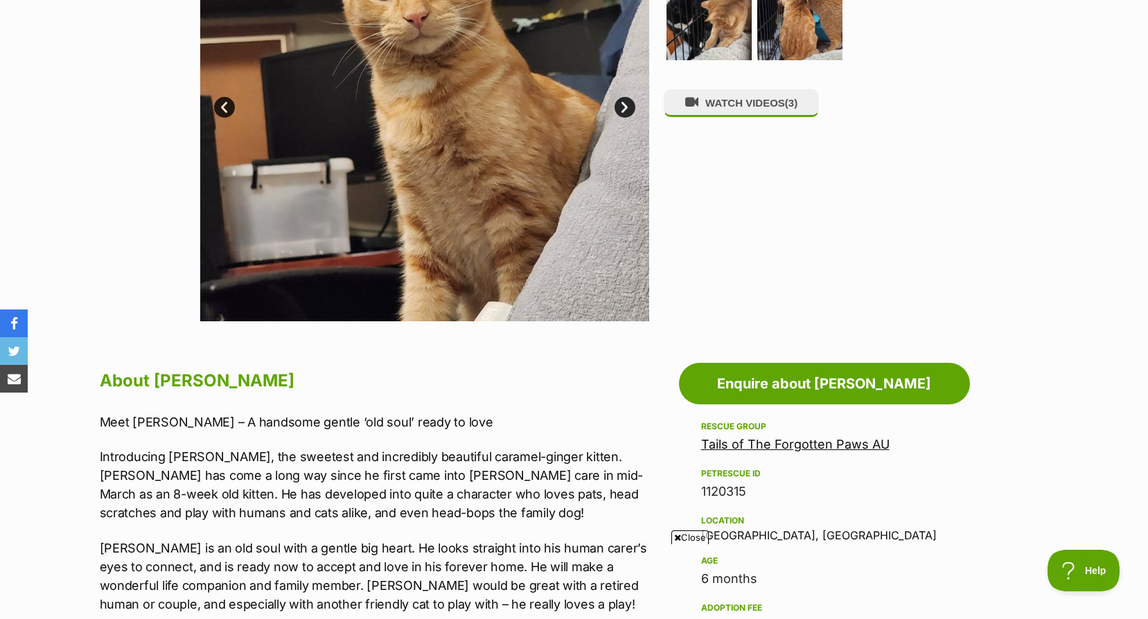
click at [794, 444] on link "Tails of The Forgotten Paws AU" at bounding box center [795, 444] width 188 height 15
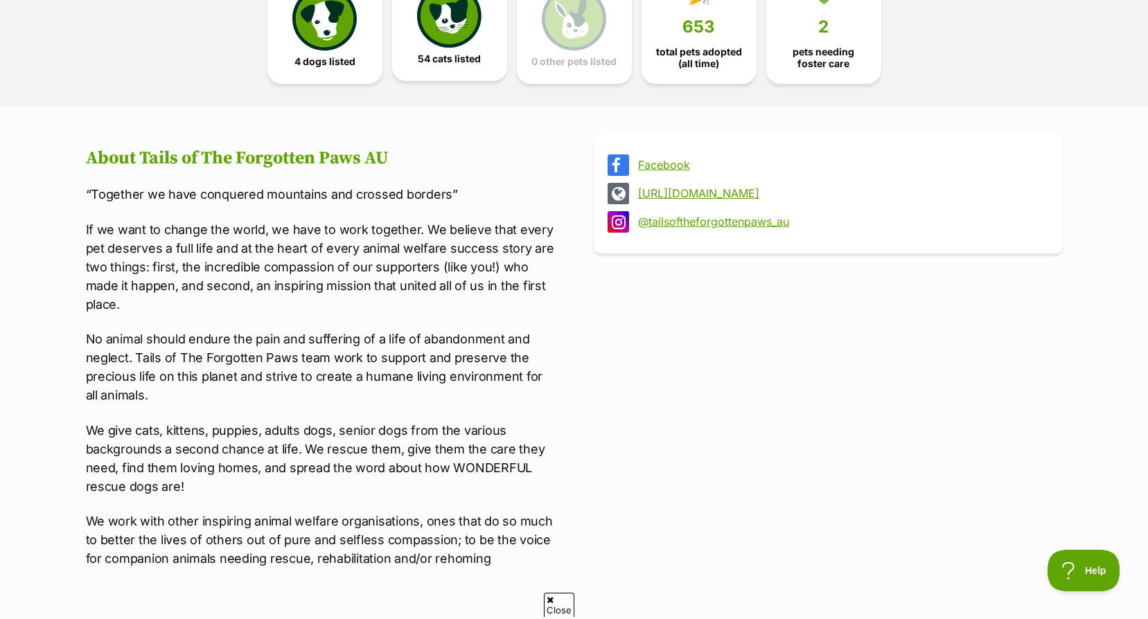
click at [442, 46] on img at bounding box center [449, 16] width 64 height 64
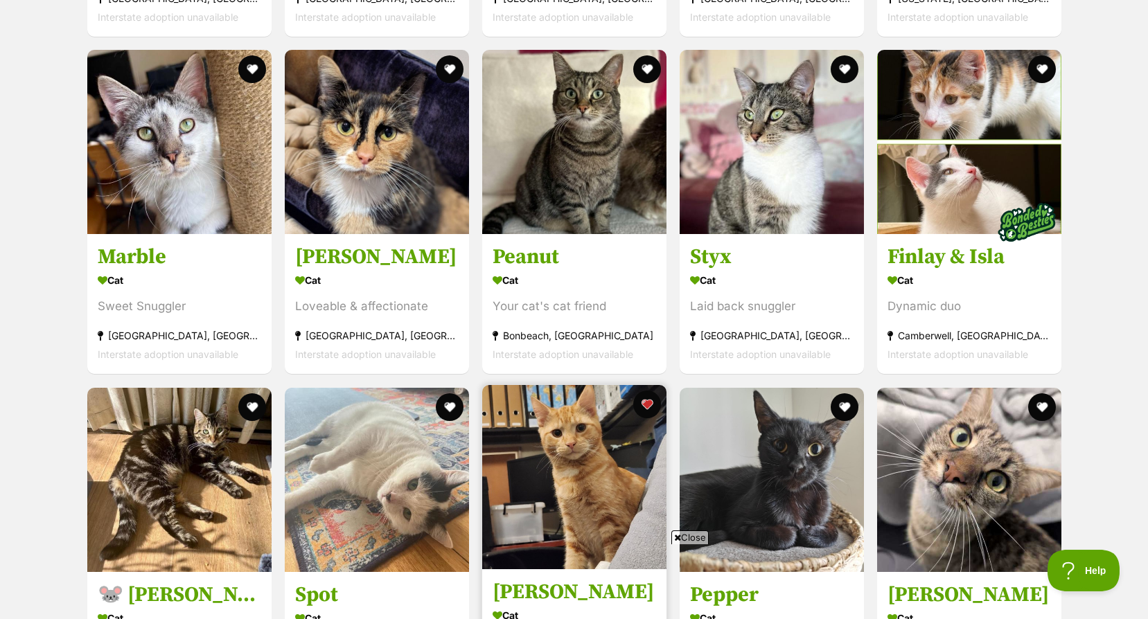
click at [533, 495] on img at bounding box center [574, 477] width 184 height 184
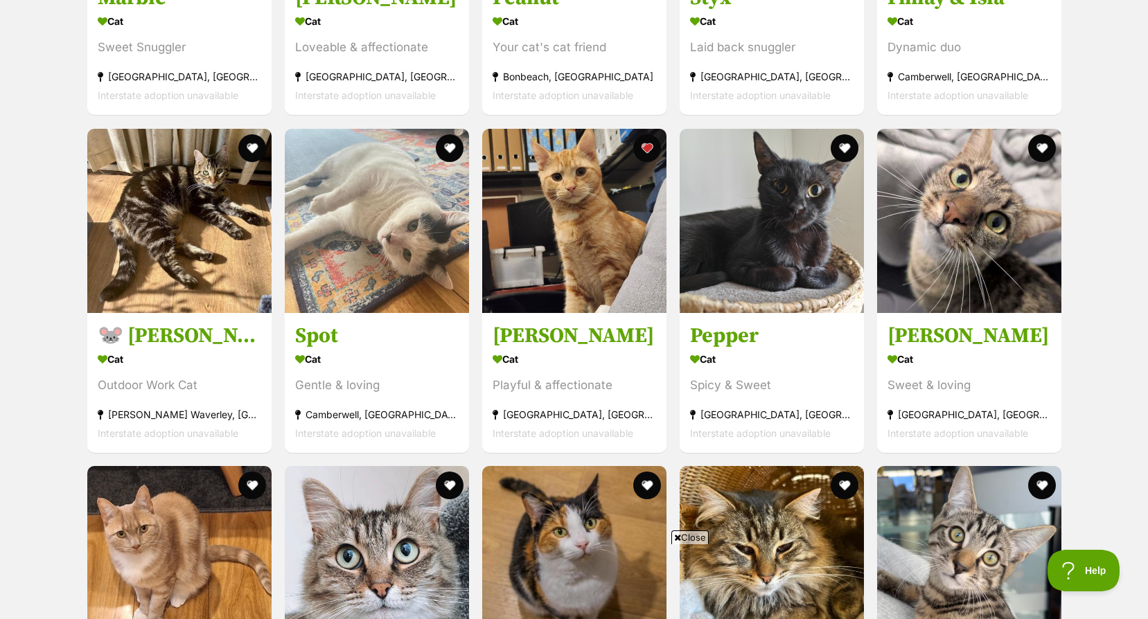
scroll to position [3538, 0]
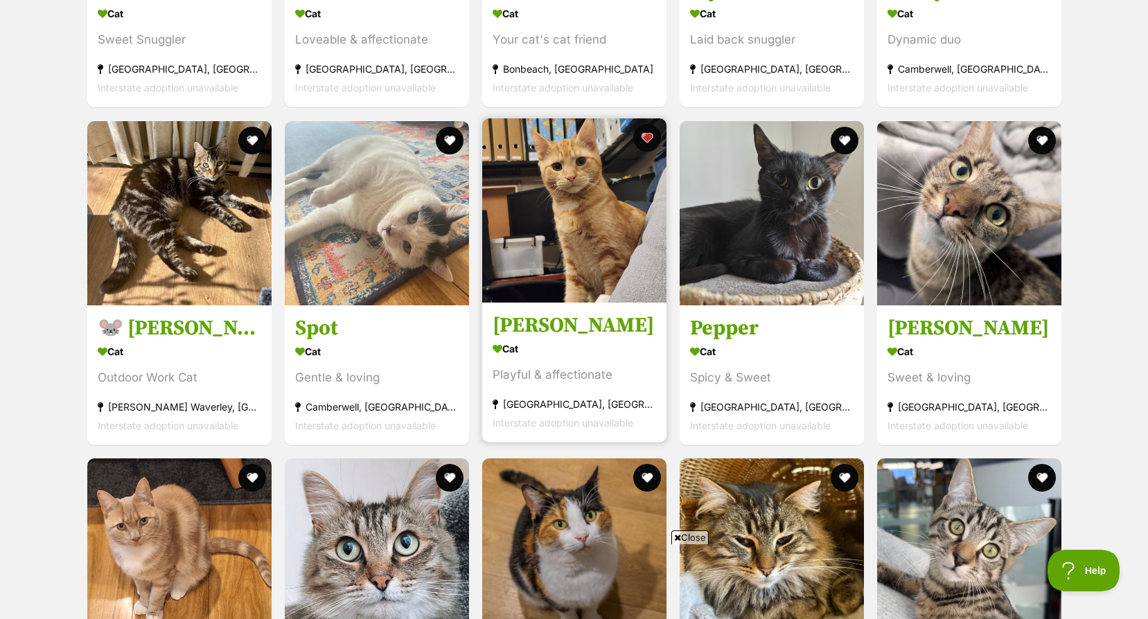
click at [608, 219] on img at bounding box center [574, 210] width 184 height 184
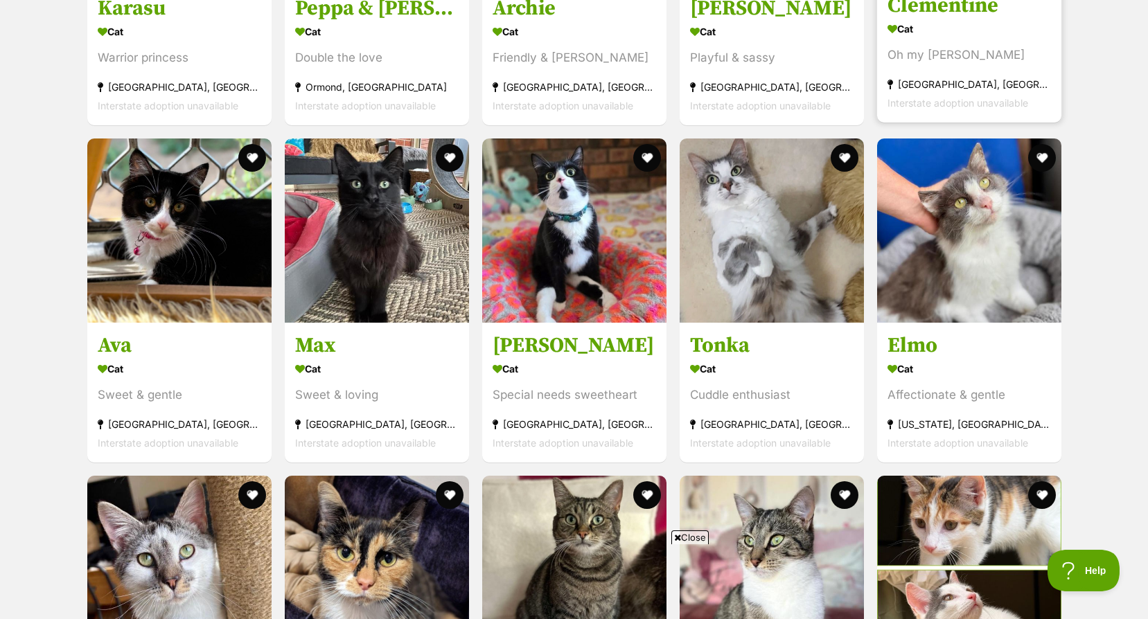
scroll to position [2568, 0]
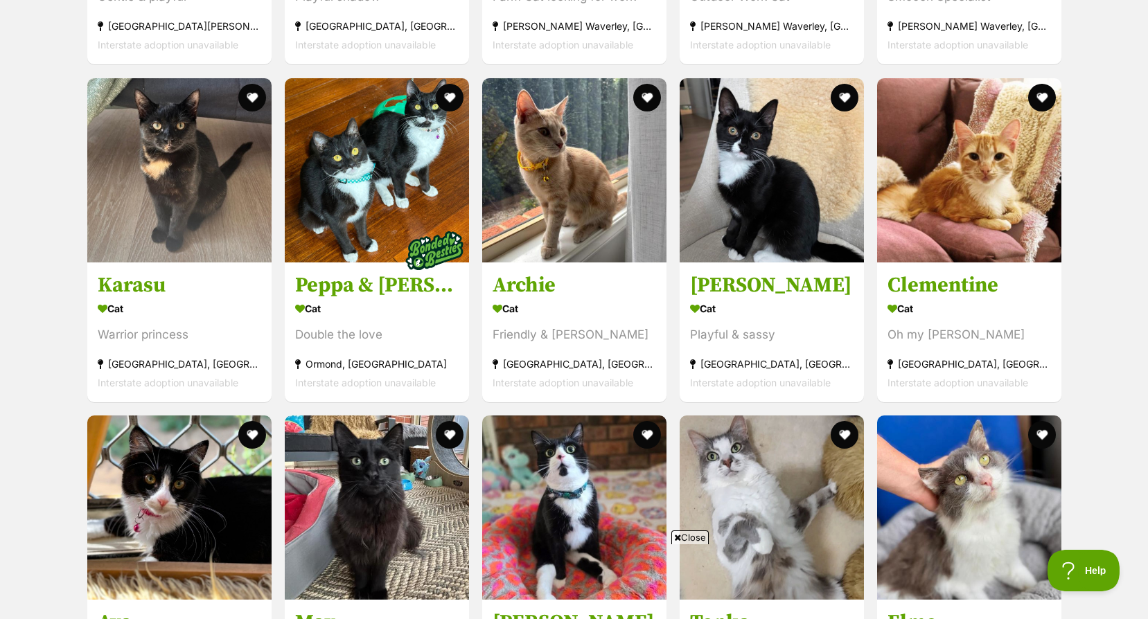
drag, startPoint x: 976, startPoint y: 158, endPoint x: 1090, endPoint y: 93, distance: 131.5
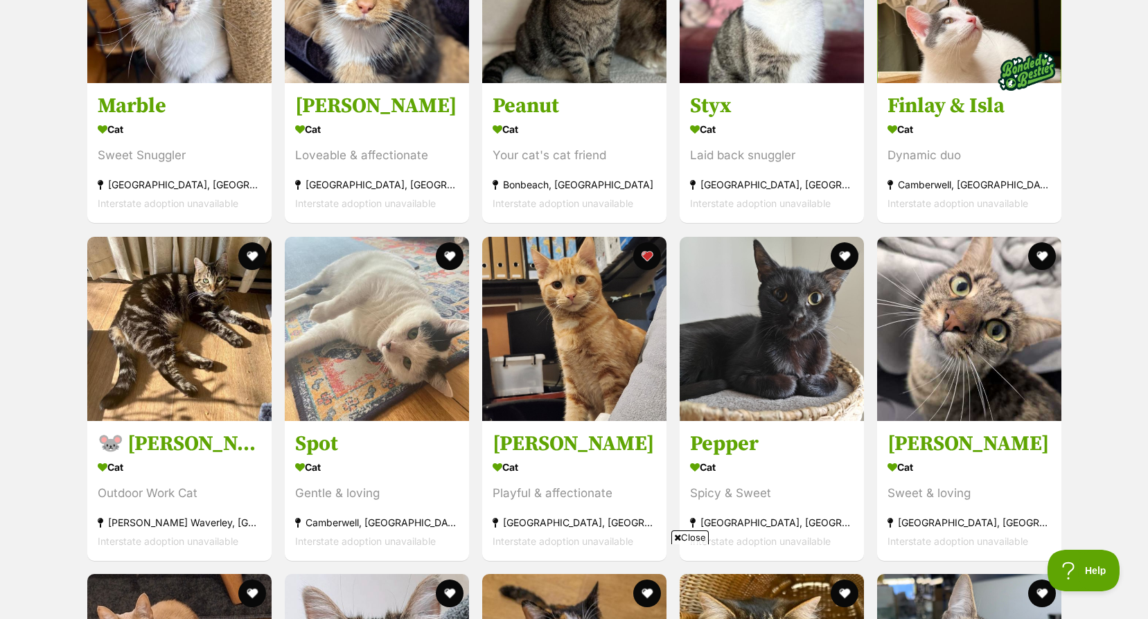
scroll to position [3637, 0]
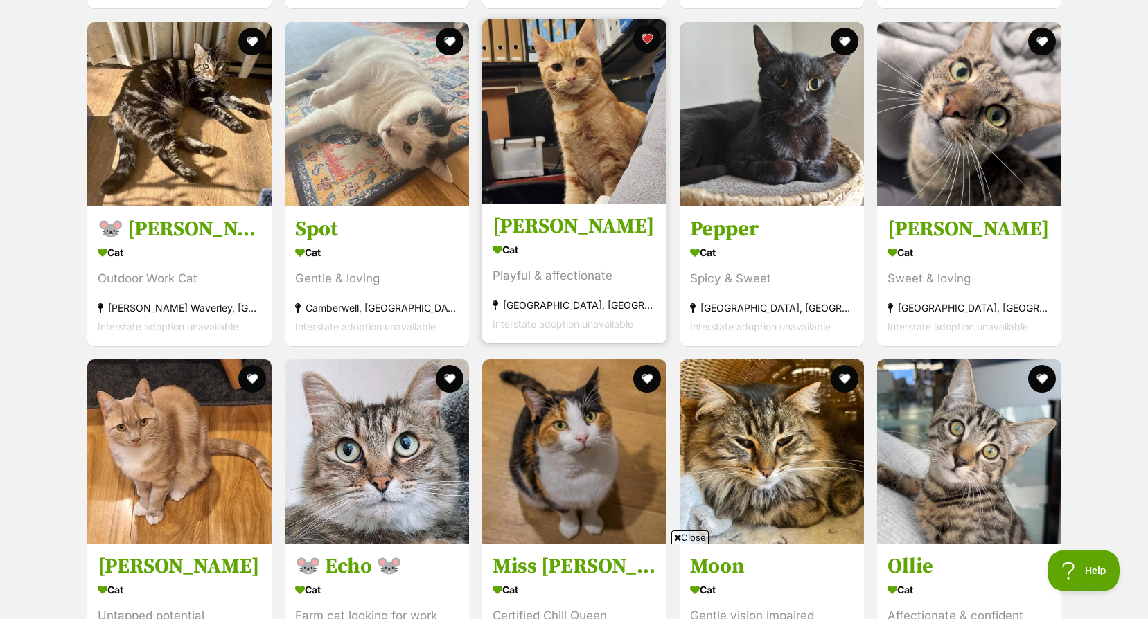
click at [596, 177] on img at bounding box center [574, 111] width 184 height 184
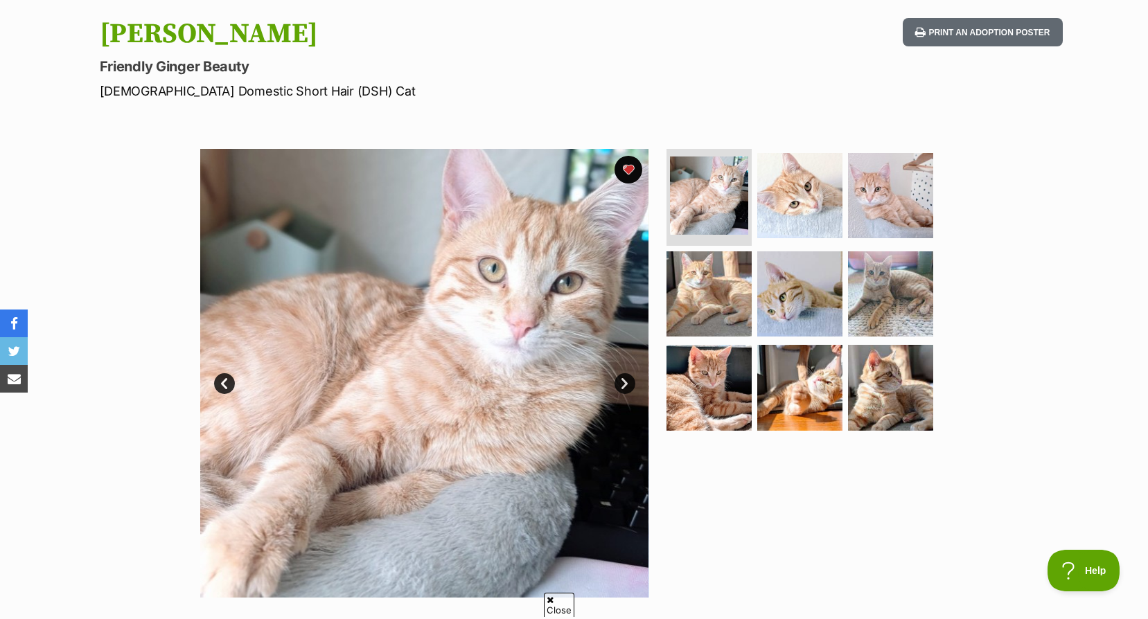
click at [609, 382] on img at bounding box center [424, 373] width 449 height 449
click at [615, 381] on link "Next" at bounding box center [624, 383] width 21 height 21
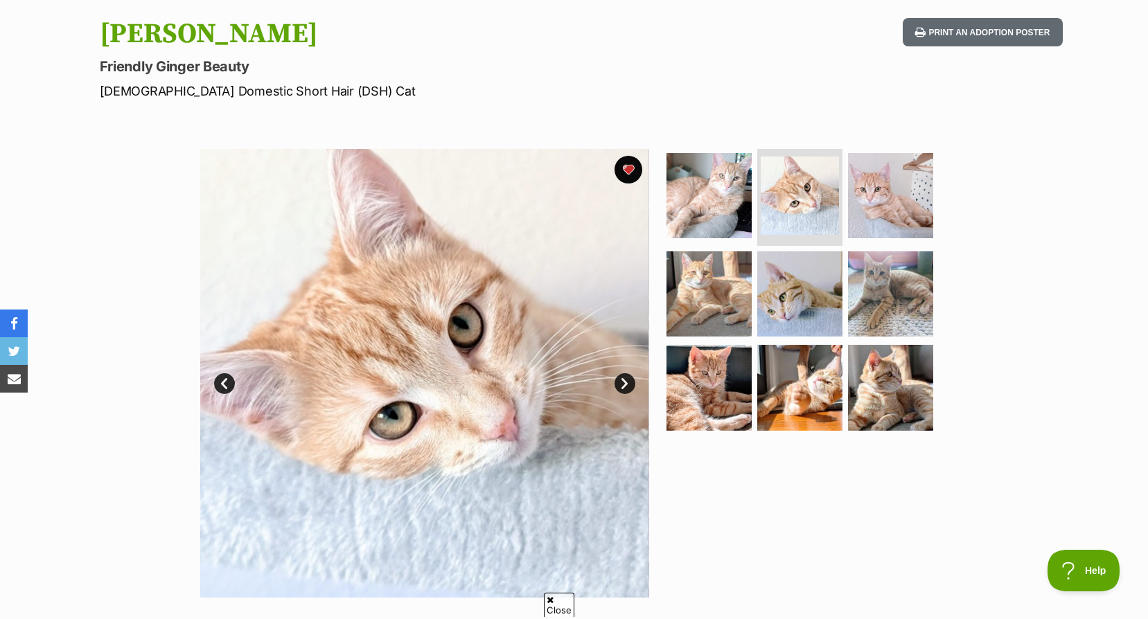
click at [615, 381] on link "Next" at bounding box center [624, 383] width 21 height 21
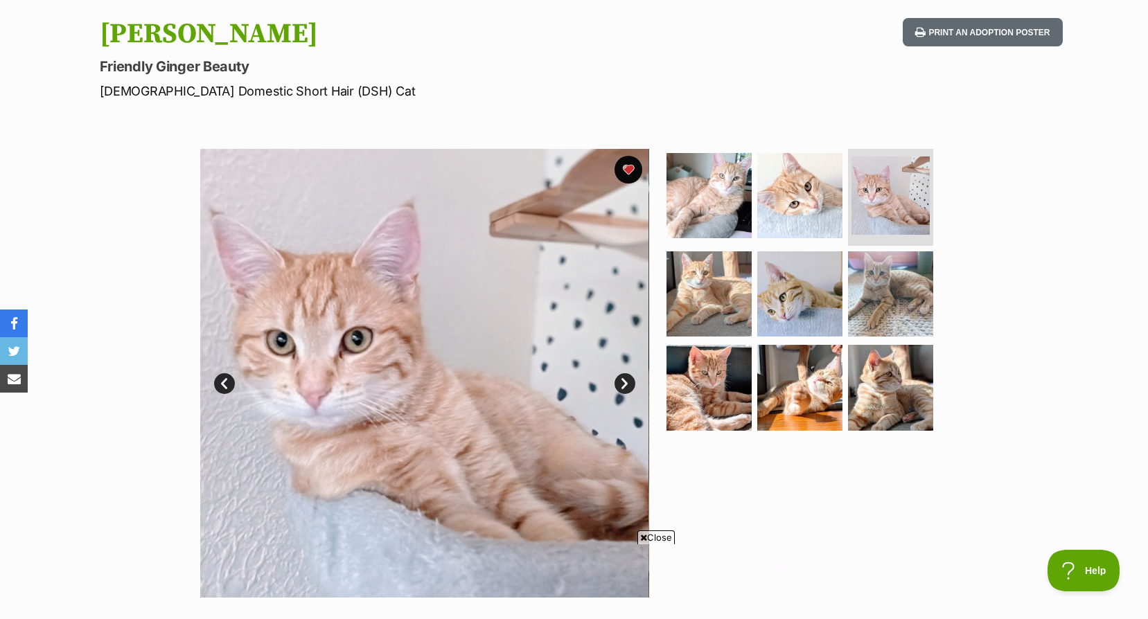
click at [615, 381] on link "Next" at bounding box center [624, 383] width 21 height 21
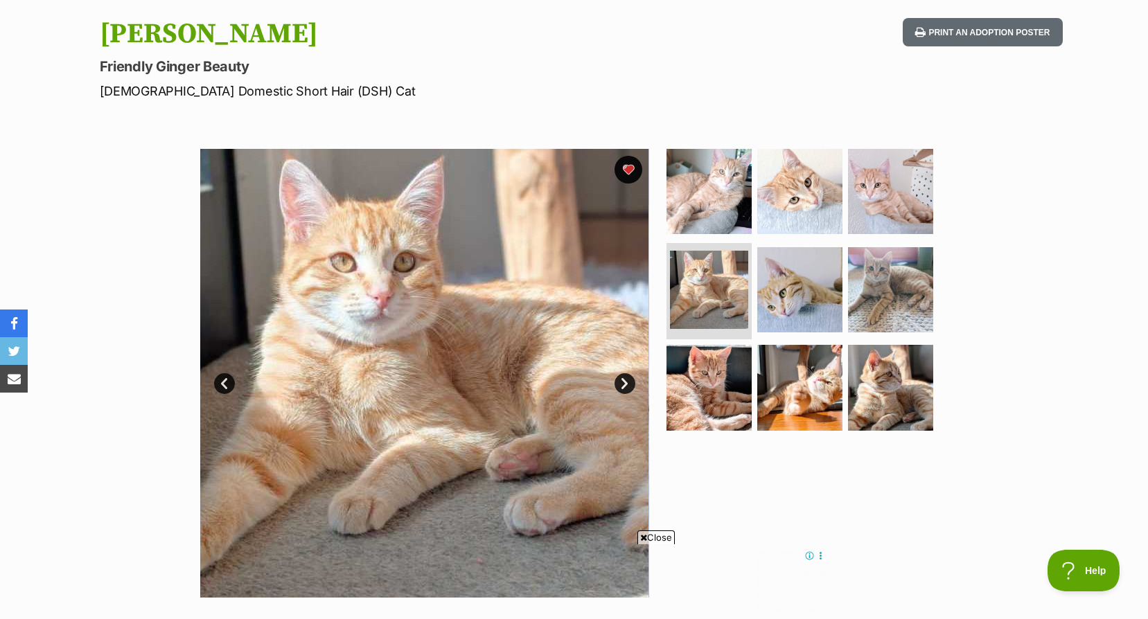
click at [615, 381] on link "Next" at bounding box center [624, 383] width 21 height 21
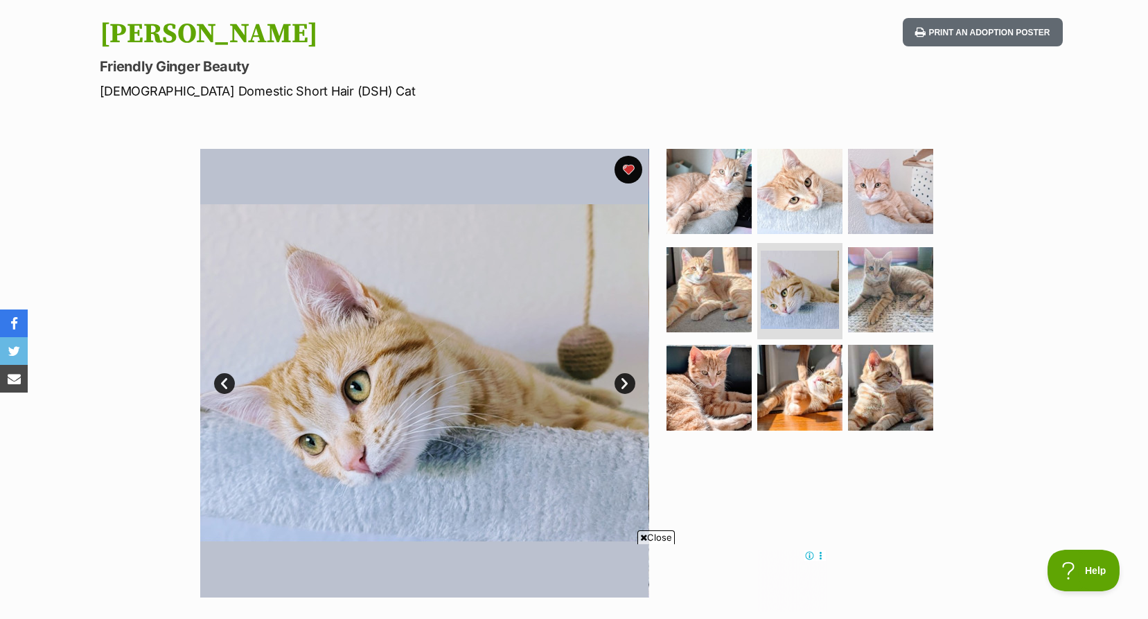
click at [615, 381] on link "Next" at bounding box center [624, 383] width 21 height 21
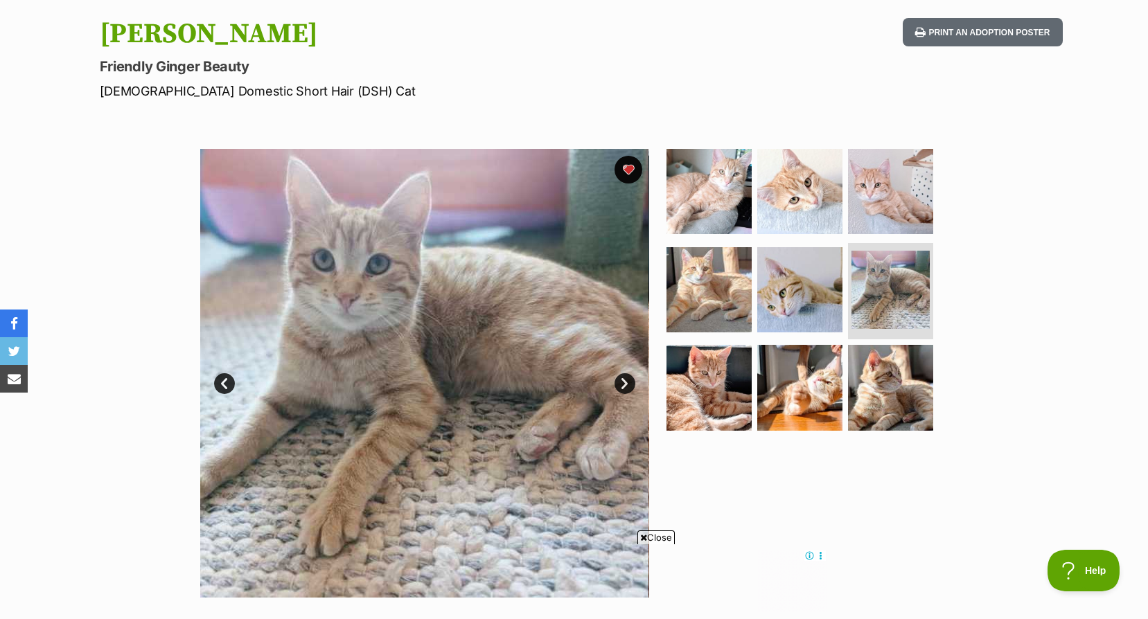
click at [615, 381] on link "Next" at bounding box center [624, 383] width 21 height 21
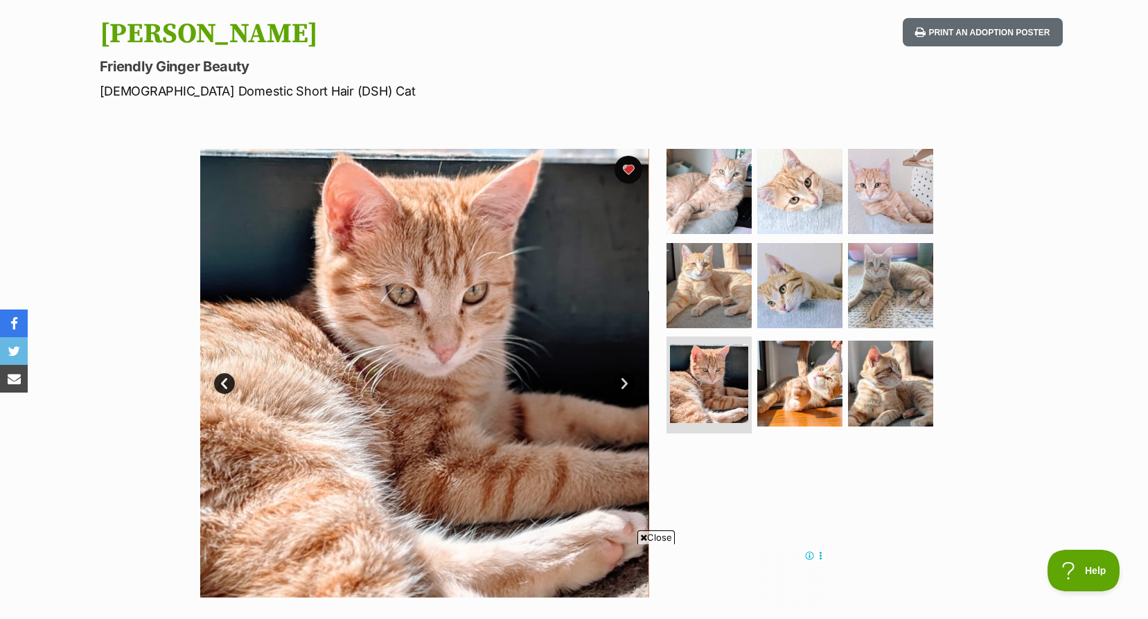
click at [615, 381] on link "Next" at bounding box center [624, 383] width 21 height 21
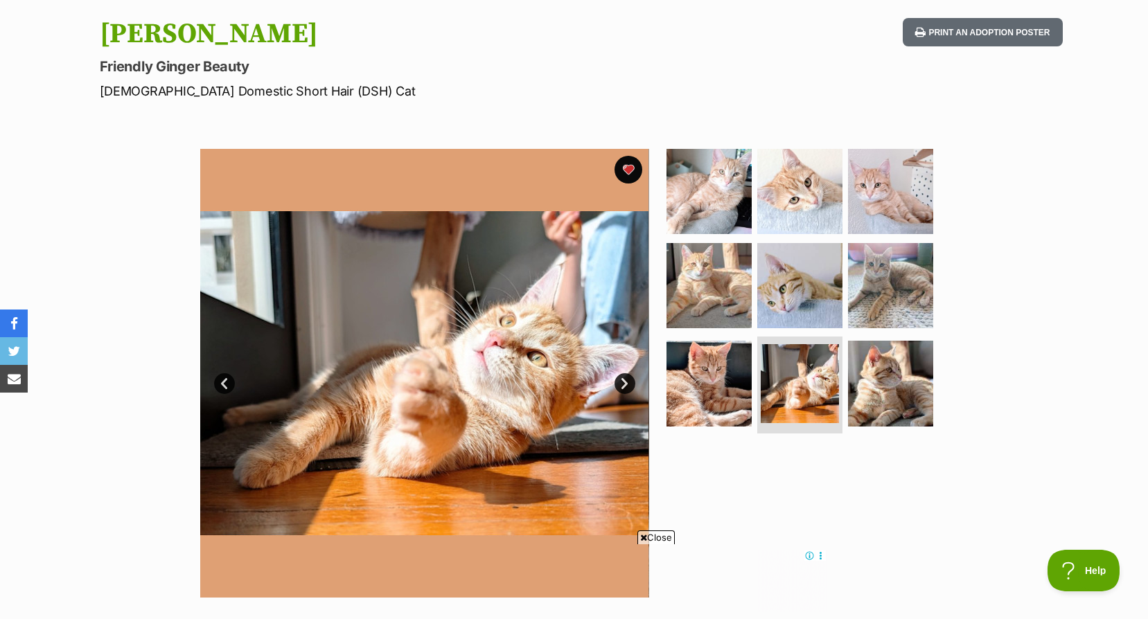
click at [615, 381] on link "Next" at bounding box center [624, 383] width 21 height 21
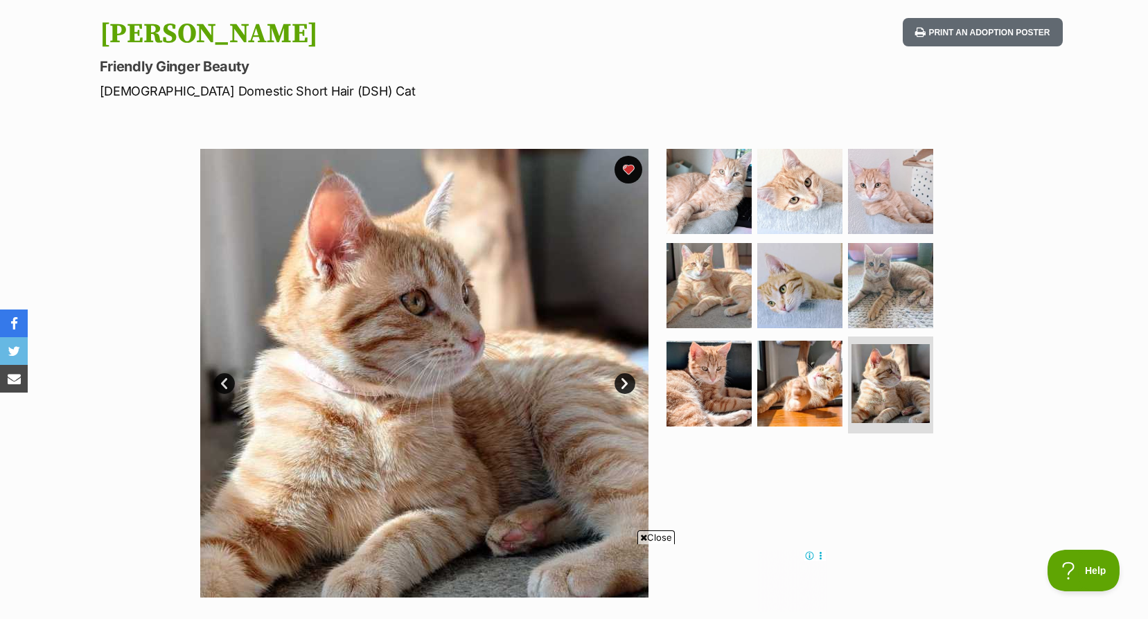
click at [628, 385] on link "Next" at bounding box center [624, 383] width 21 height 21
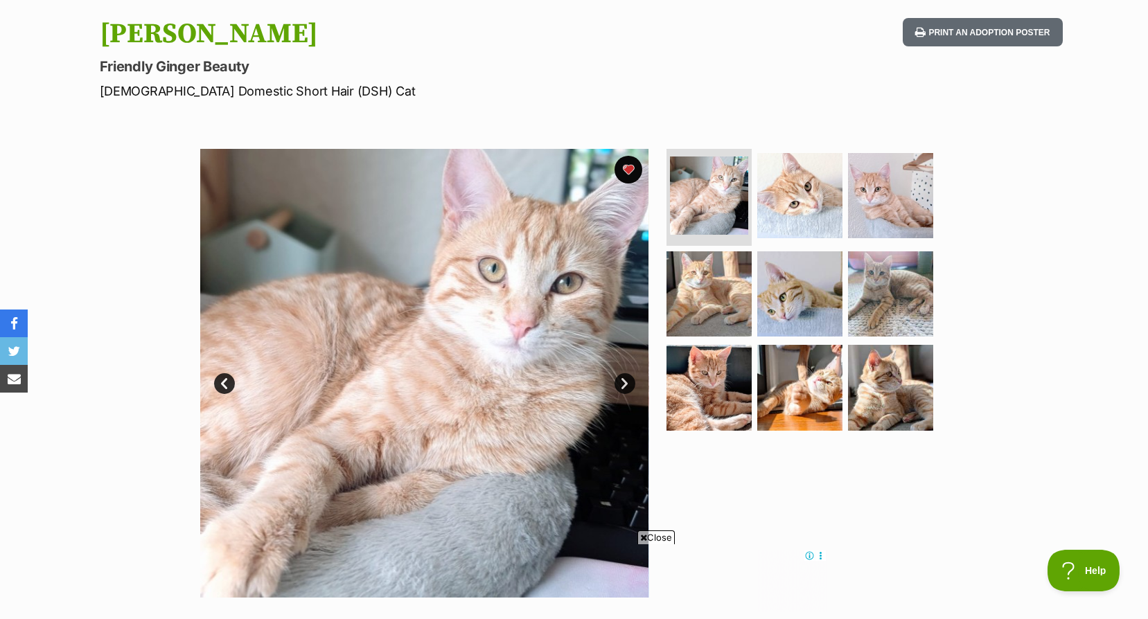
click at [628, 385] on link "Next" at bounding box center [624, 383] width 21 height 21
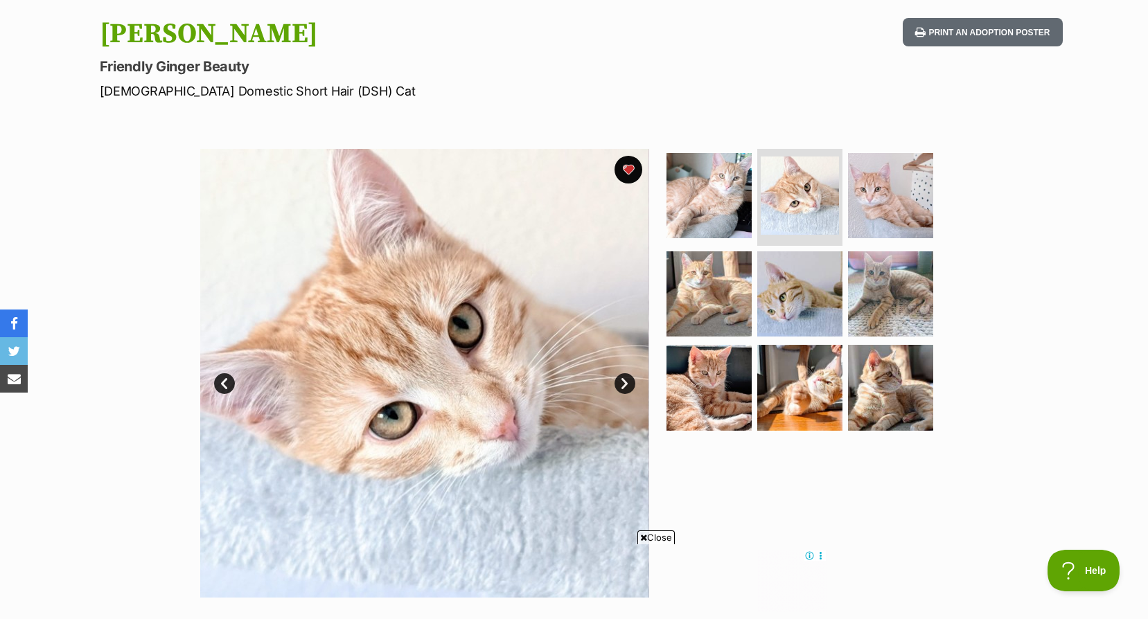
click at [625, 380] on link "Next" at bounding box center [624, 383] width 21 height 21
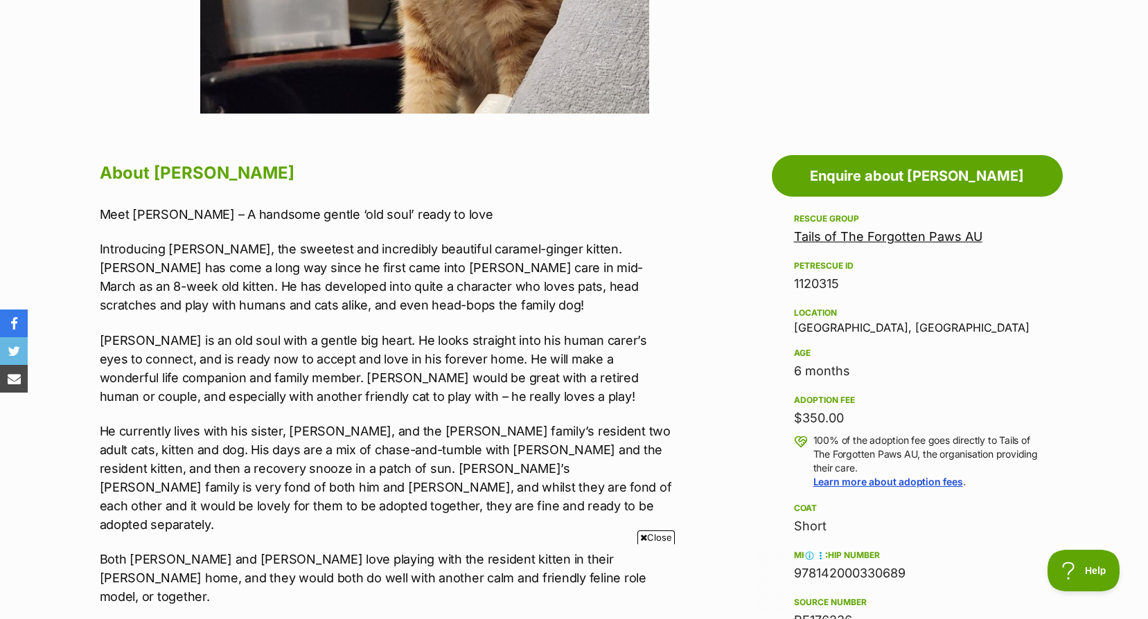
scroll to position [900, 0]
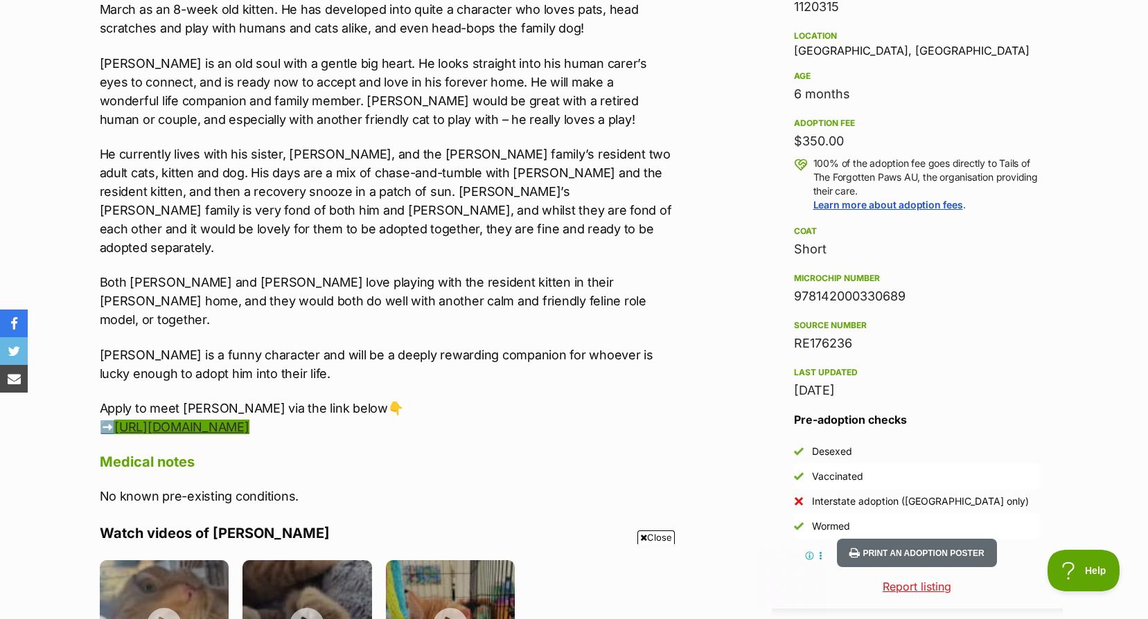
click at [249, 420] on link "[URL][DOMAIN_NAME]" at bounding box center [181, 427] width 134 height 15
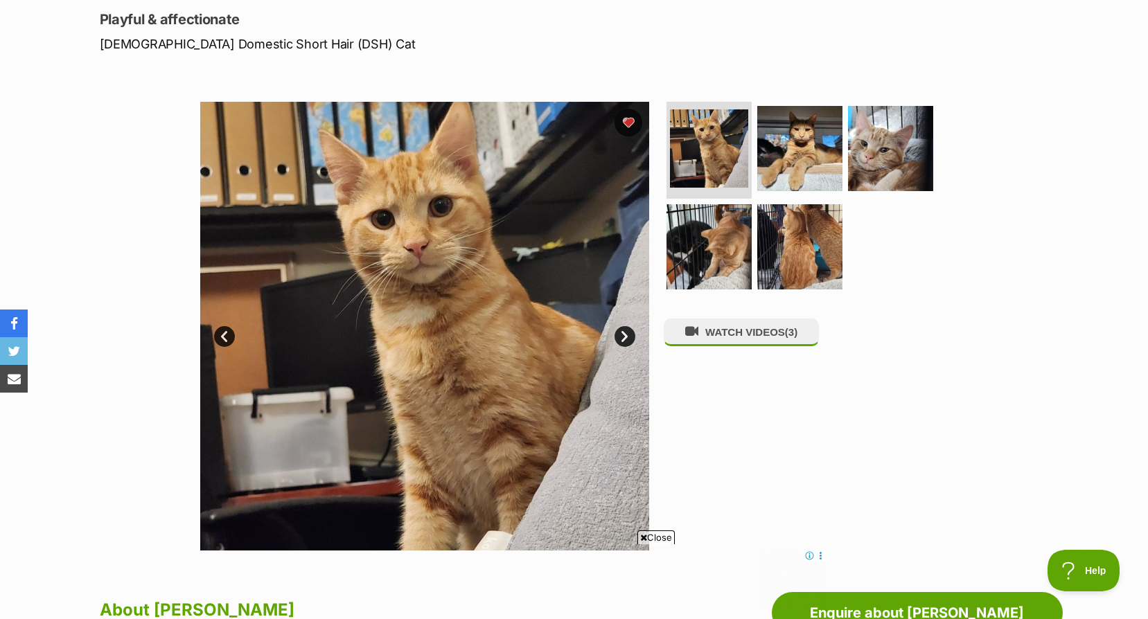
scroll to position [179, 0]
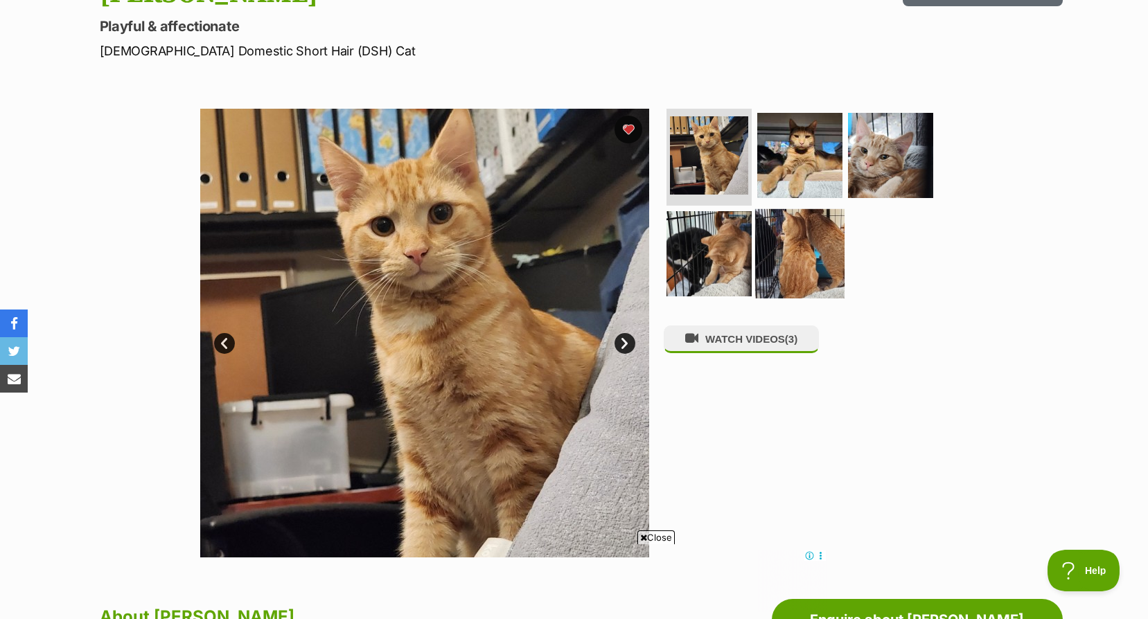
click at [799, 222] on img at bounding box center [799, 252] width 89 height 89
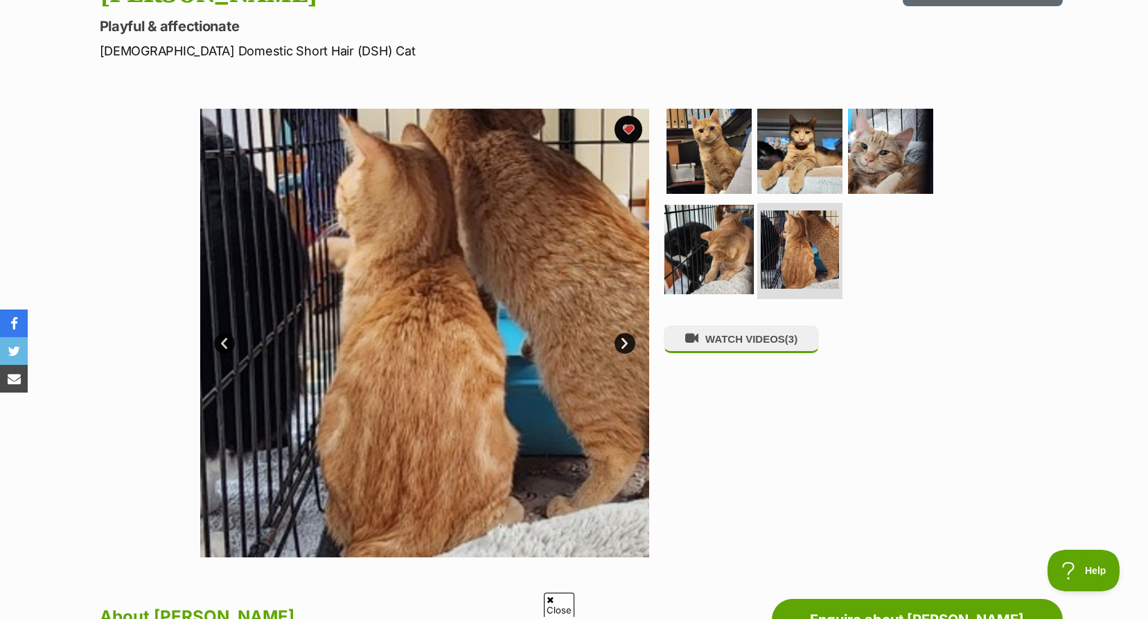
click at [750, 239] on img at bounding box center [708, 248] width 89 height 89
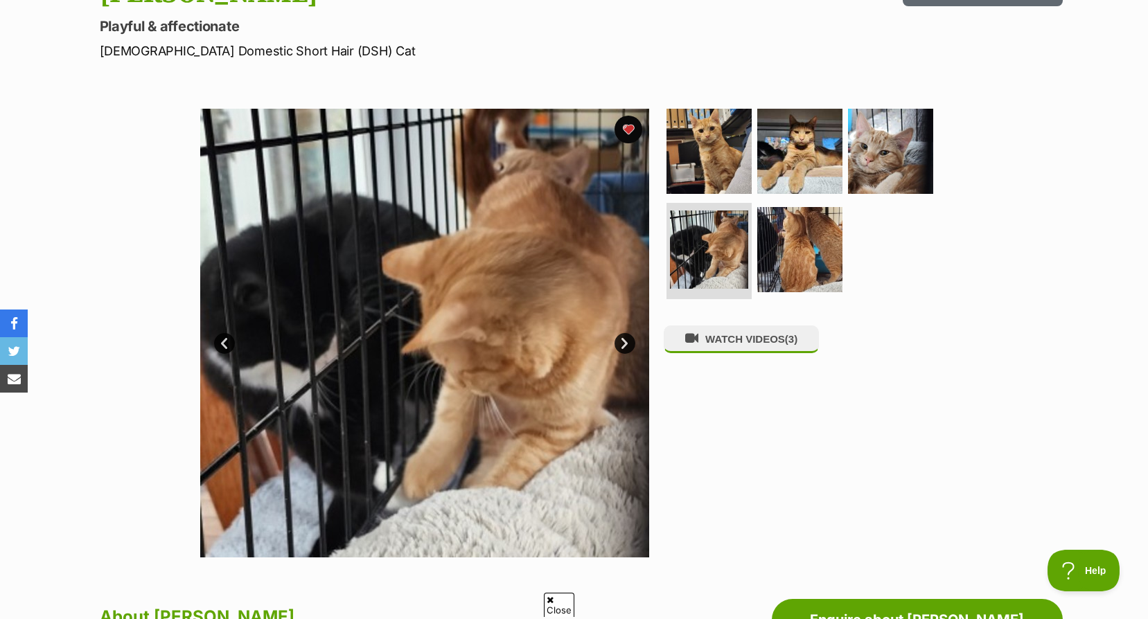
scroll to position [0, 0]
click at [612, 337] on img at bounding box center [424, 333] width 449 height 449
click at [600, 342] on img at bounding box center [424, 333] width 449 height 449
click at [624, 344] on link "Next" at bounding box center [624, 343] width 21 height 21
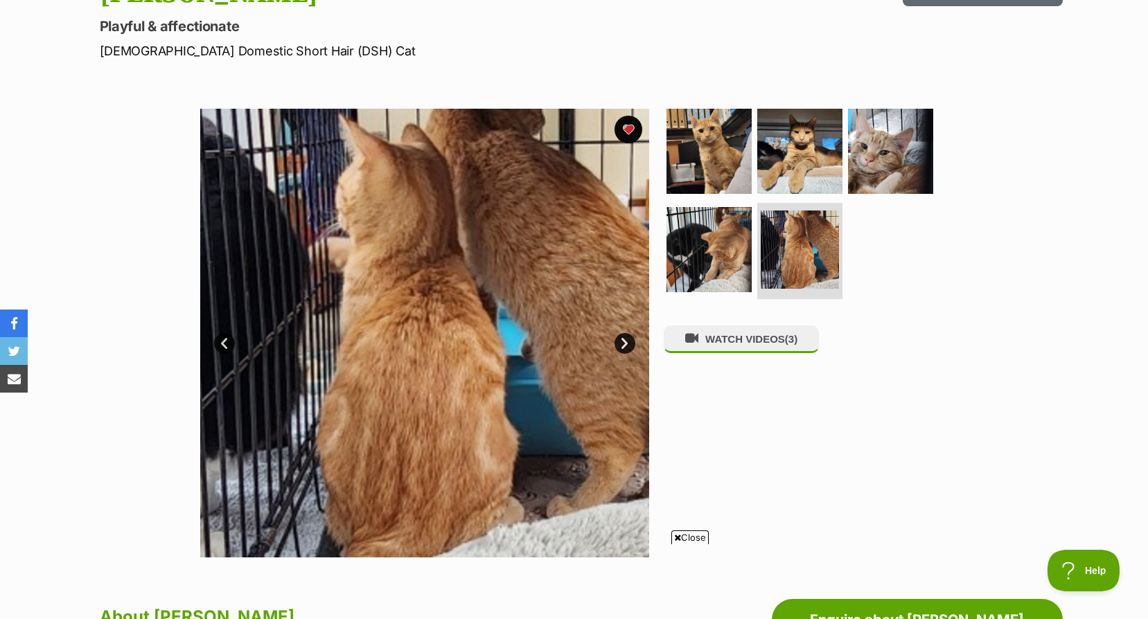
click at [624, 344] on link "Next" at bounding box center [624, 343] width 21 height 21
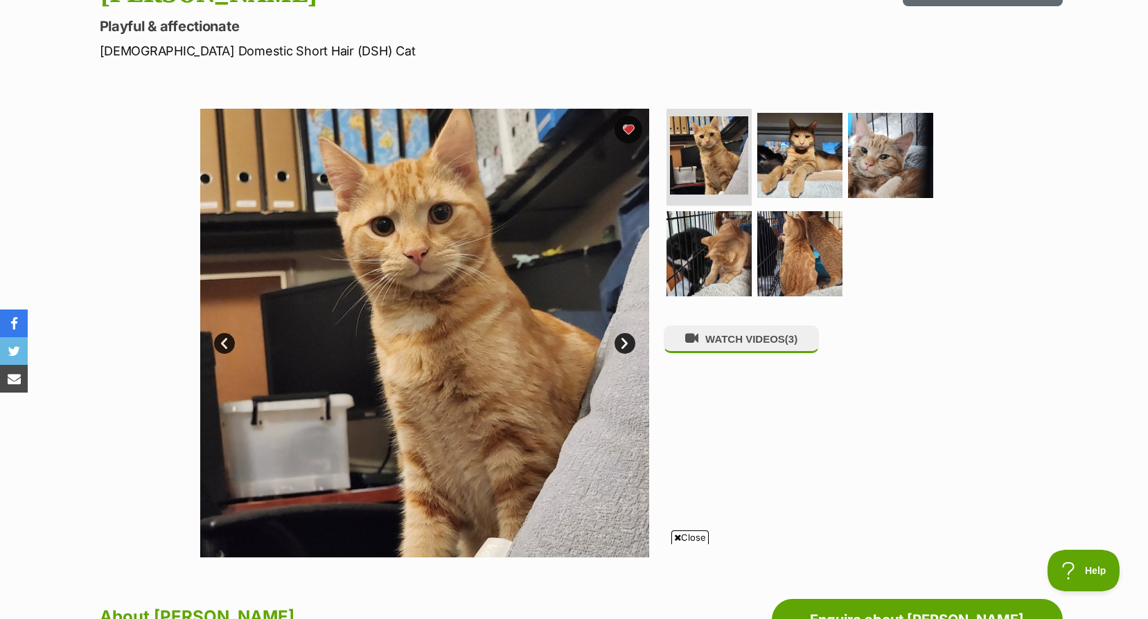
click at [624, 344] on link "Next" at bounding box center [624, 343] width 21 height 21
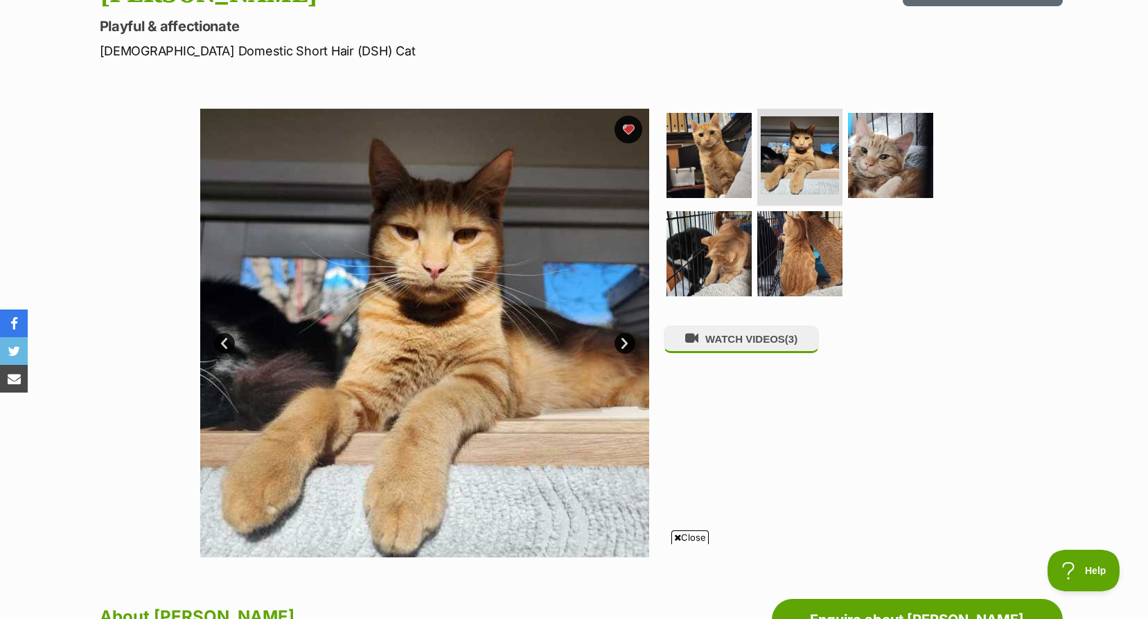
click at [624, 344] on link "Next" at bounding box center [624, 343] width 21 height 21
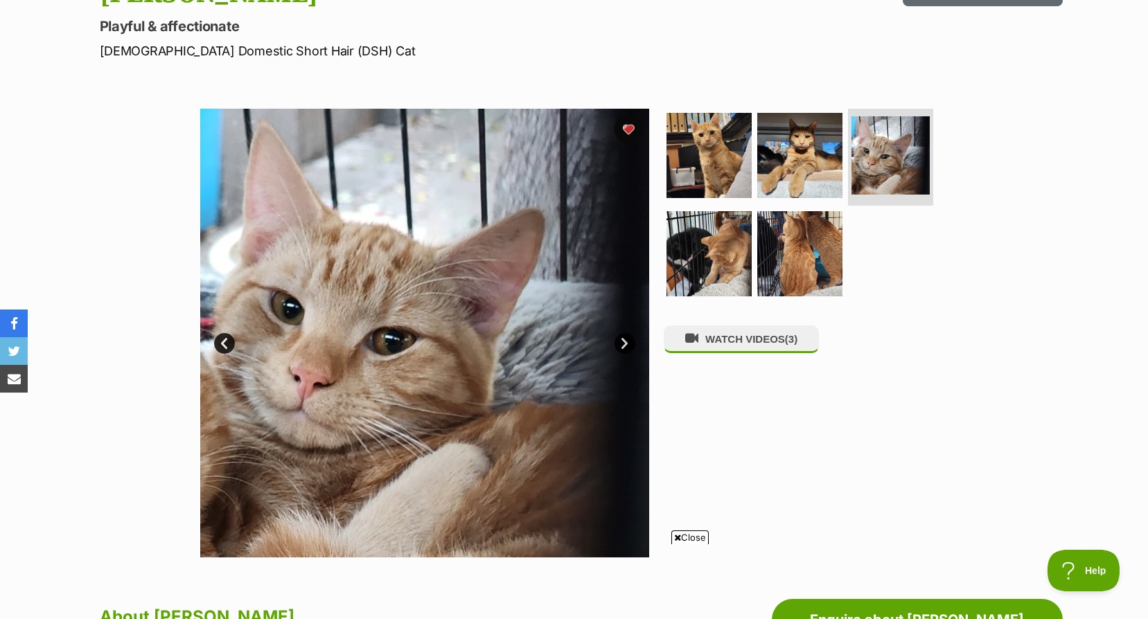
click at [624, 344] on link "Next" at bounding box center [624, 343] width 21 height 21
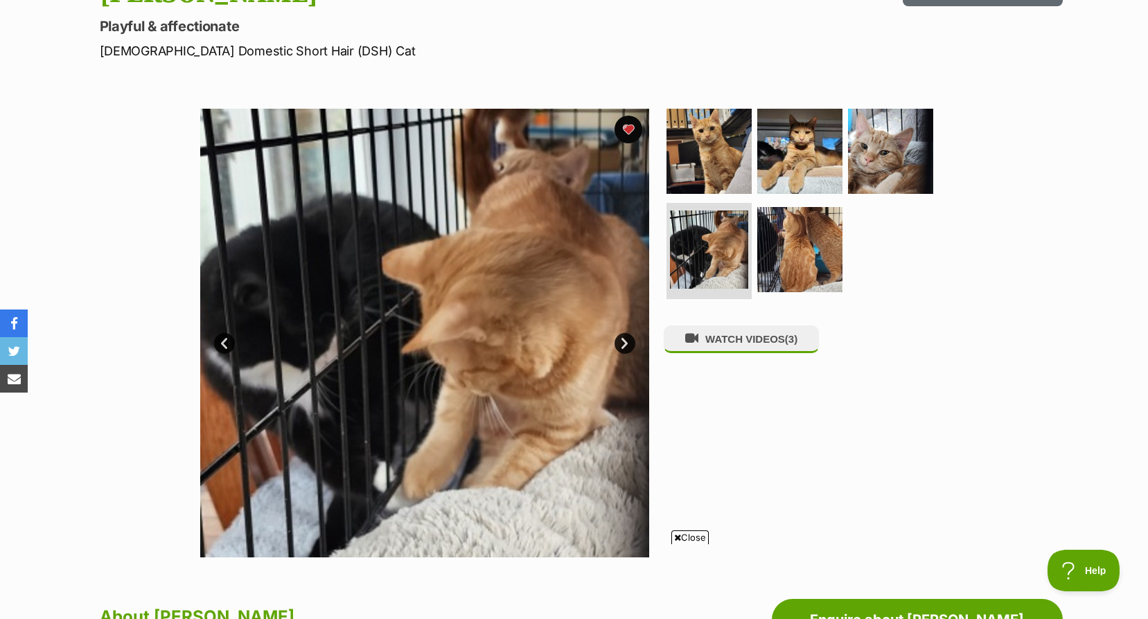
click at [624, 344] on link "Next" at bounding box center [624, 343] width 21 height 21
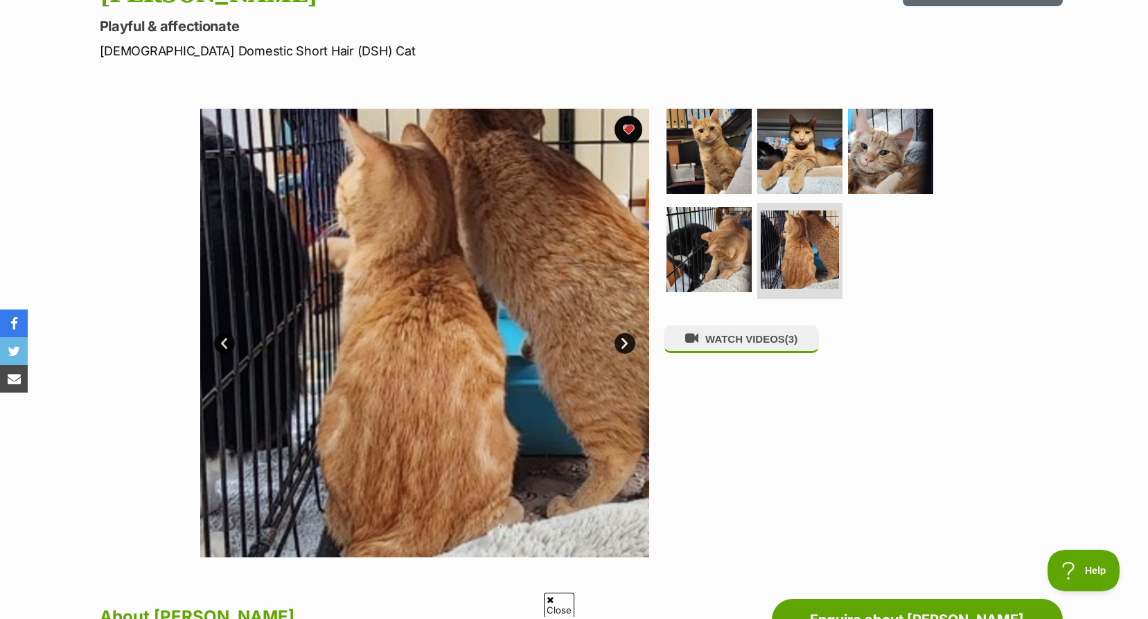
click at [220, 339] on link "Prev" at bounding box center [224, 343] width 21 height 21
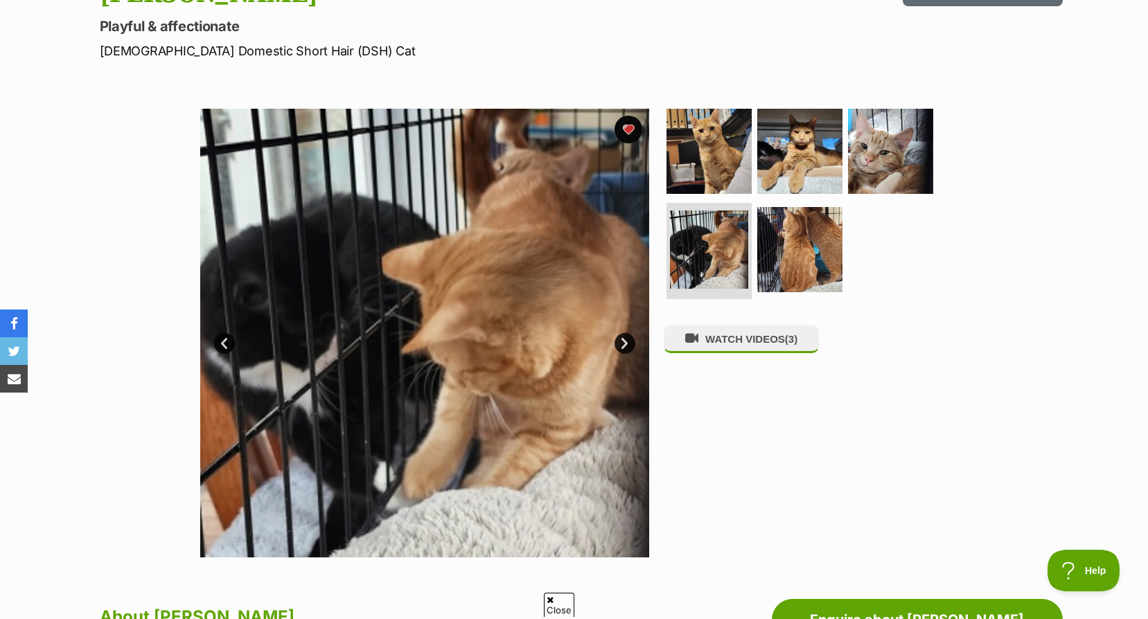
click at [220, 339] on link "Prev" at bounding box center [224, 343] width 21 height 21
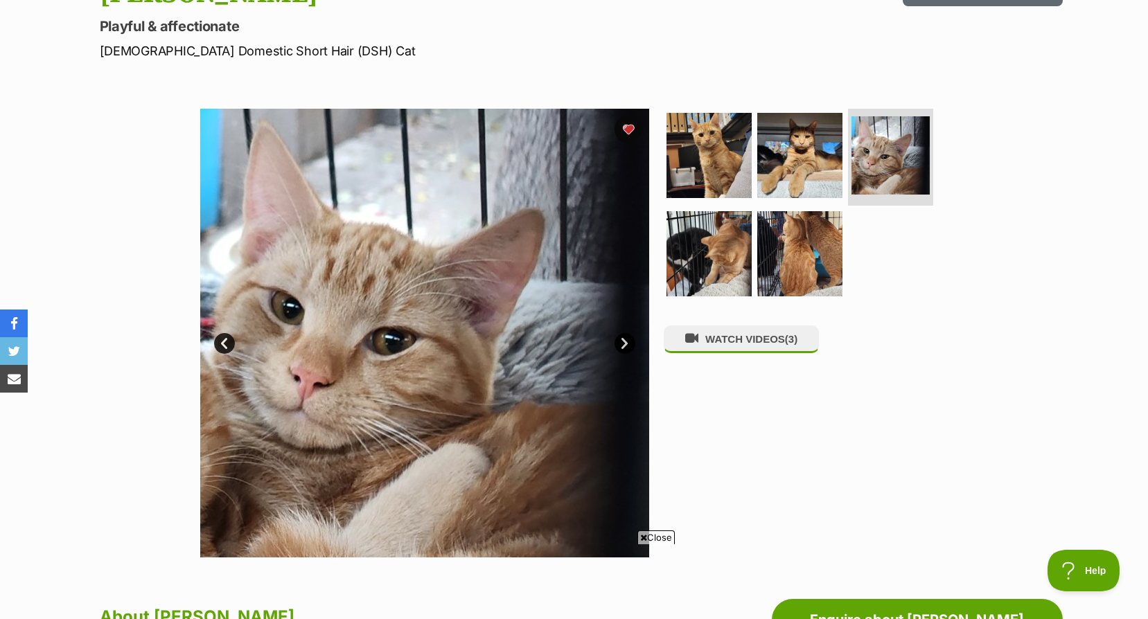
click at [631, 341] on link "Next" at bounding box center [624, 343] width 21 height 21
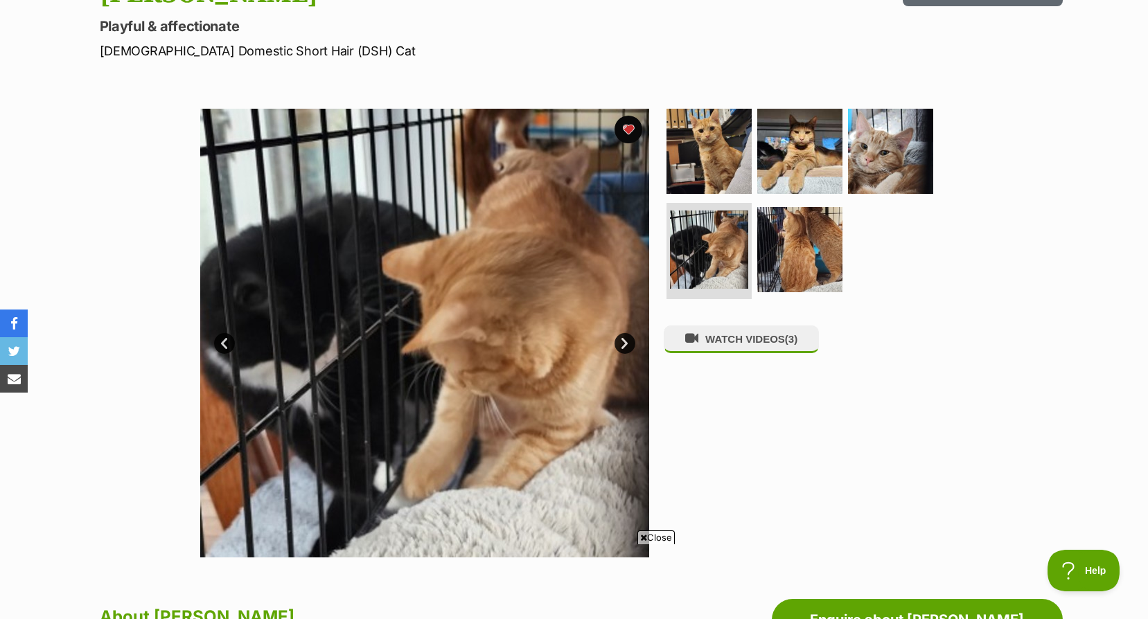
click at [631, 341] on link "Next" at bounding box center [624, 343] width 21 height 21
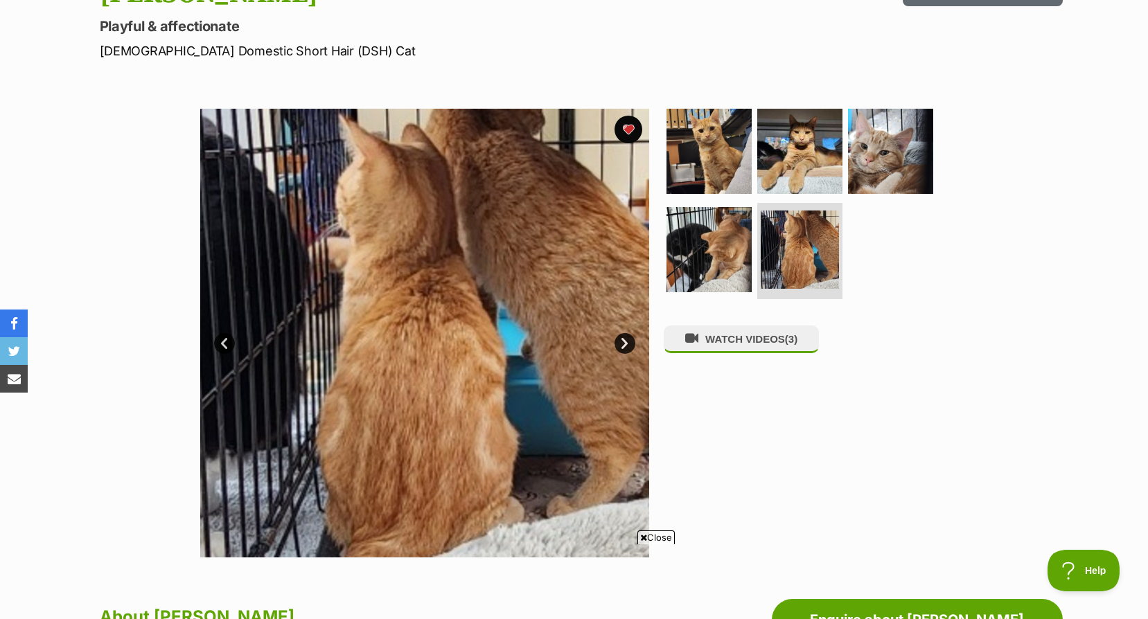
click at [631, 341] on link "Next" at bounding box center [624, 343] width 21 height 21
